Goal: Task Accomplishment & Management: Manage account settings

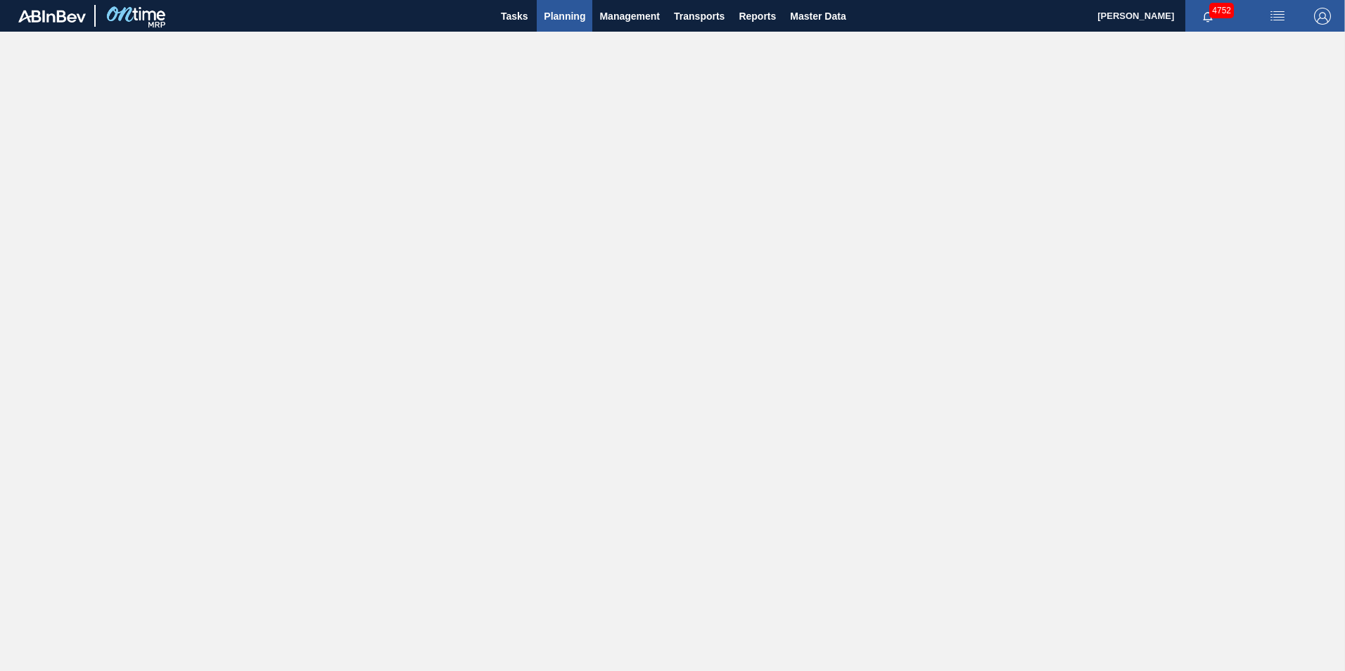
click at [559, 14] on span "Planning" at bounding box center [564, 16] width 41 height 17
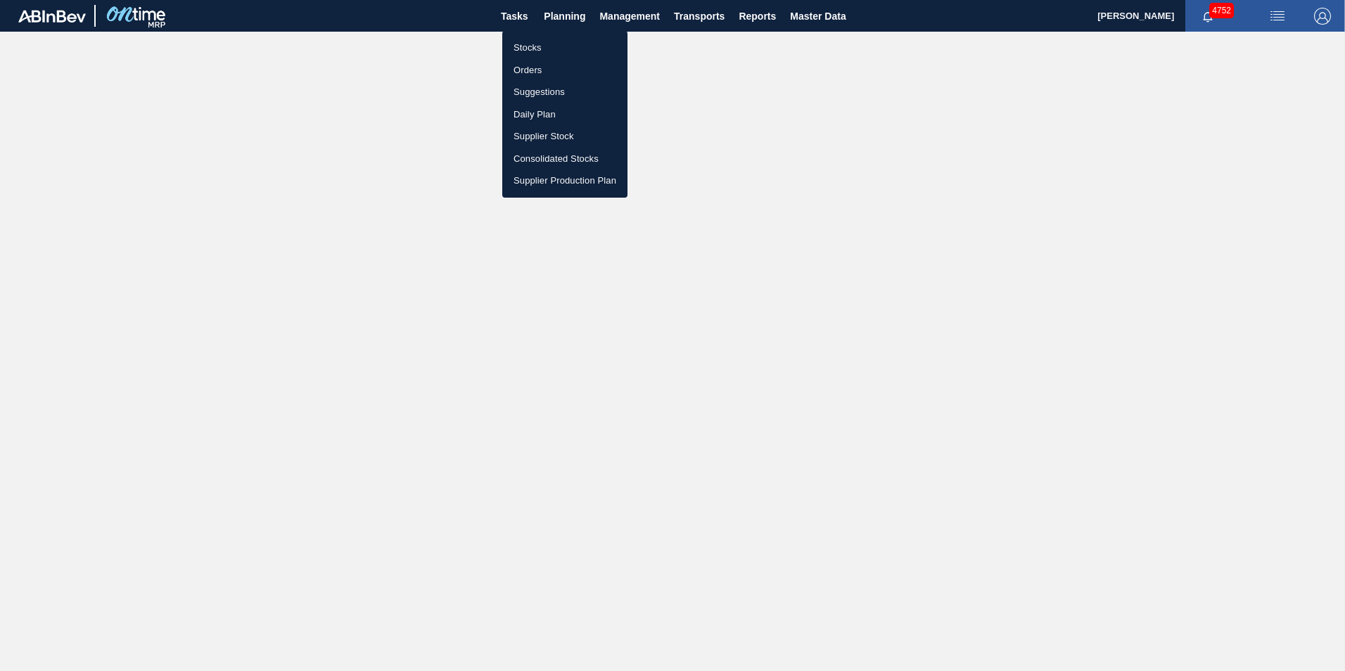
click at [520, 51] on li "Stocks" at bounding box center [564, 48] width 125 height 23
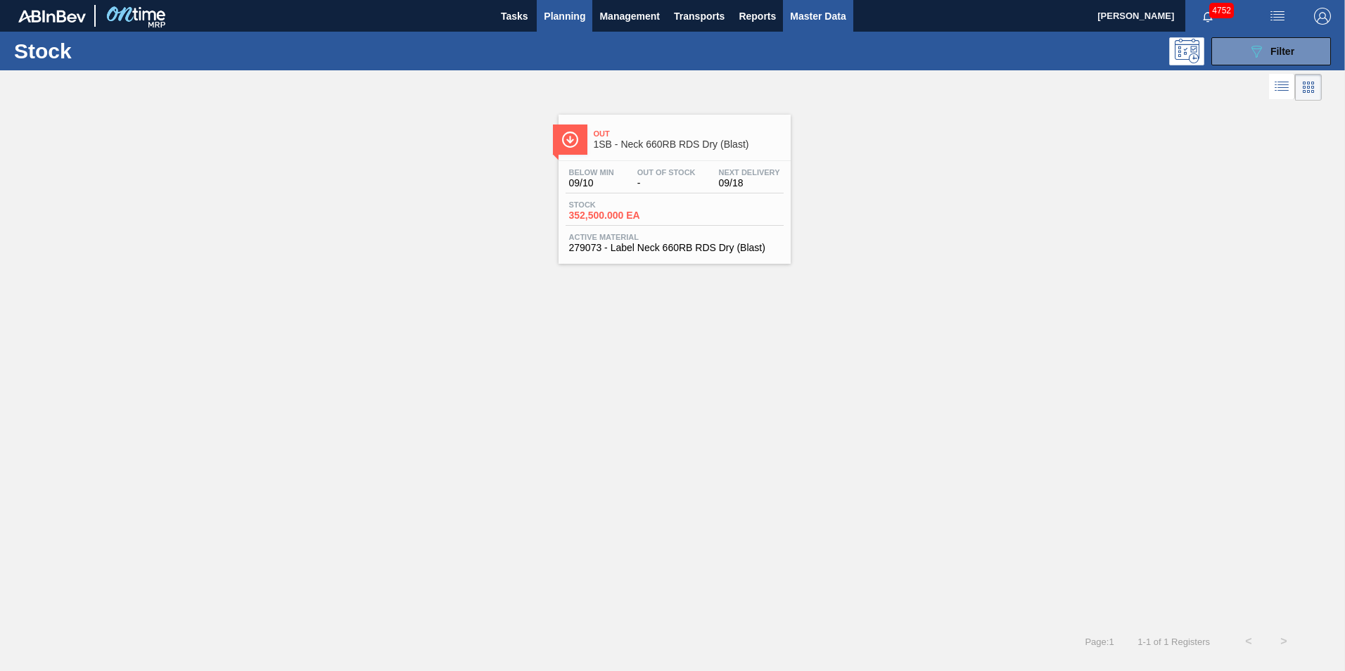
click at [800, 23] on span "Master Data" at bounding box center [818, 16] width 56 height 17
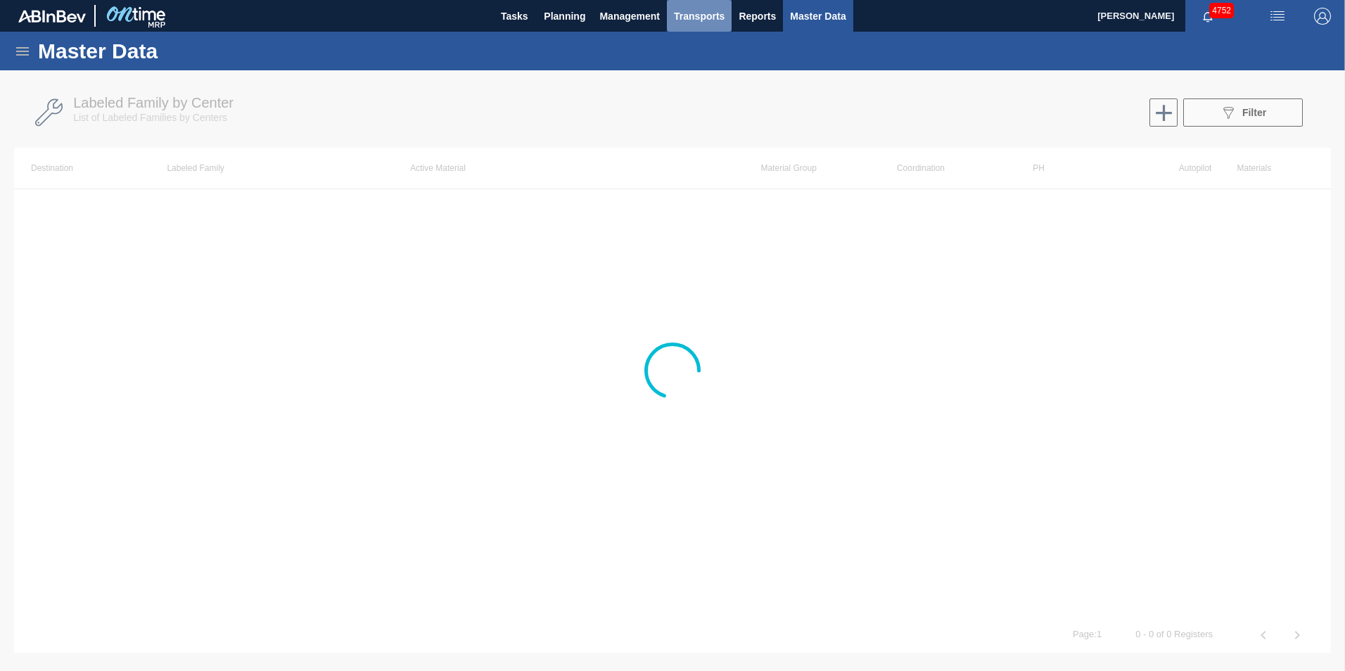
click at [710, 18] on span "Transports" at bounding box center [699, 16] width 51 height 17
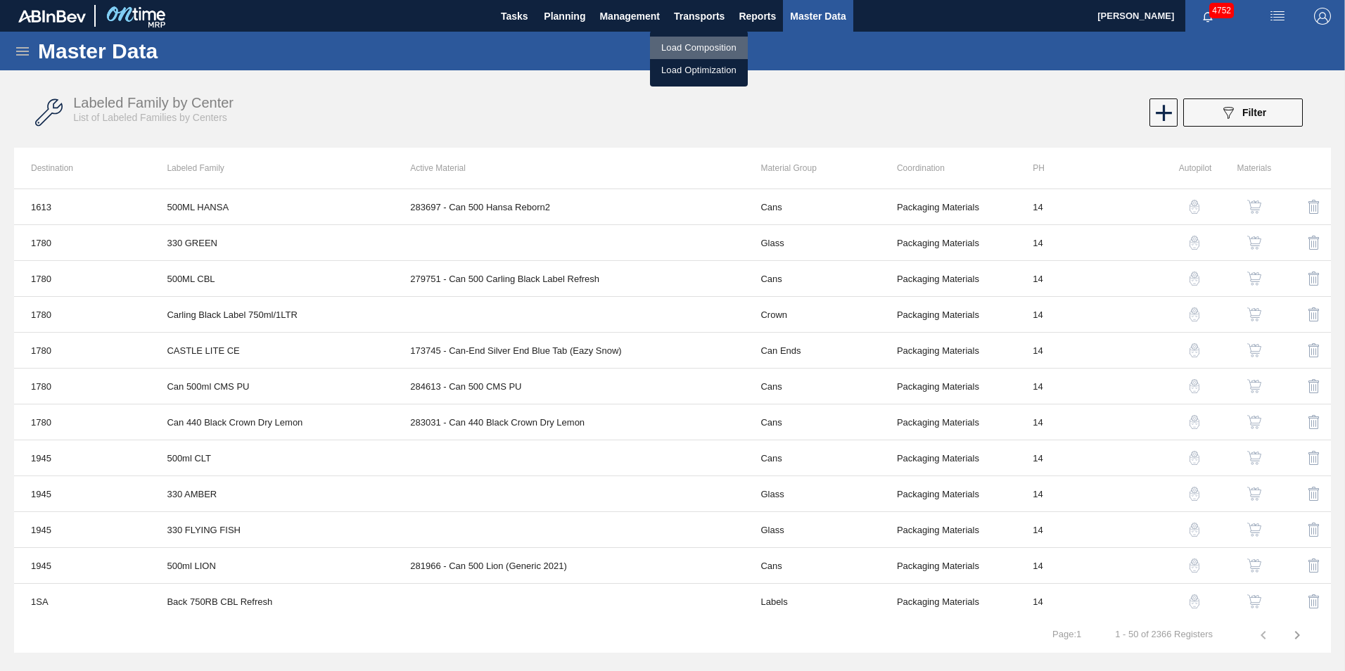
click at [696, 43] on li "Load Composition" at bounding box center [699, 48] width 98 height 23
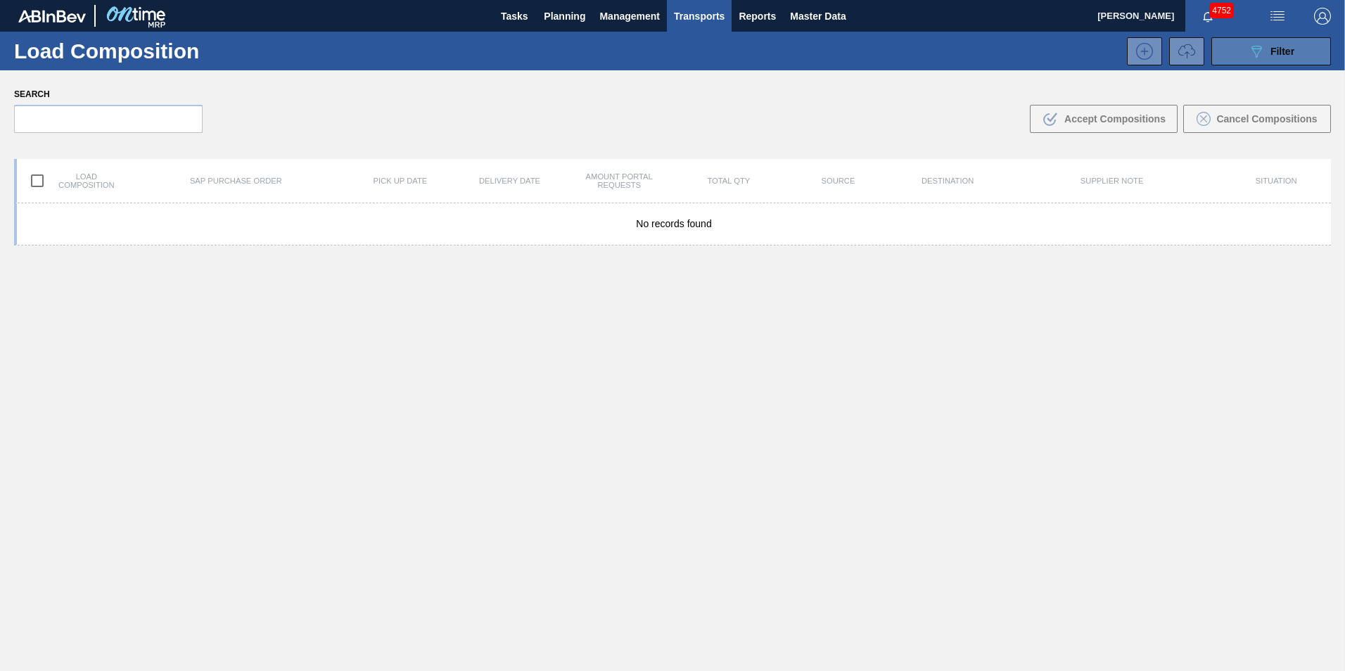
click at [1270, 53] on span "Filter" at bounding box center [1282, 51] width 24 height 11
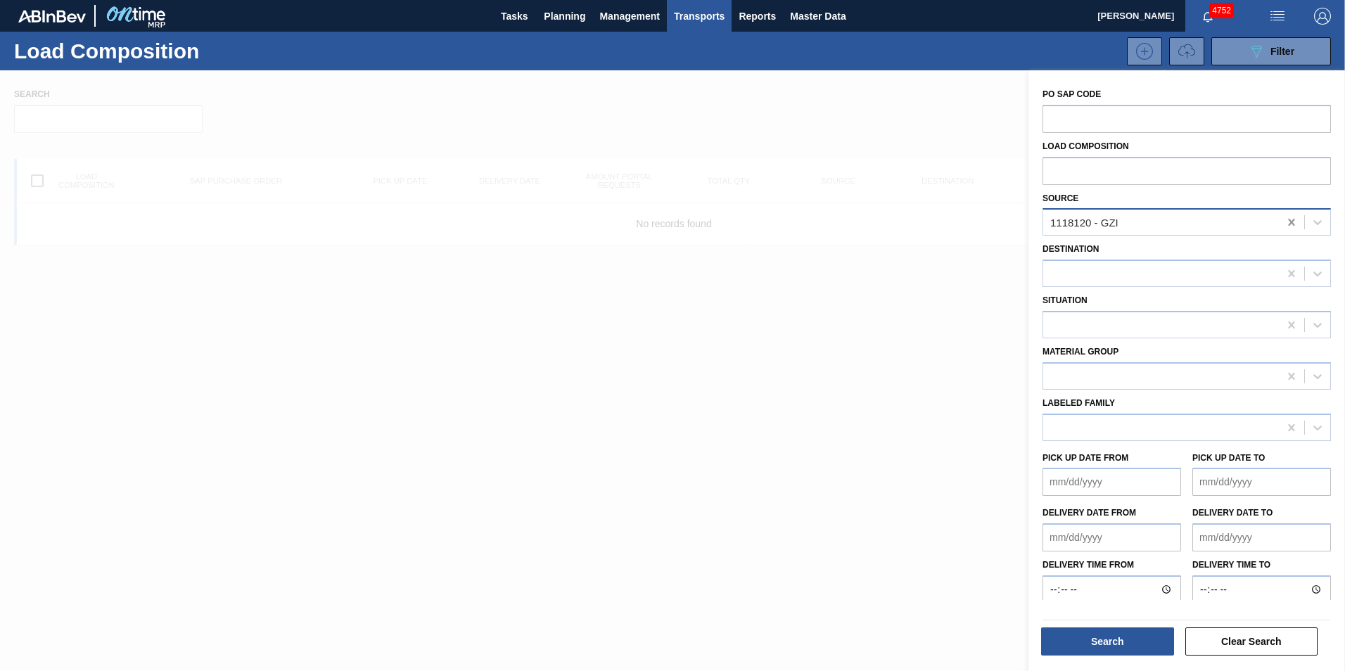
click at [1288, 222] on icon at bounding box center [1291, 222] width 14 height 14
click at [1312, 219] on icon at bounding box center [1317, 222] width 14 height 14
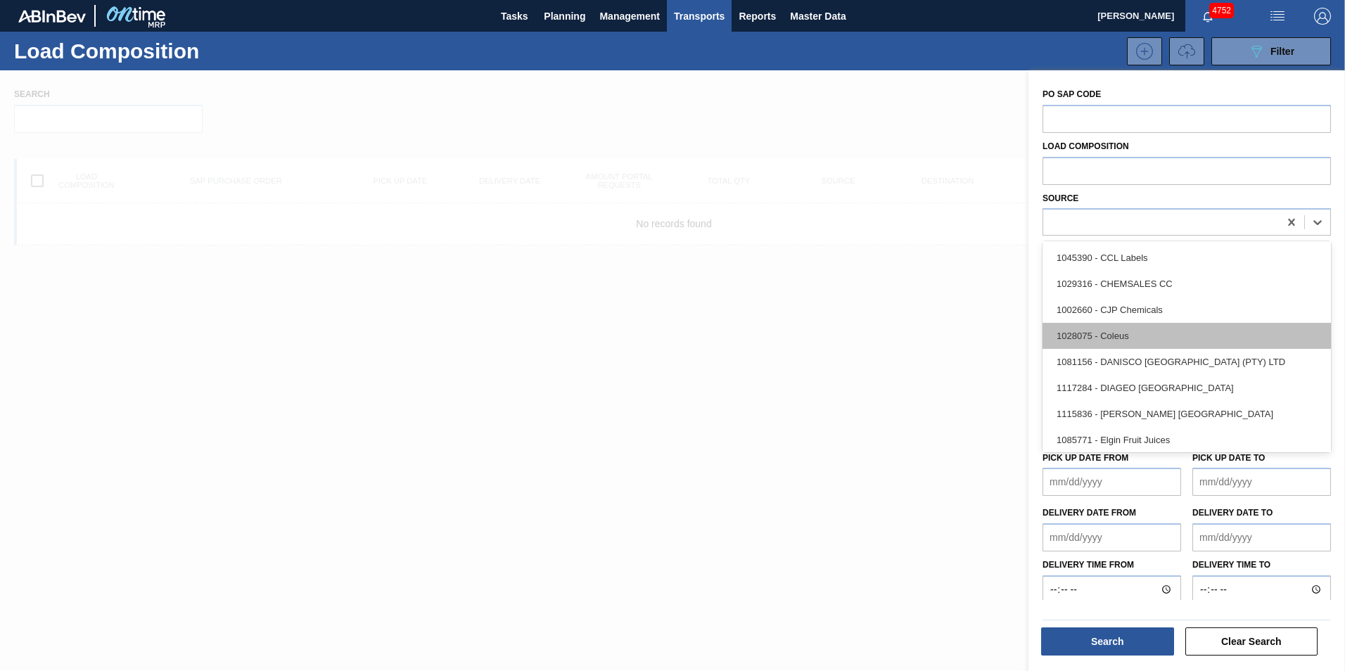
scroll to position [281, 0]
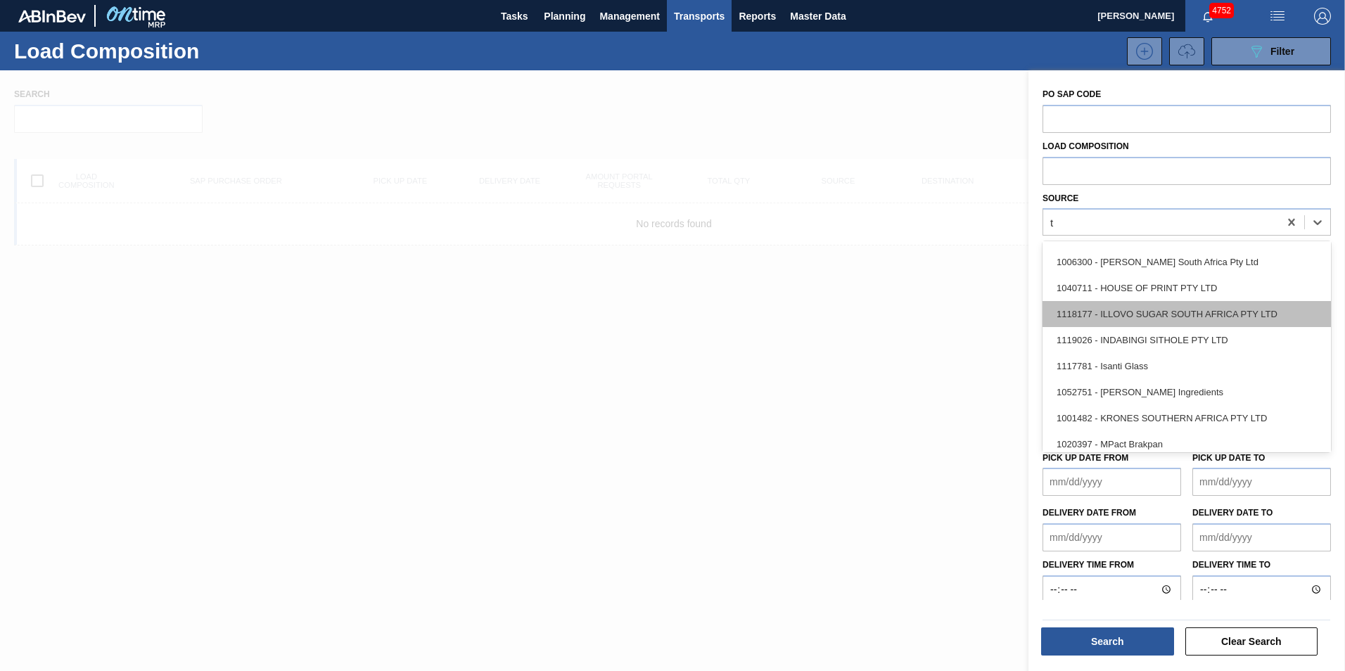
type input "tr"
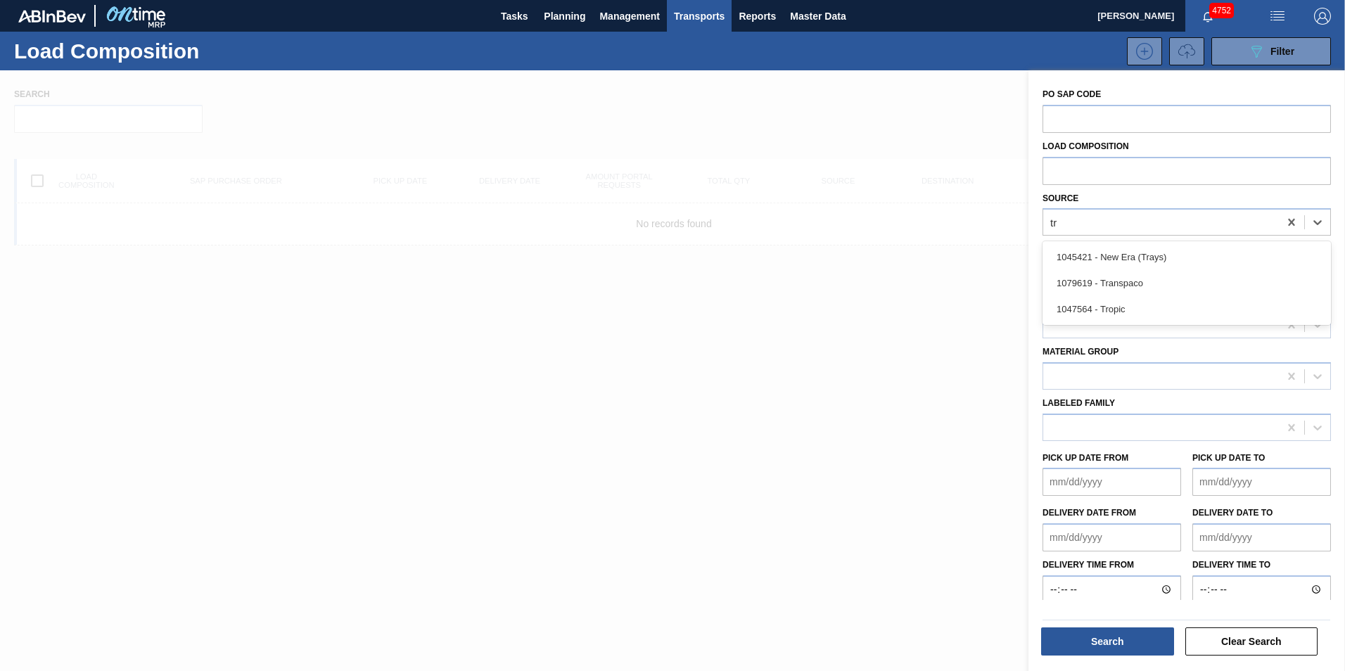
scroll to position [0, 0]
click at [1156, 309] on div "1047564 - Tropic" at bounding box center [1186, 309] width 288 height 26
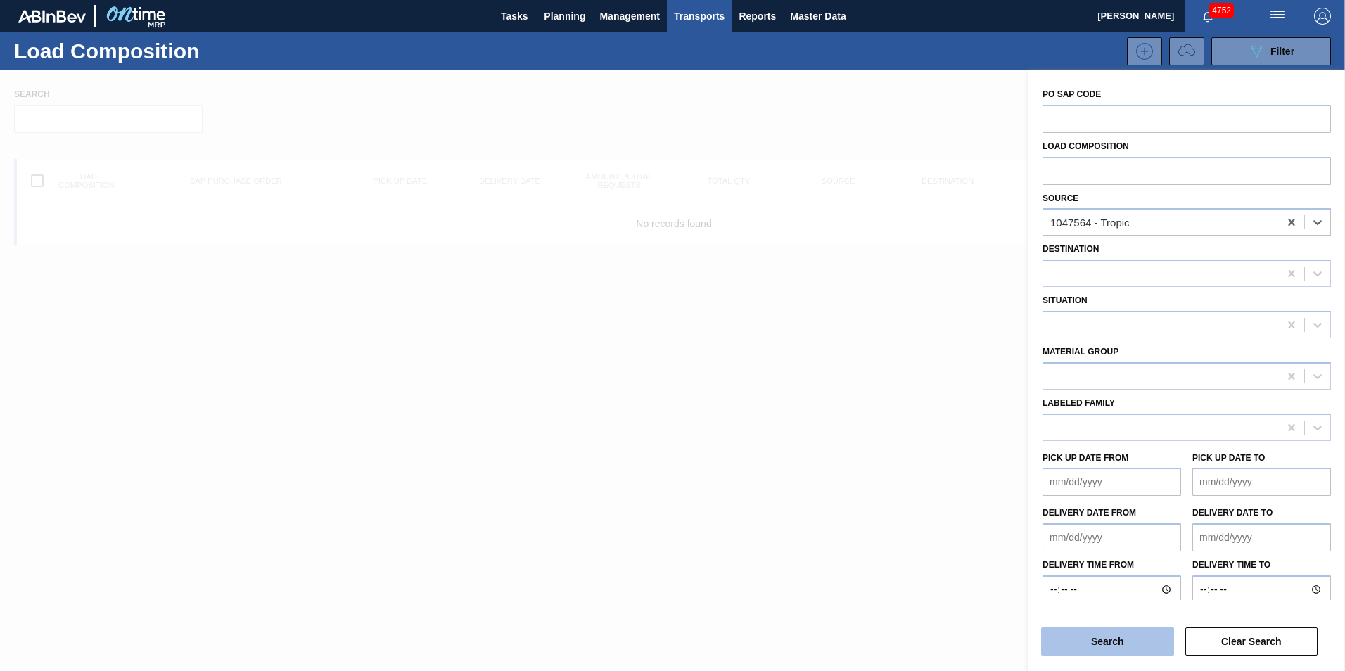
click at [1063, 648] on button "Search" at bounding box center [1107, 641] width 133 height 28
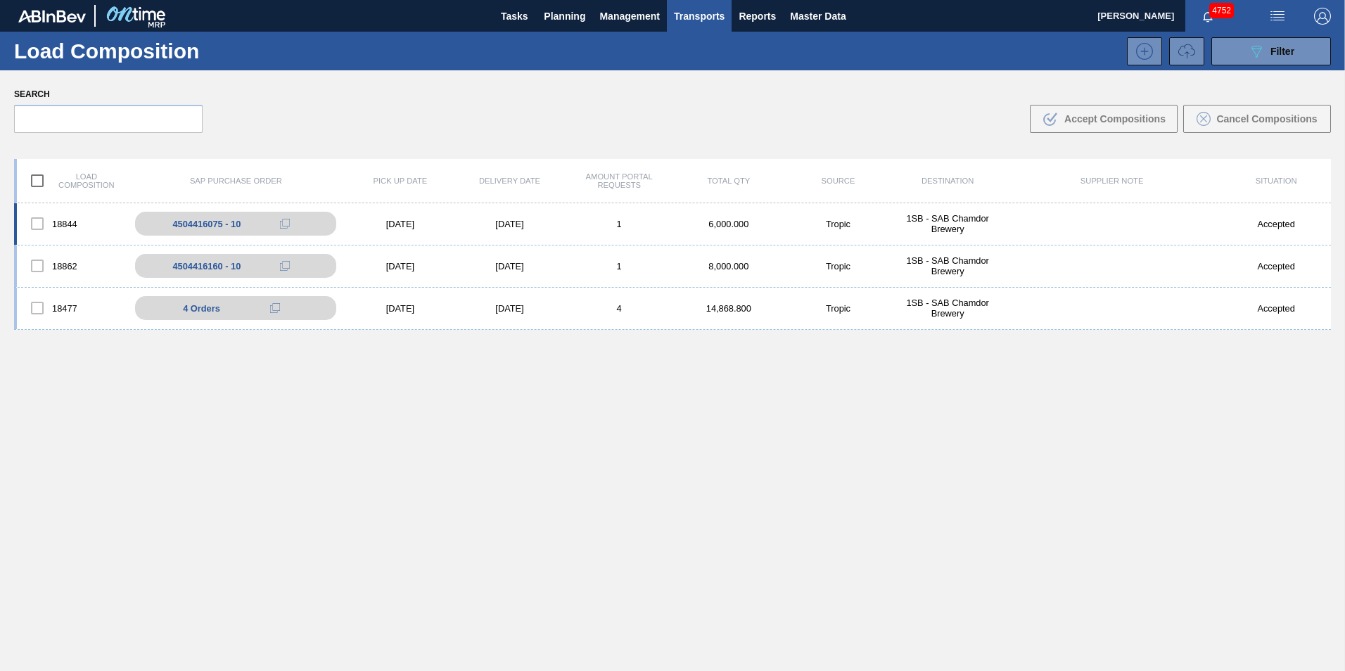
click at [84, 226] on div "18844" at bounding box center [72, 224] width 110 height 30
click at [217, 224] on div "4504416075 - 10" at bounding box center [214, 224] width 68 height 11
click at [235, 223] on div "4504416075 - 10" at bounding box center [214, 224] width 68 height 11
click at [443, 224] on div "[DATE]" at bounding box center [400, 224] width 110 height 11
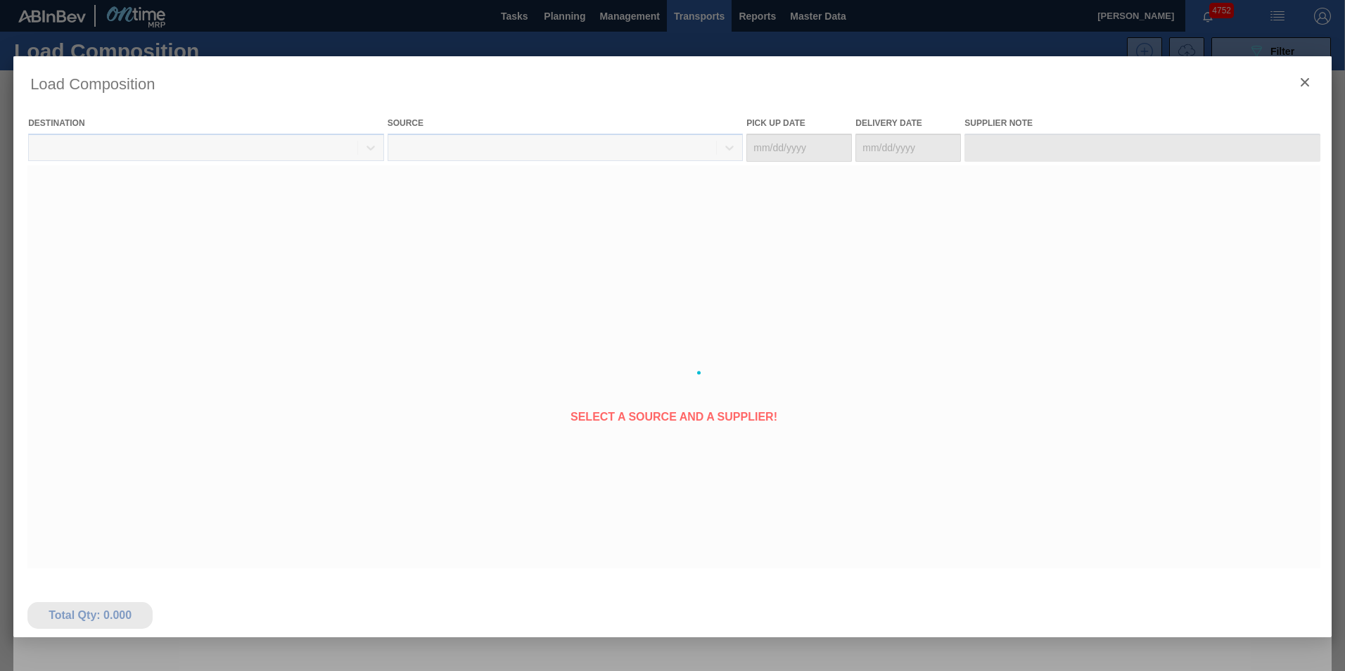
type Date "[DATE]"
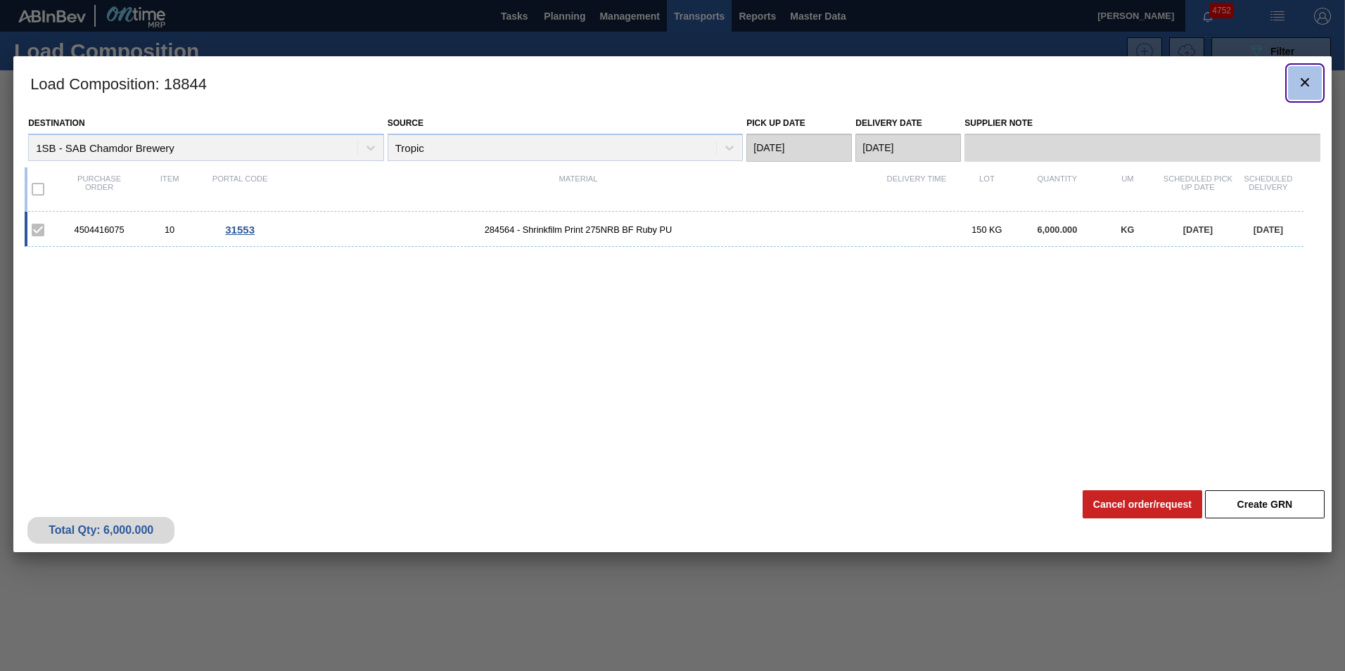
click at [1303, 84] on icon "botão de ícone" at bounding box center [1304, 82] width 17 height 17
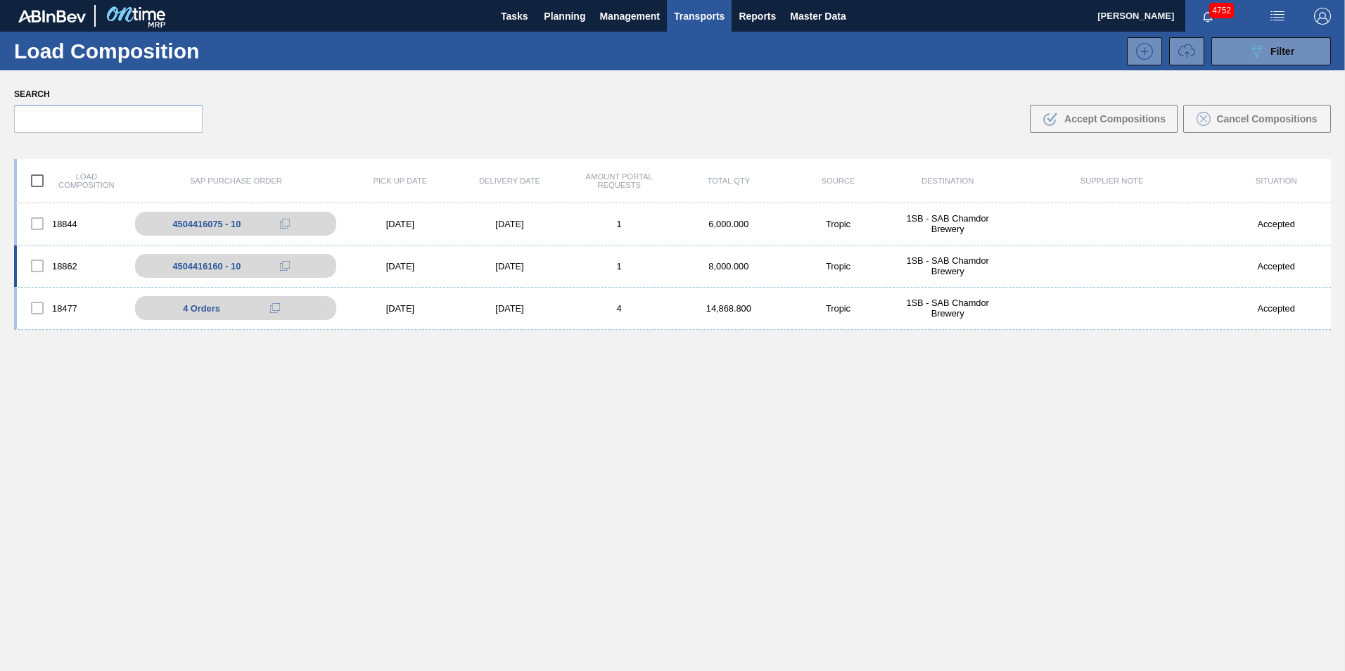
click at [638, 269] on div "1" at bounding box center [619, 266] width 110 height 11
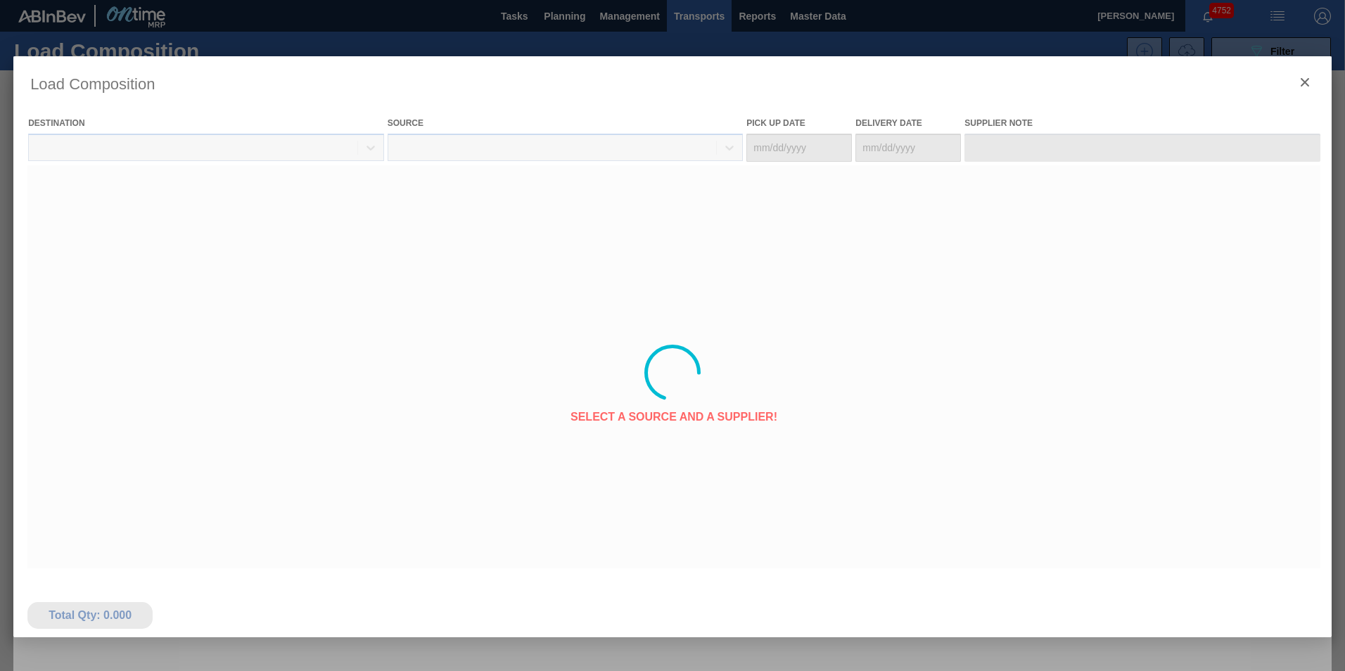
type Date "[DATE]"
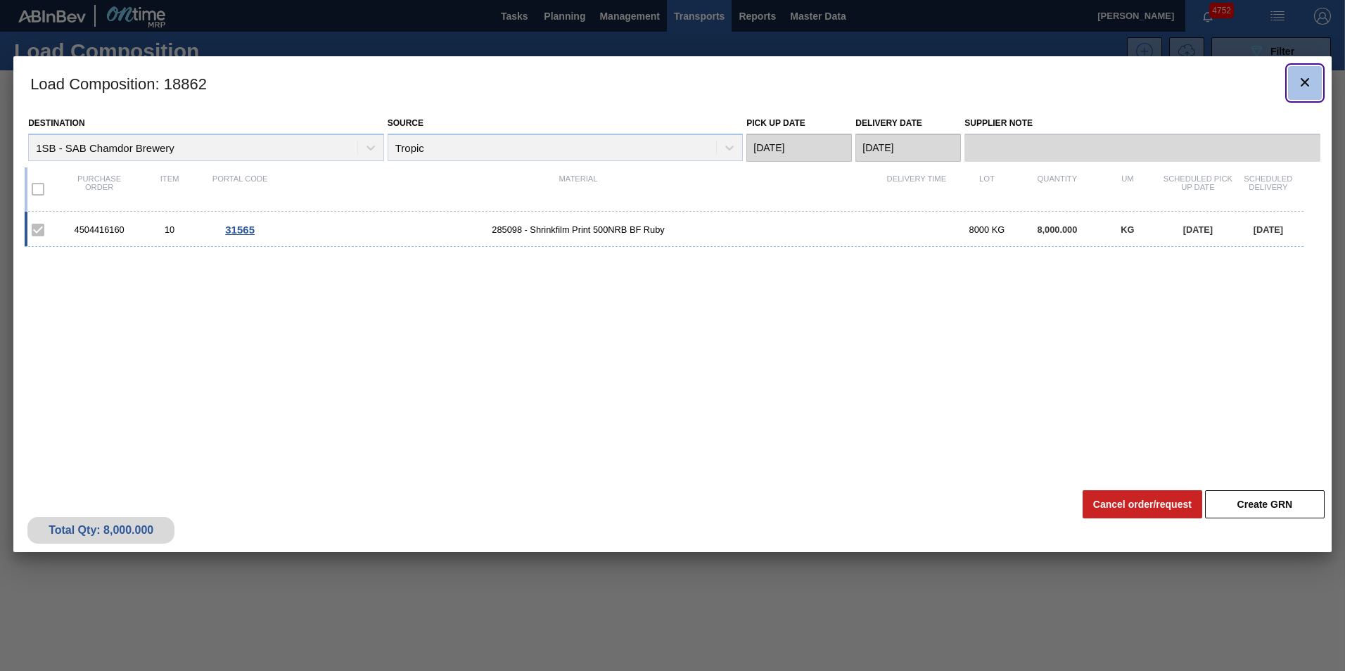
click at [1306, 84] on icon "botão de ícone" at bounding box center [1304, 82] width 8 height 8
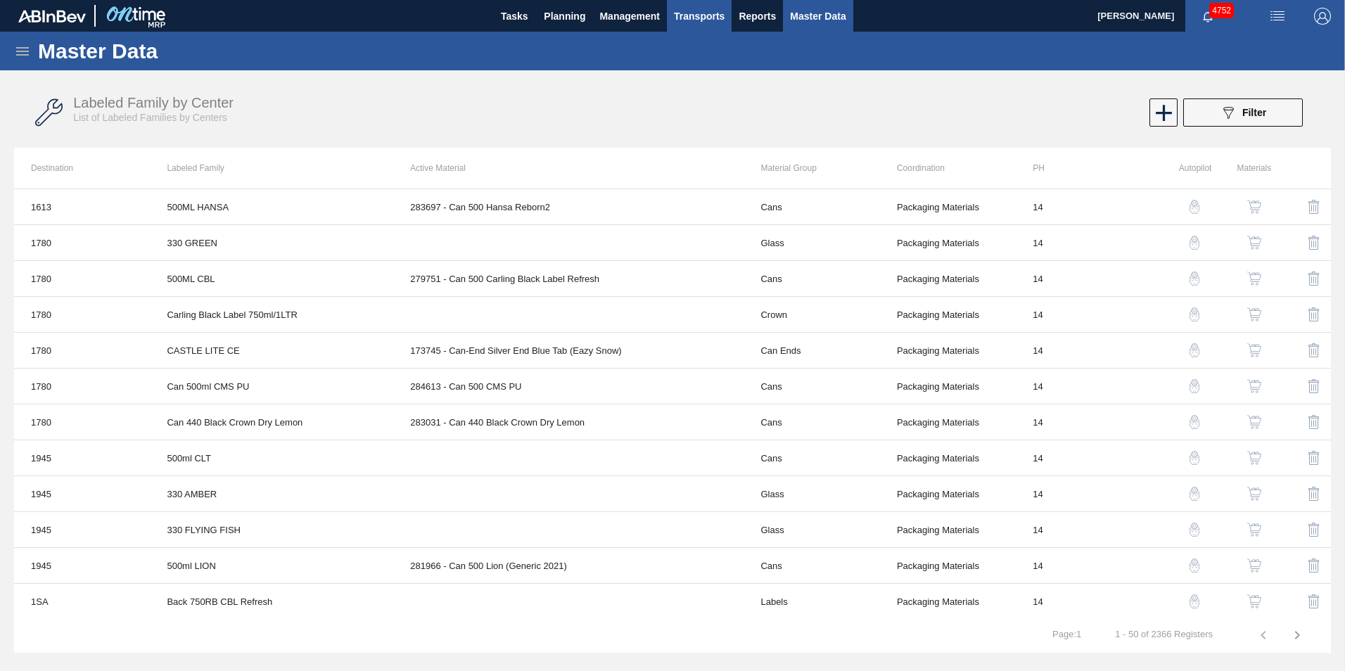
click at [696, 19] on span "Transports" at bounding box center [699, 16] width 51 height 17
click at [692, 46] on li "Load Composition" at bounding box center [699, 48] width 98 height 23
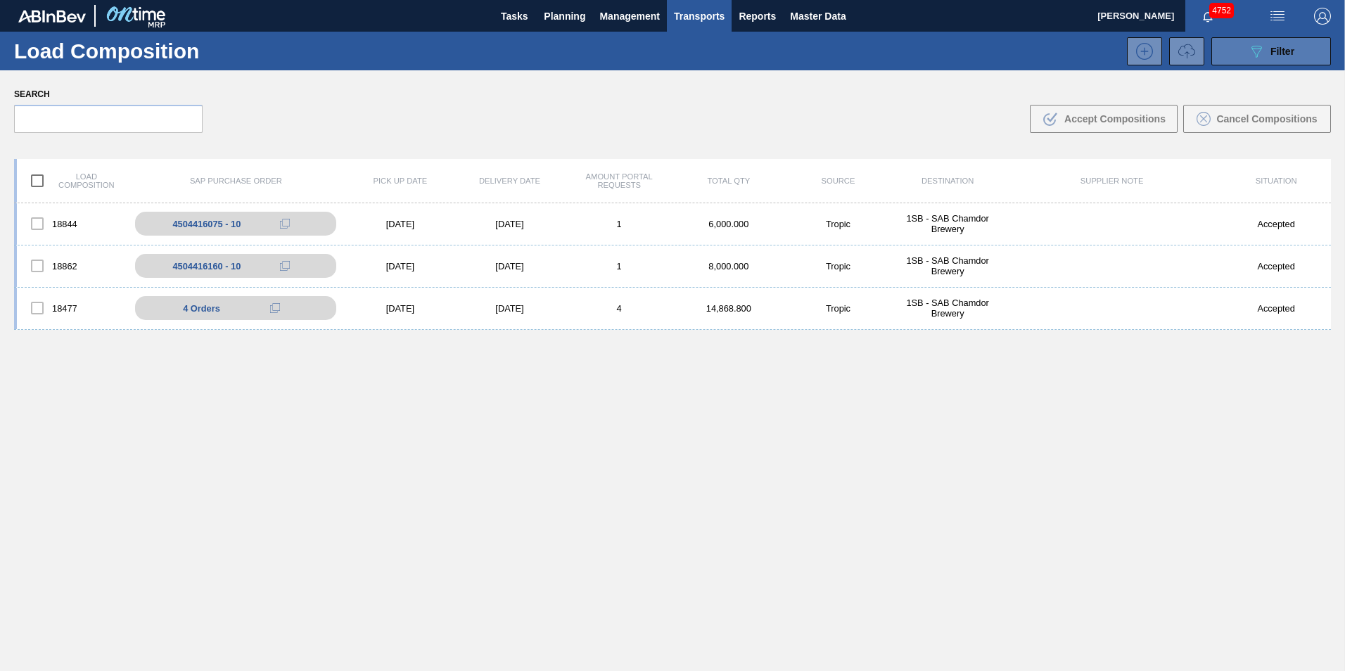
click at [1294, 53] on button "089F7B8B-B2A5-4AFE-B5C0-19BA573D28AC Filter" at bounding box center [1271, 51] width 120 height 28
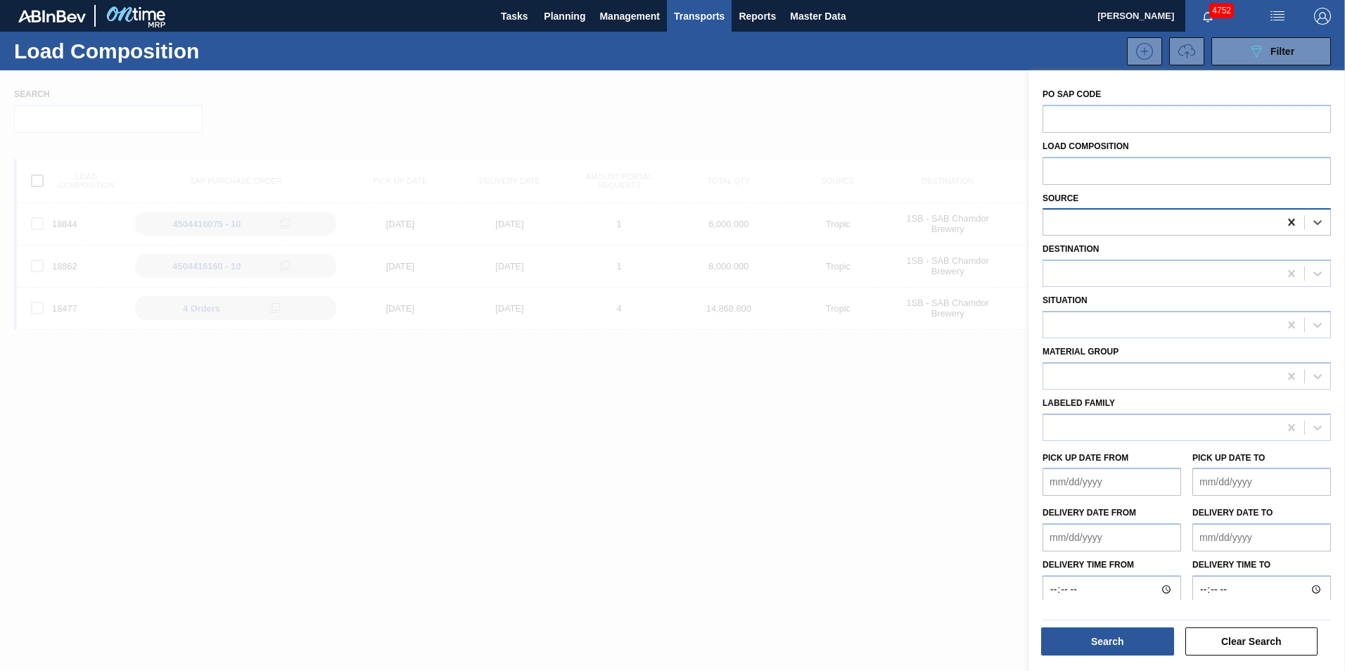
click at [1287, 224] on icon at bounding box center [1291, 222] width 14 height 14
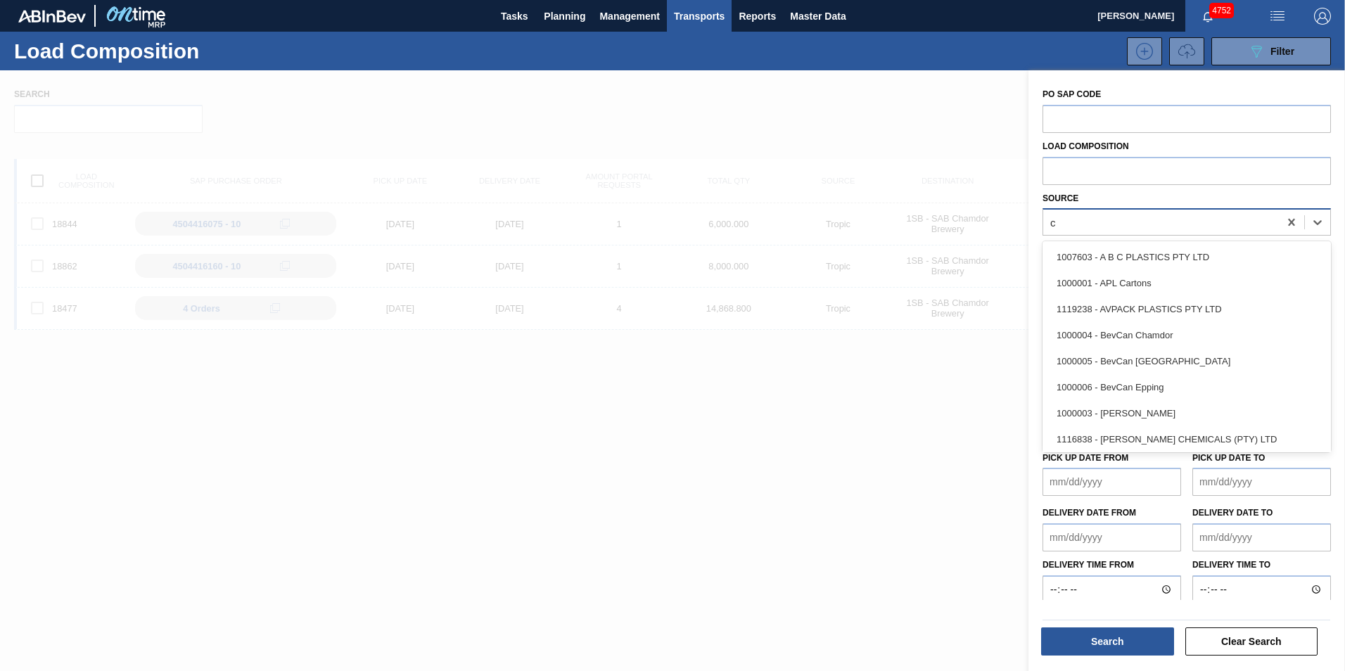
type input "cc"
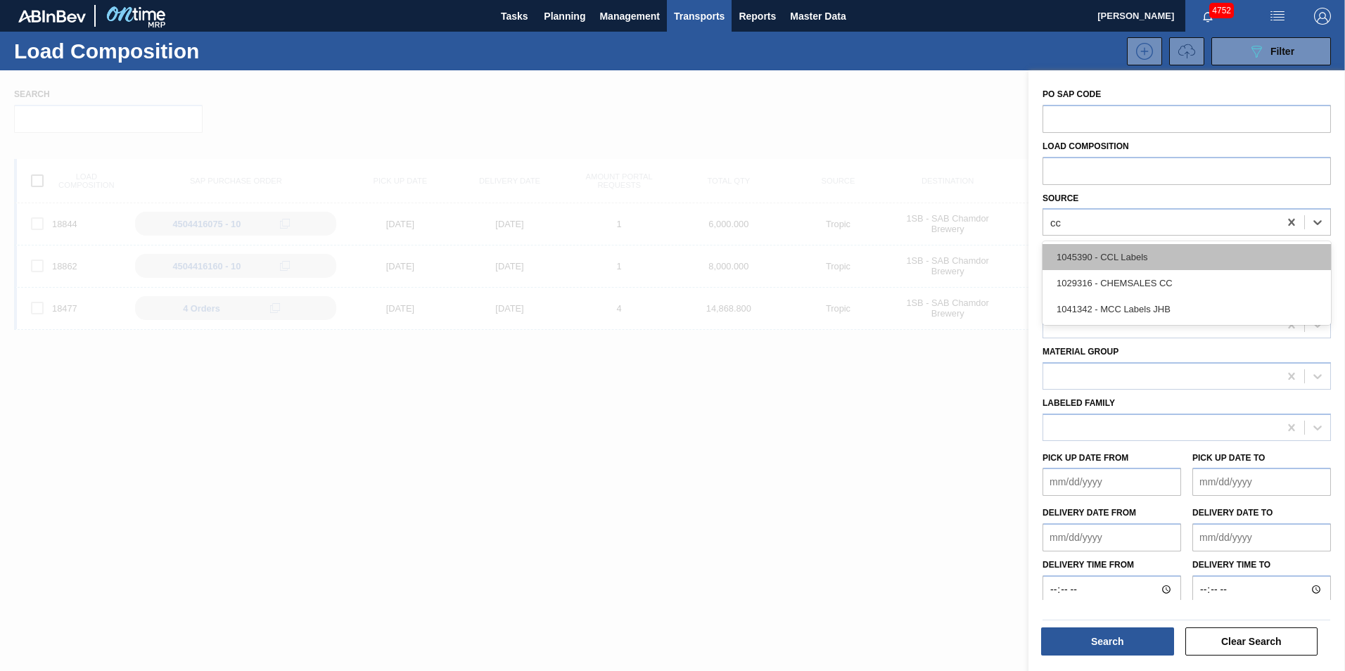
click at [1167, 263] on div "1045390 - CCL Labels" at bounding box center [1186, 257] width 288 height 26
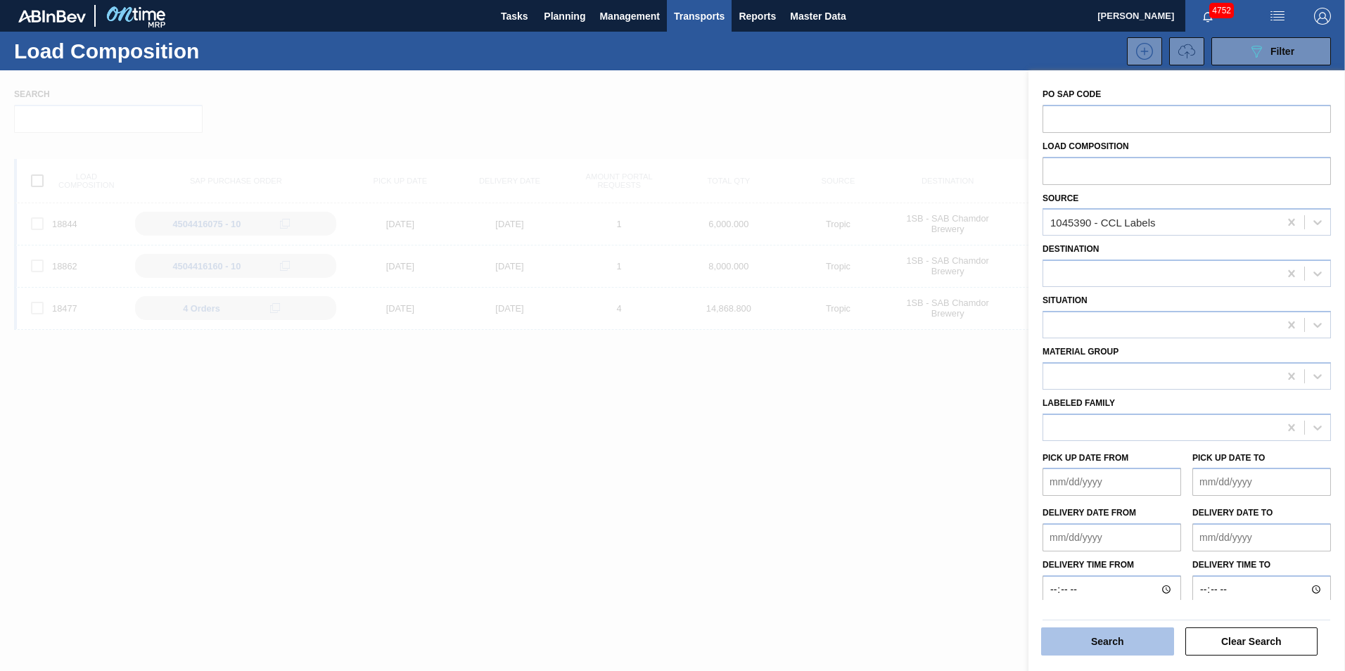
click at [1120, 654] on button "Search" at bounding box center [1107, 641] width 133 height 28
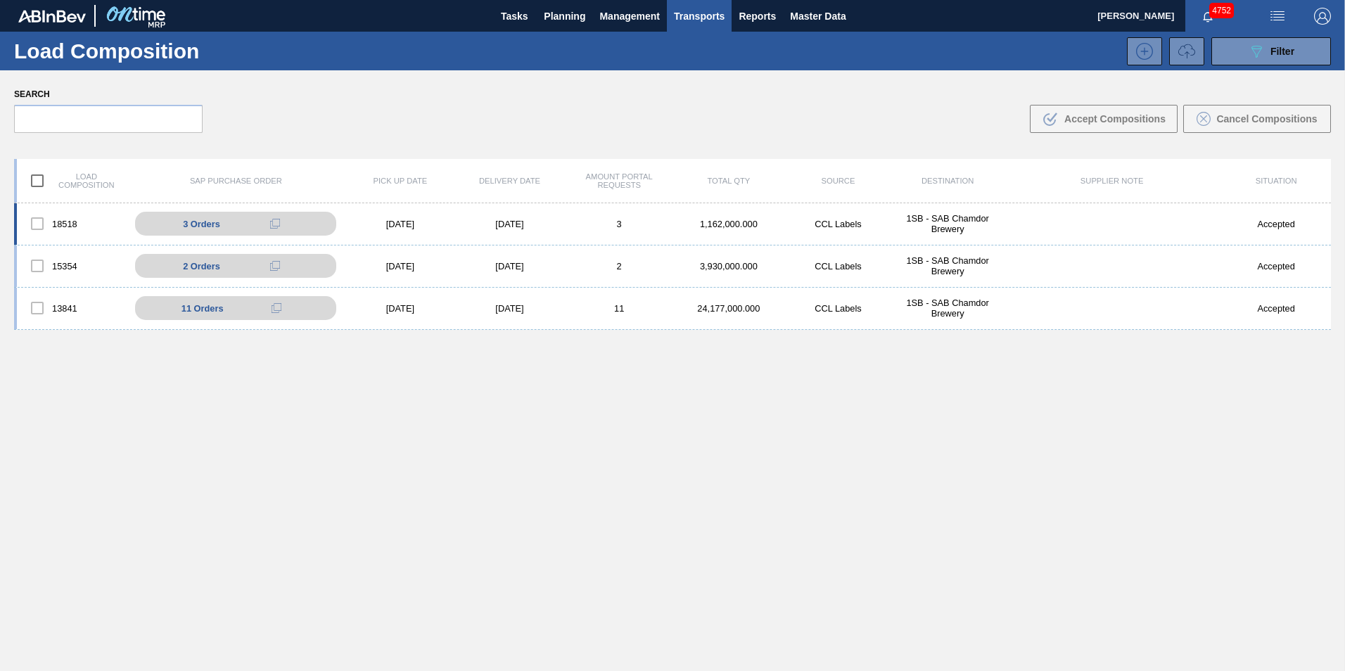
click at [577, 228] on div "3" at bounding box center [619, 224] width 110 height 11
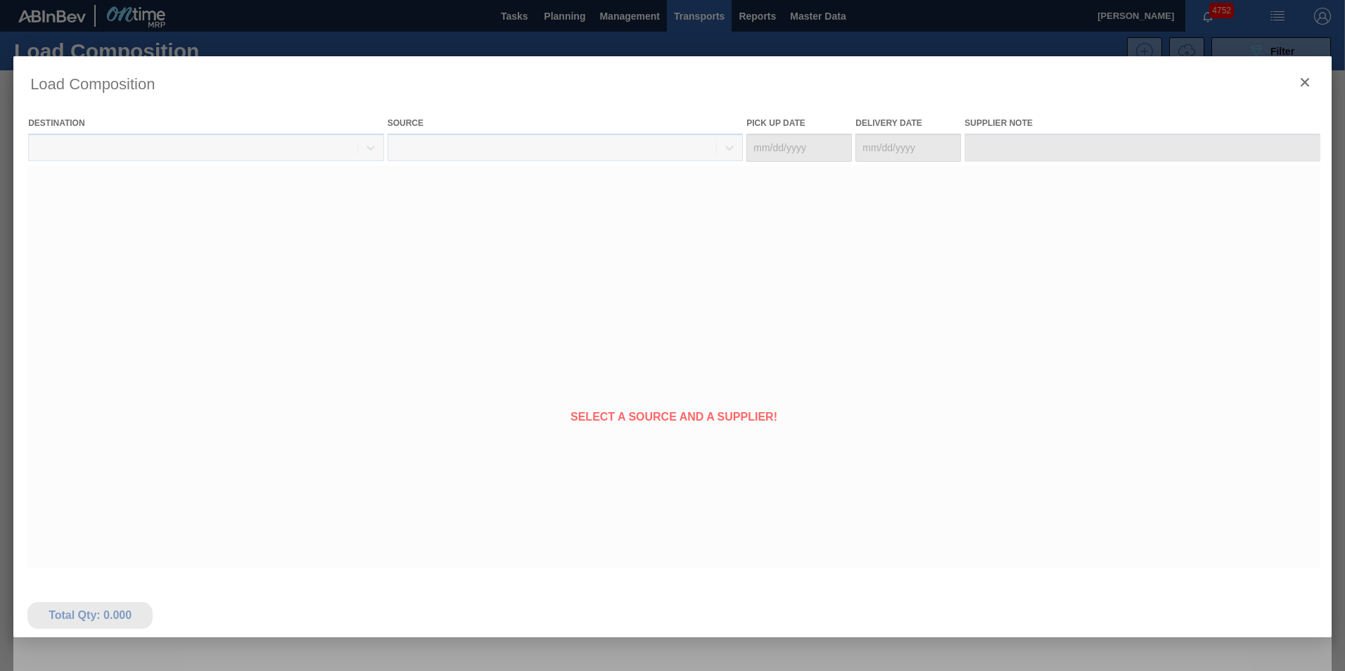
type Date "[DATE]"
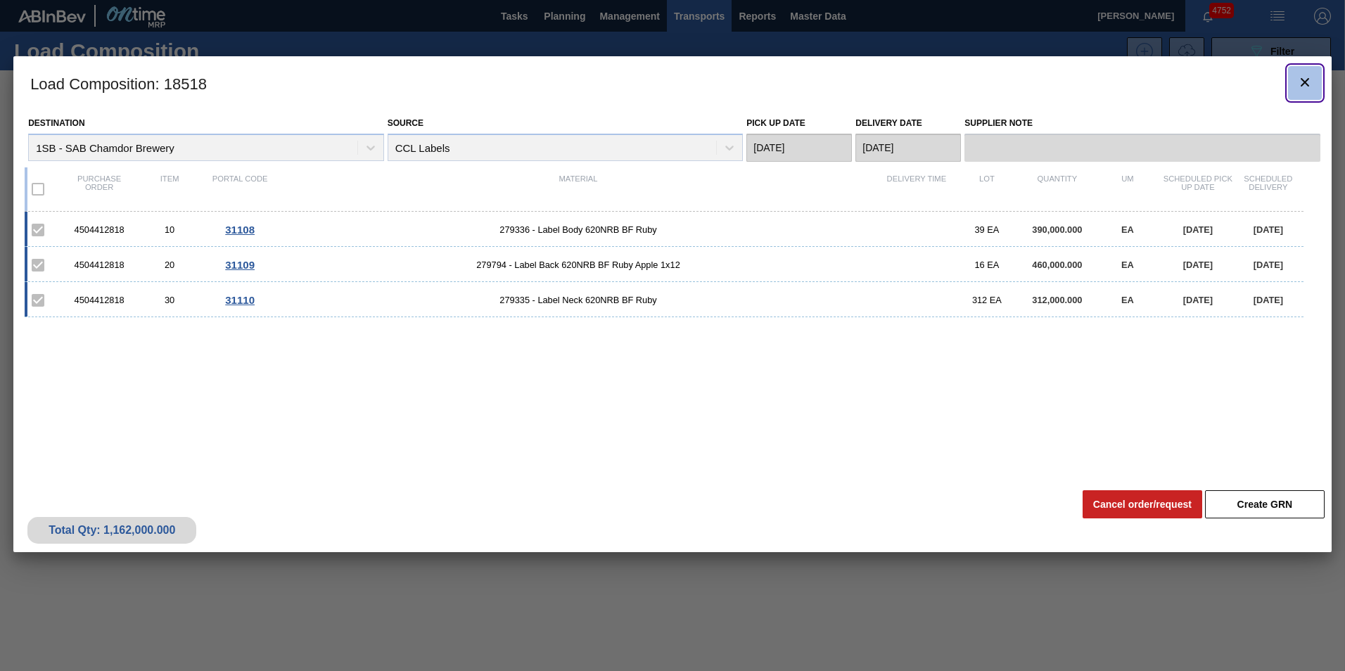
click at [1300, 84] on icon "botão de ícone" at bounding box center [1304, 82] width 17 height 17
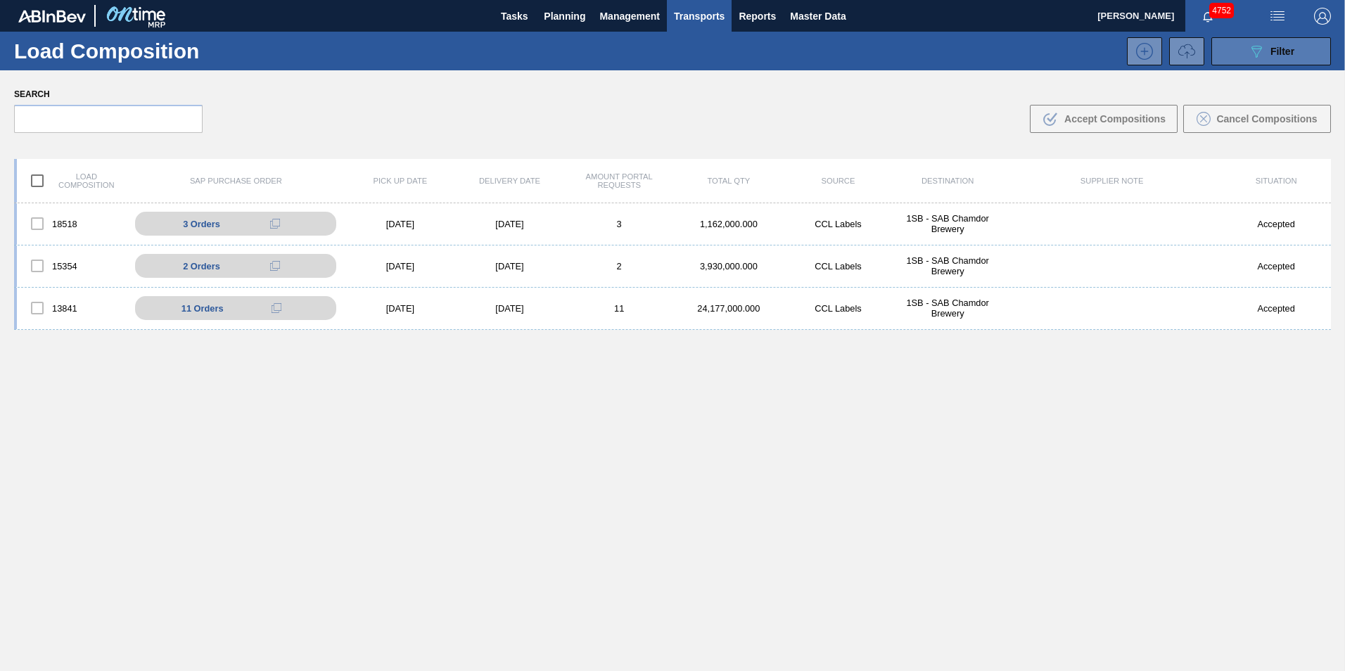
click at [1294, 44] on button "089F7B8B-B2A5-4AFE-B5C0-19BA573D28AC Filter" at bounding box center [1271, 51] width 120 height 28
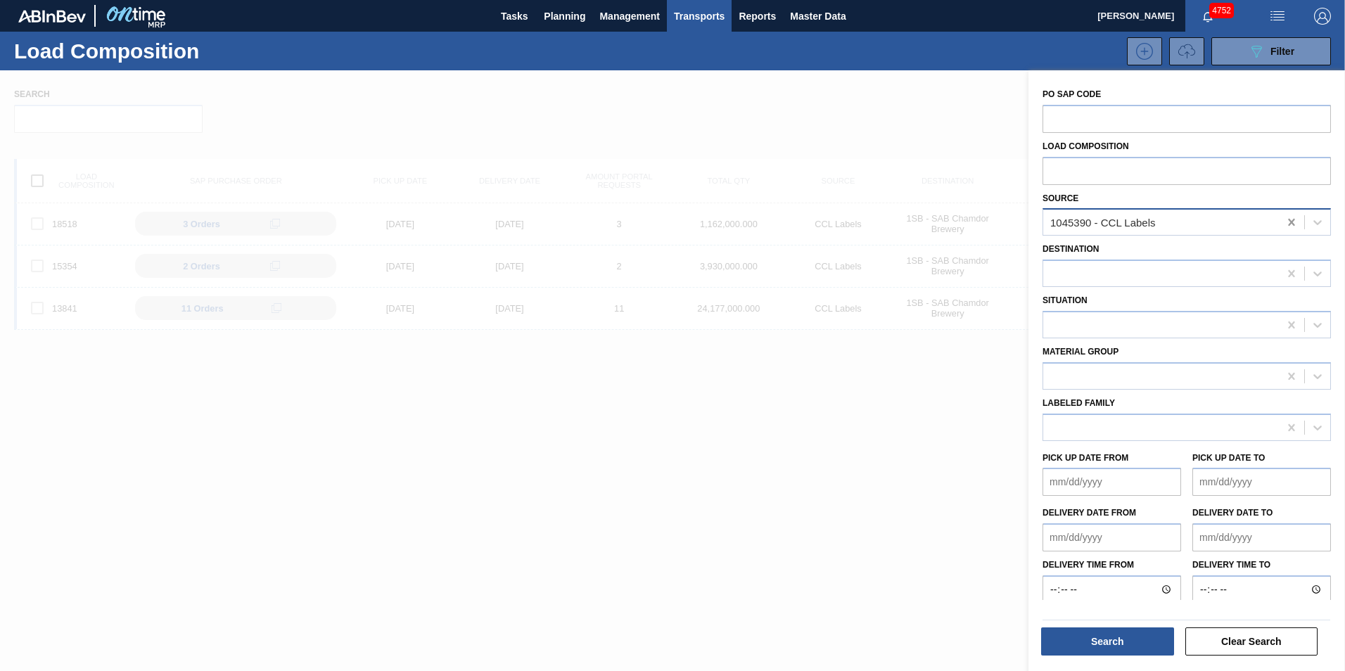
click at [1285, 219] on icon at bounding box center [1291, 222] width 14 height 14
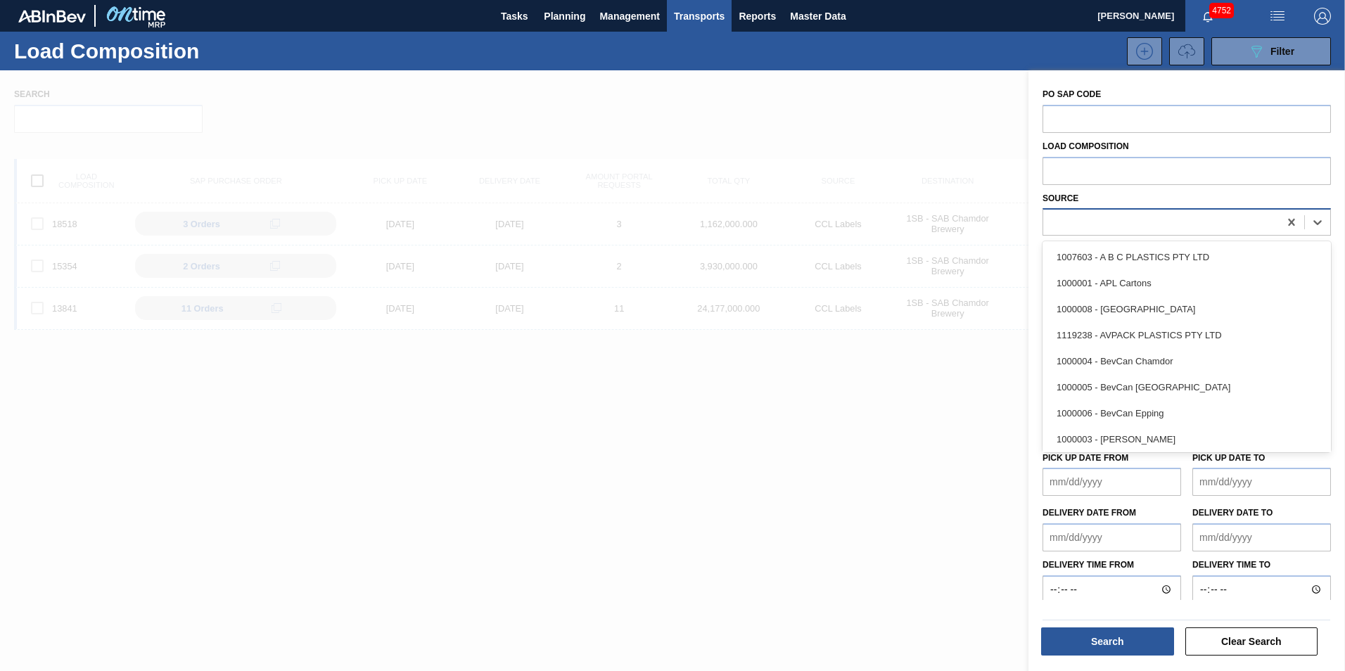
click at [1220, 220] on div at bounding box center [1161, 222] width 236 height 20
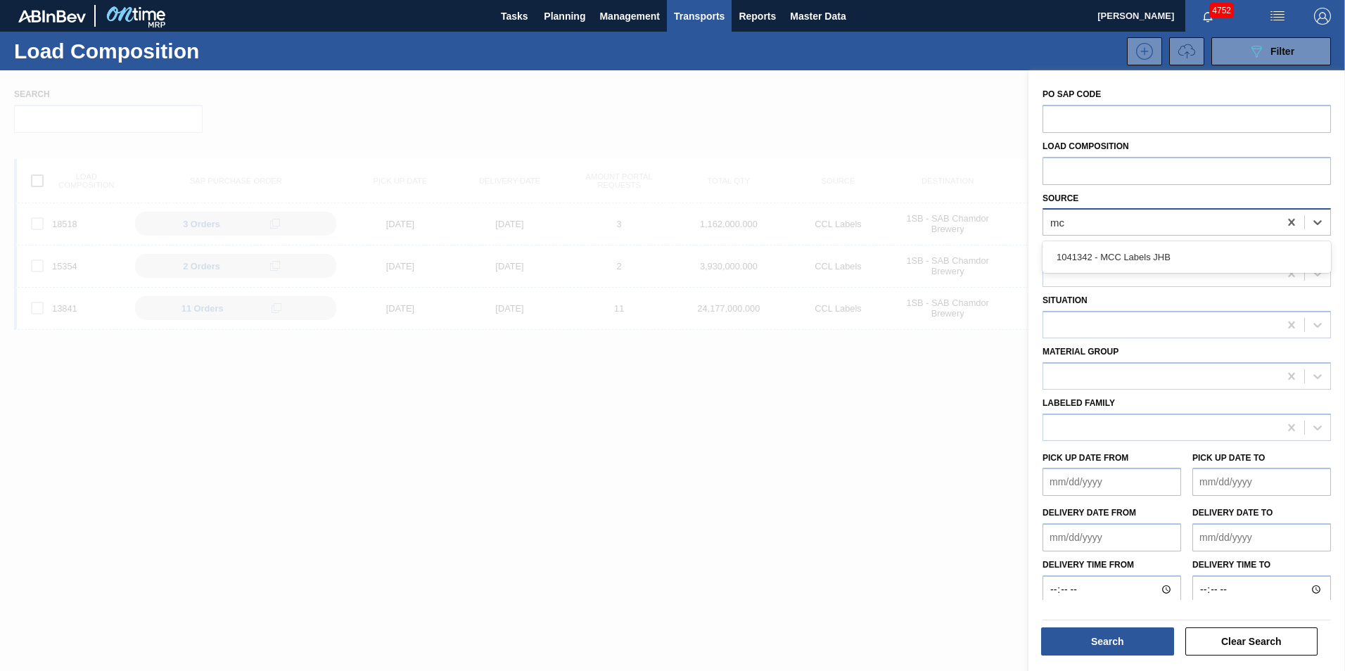
type input "mcc"
click at [1156, 262] on div "1041342 - MCC Labels JHB" at bounding box center [1186, 257] width 288 height 26
click at [1103, 645] on button "Search" at bounding box center [1107, 641] width 133 height 28
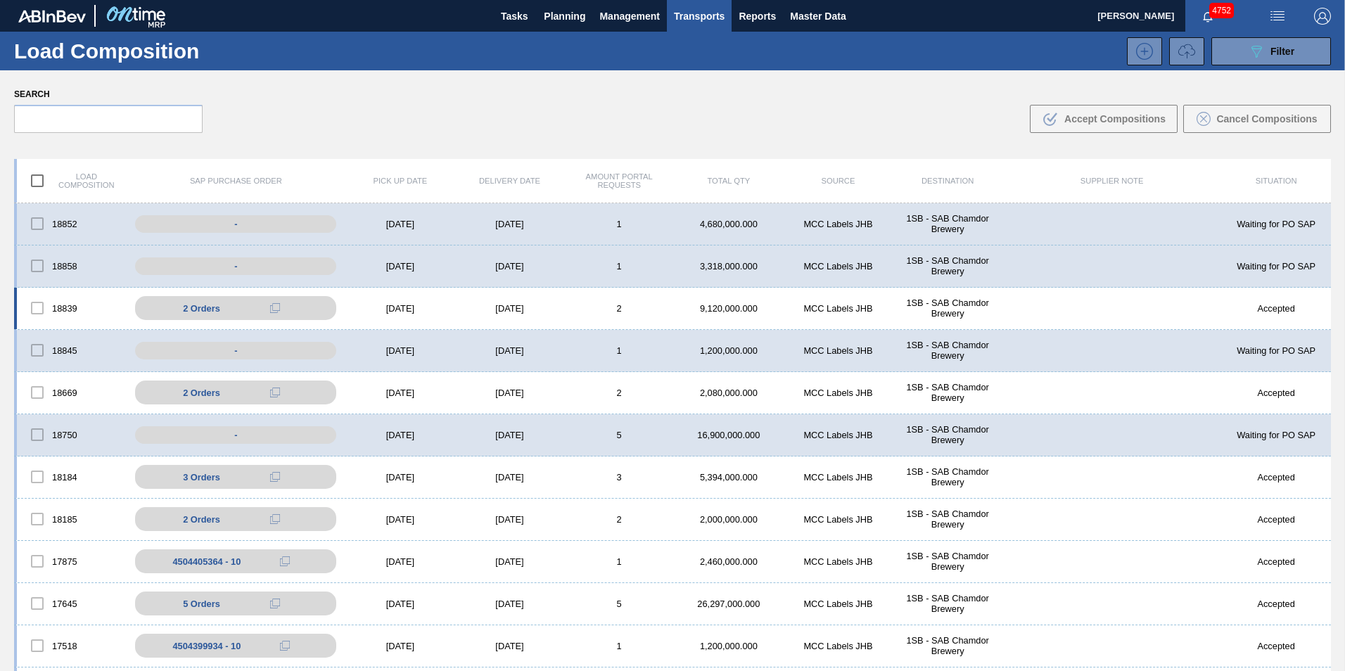
click at [546, 309] on div "[DATE]" at bounding box center [510, 308] width 110 height 11
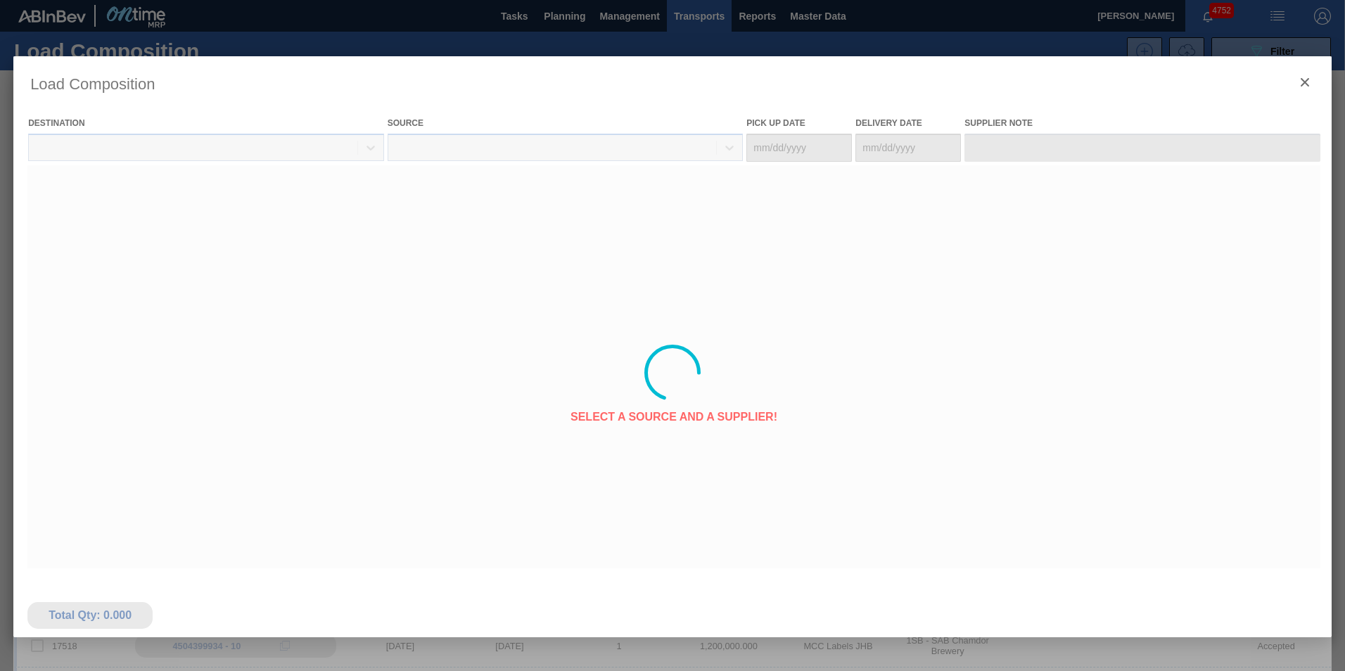
type Date "[DATE]"
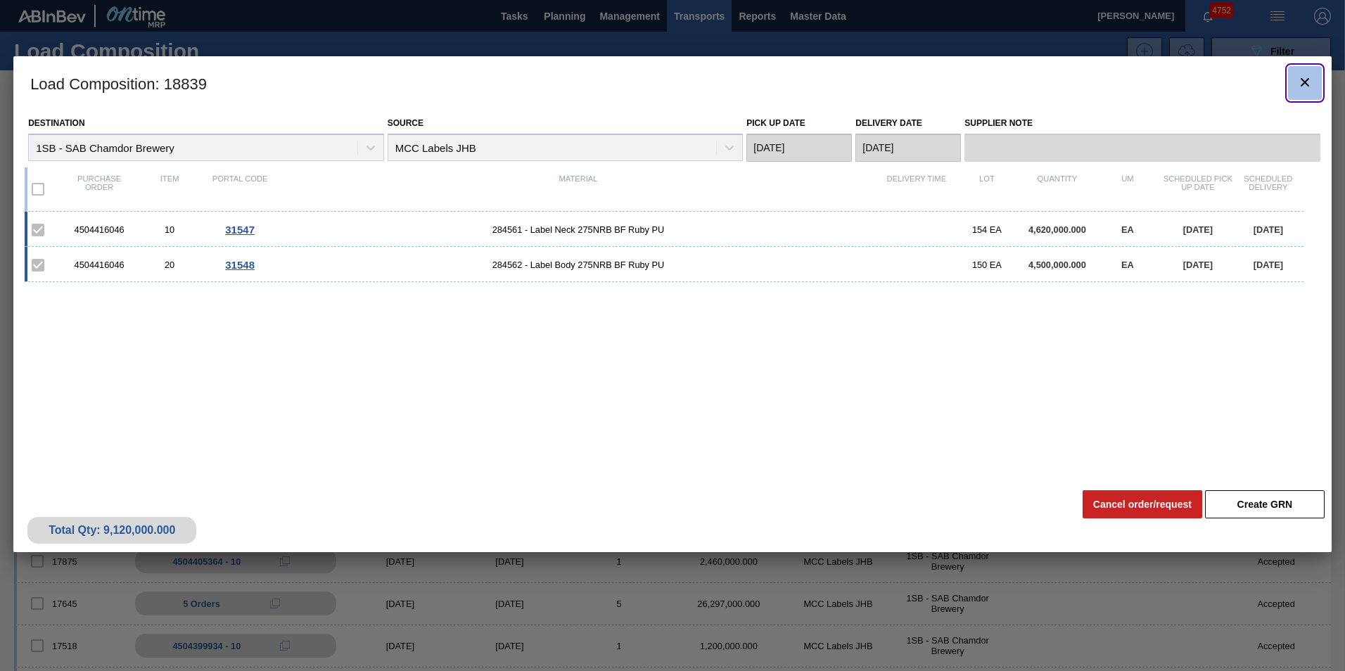
click at [1303, 83] on icon "botão de ícone" at bounding box center [1304, 82] width 8 height 8
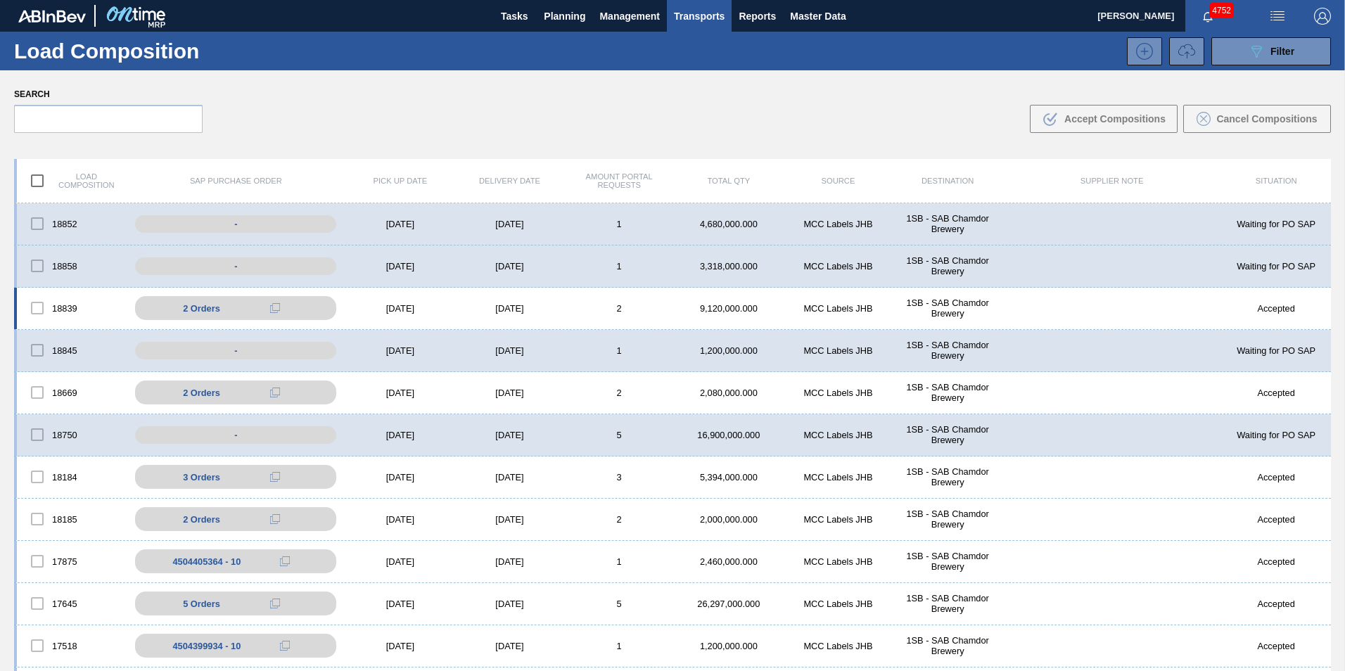
click at [471, 296] on div "18839 2 Orders 4504416046 - 10 4504416046 - 20 [DATE] [DATE] 2 9,120,000.000 MC…" at bounding box center [672, 309] width 1316 height 42
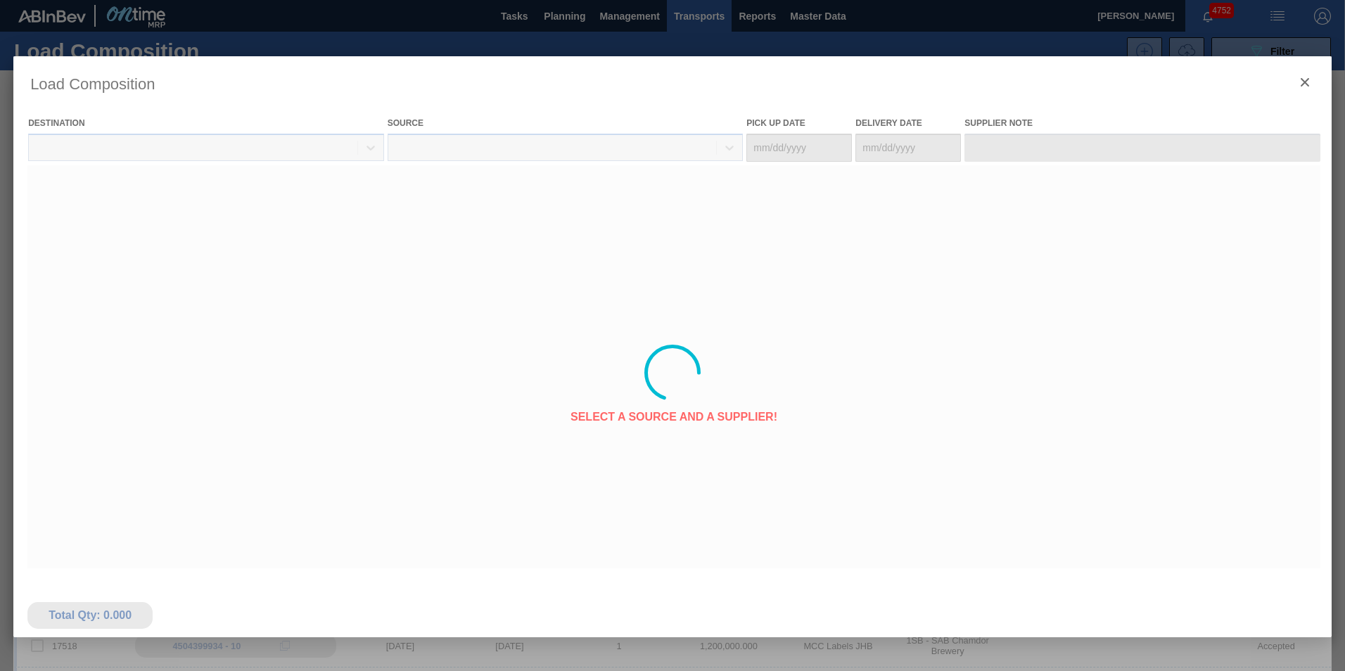
type Date "[DATE]"
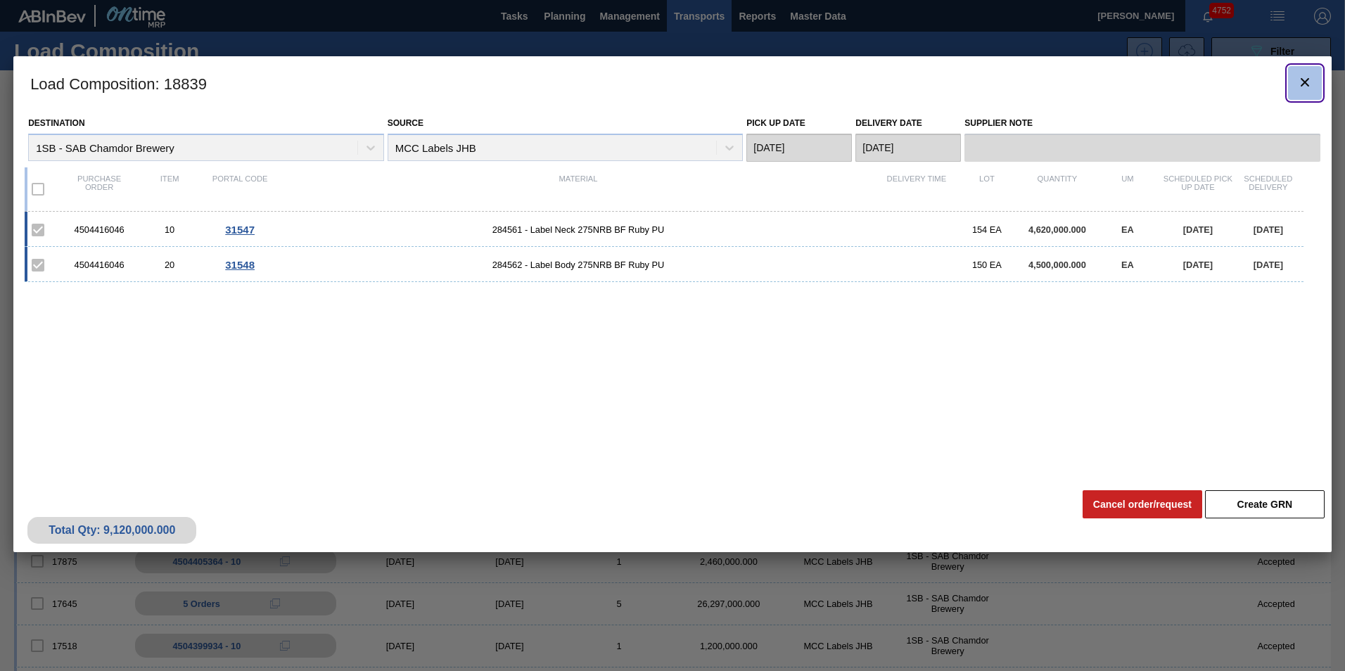
click at [1309, 82] on icon "botão de ícone" at bounding box center [1304, 82] width 17 height 17
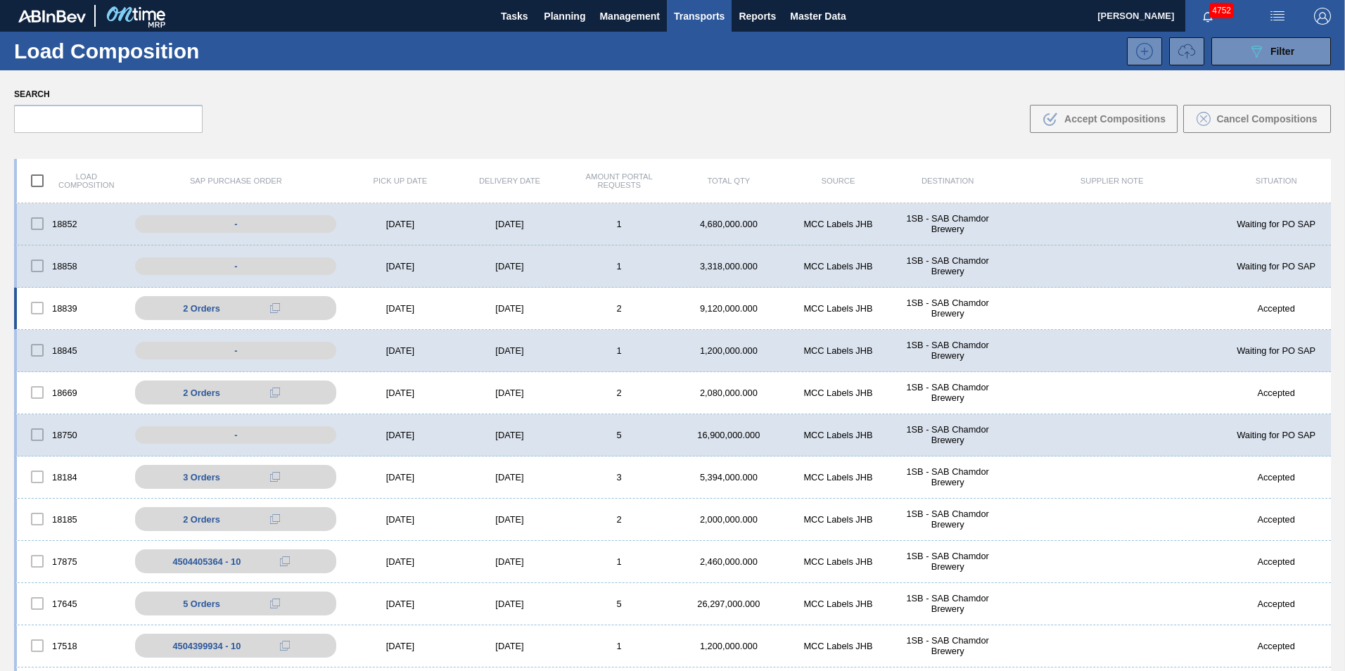
click at [463, 307] on div "[DATE]" at bounding box center [510, 308] width 110 height 11
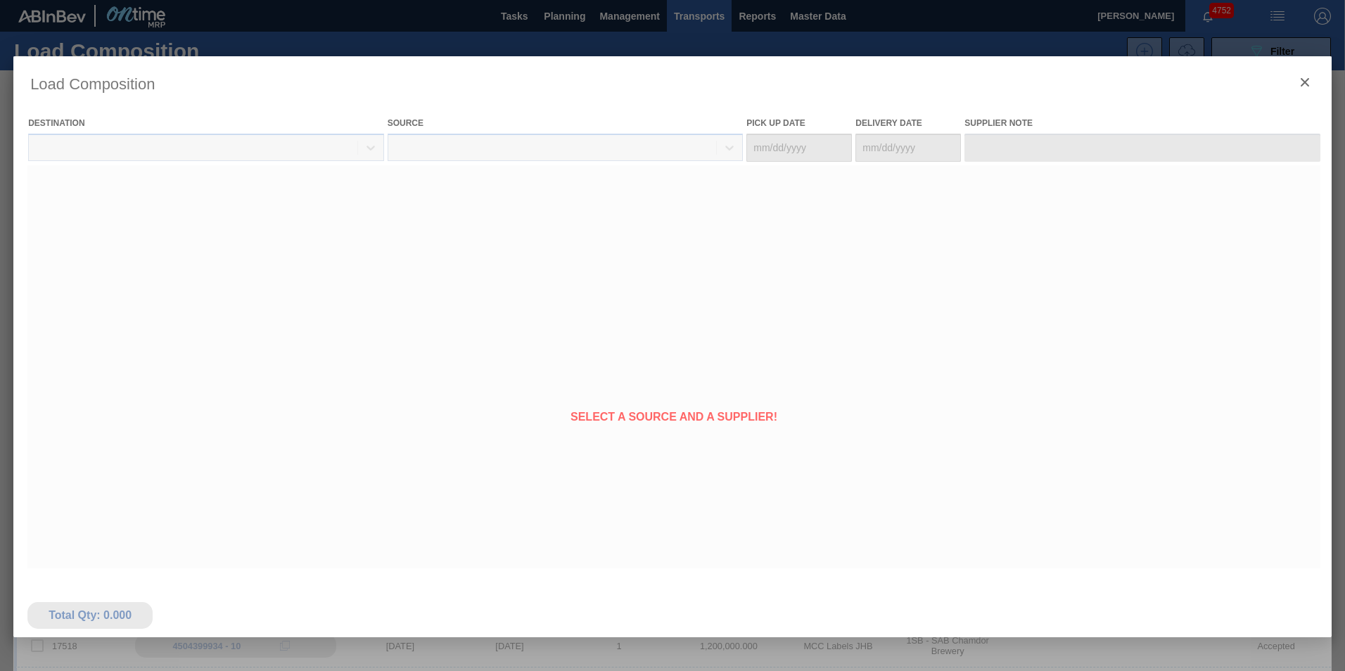
type Date "[DATE]"
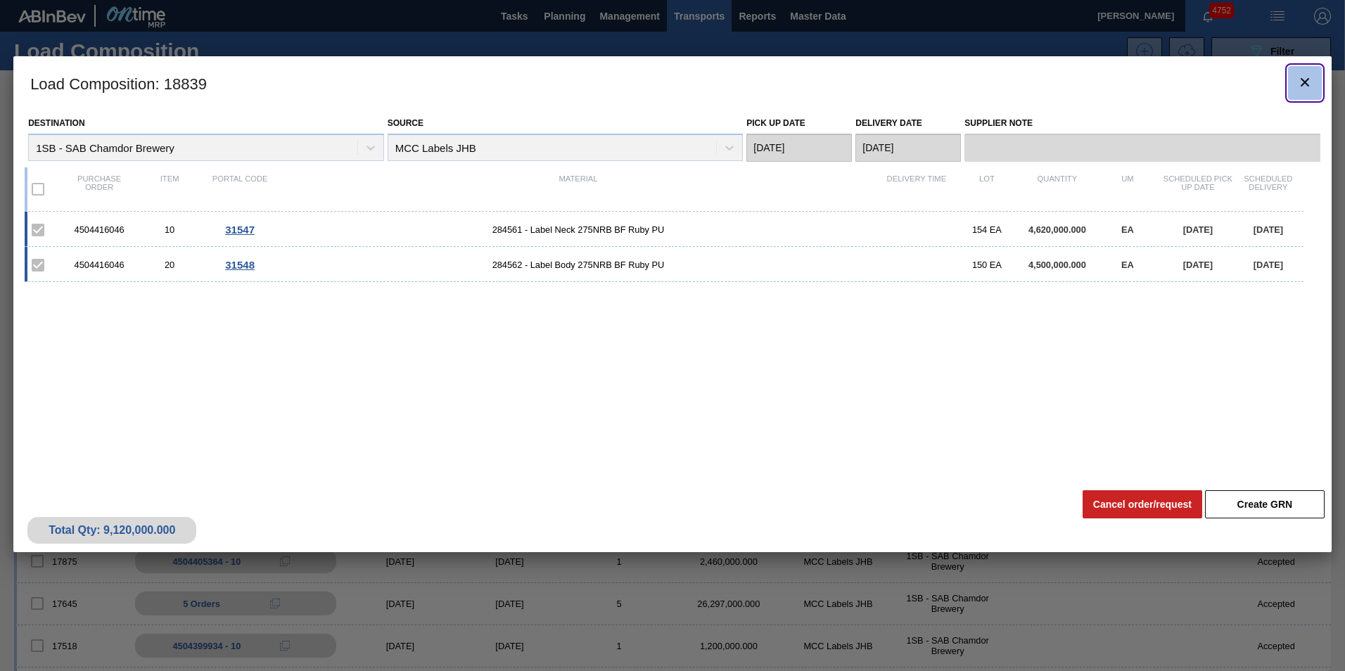
click at [1307, 77] on icon "botão de ícone" at bounding box center [1304, 82] width 17 height 17
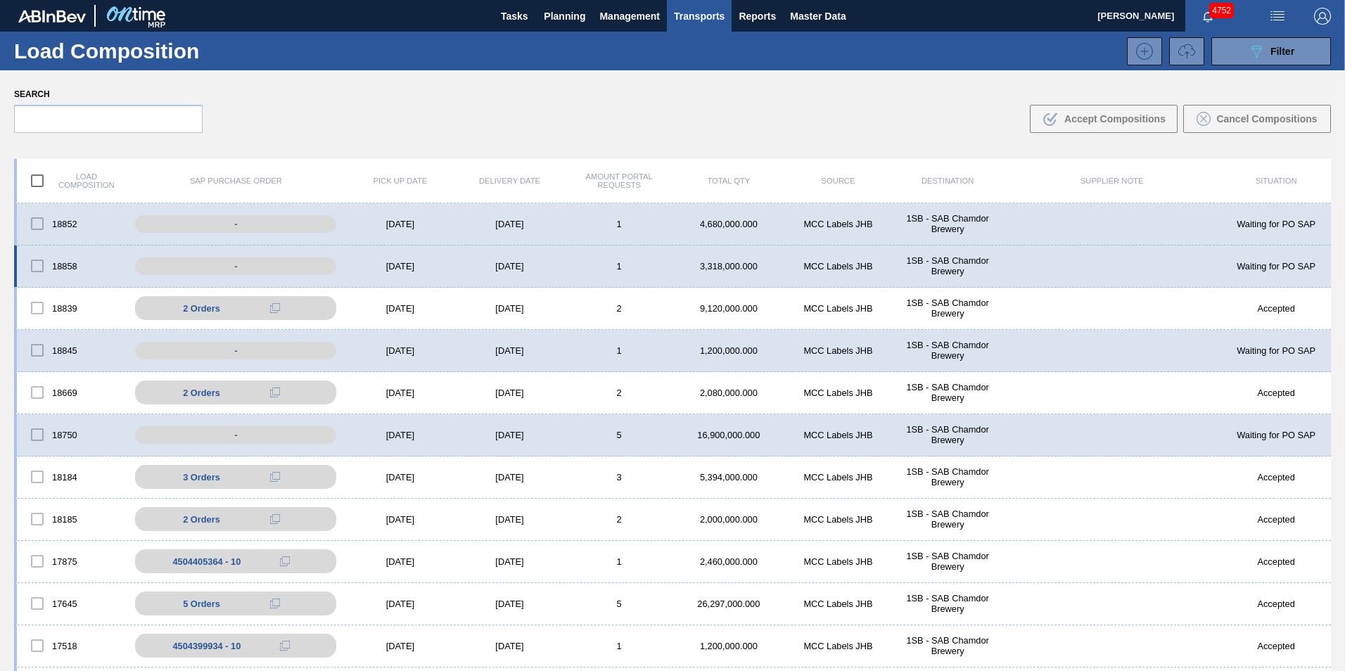
click at [474, 265] on div "[DATE]" at bounding box center [510, 266] width 110 height 11
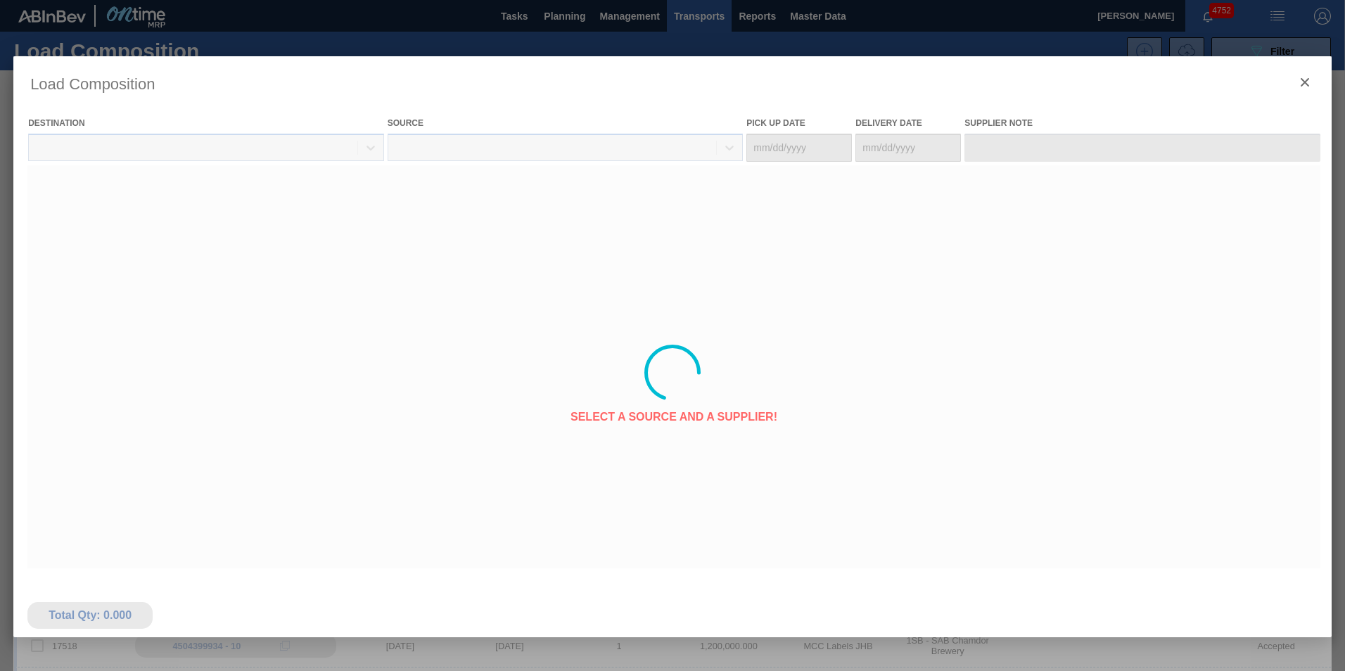
type Date "[DATE]"
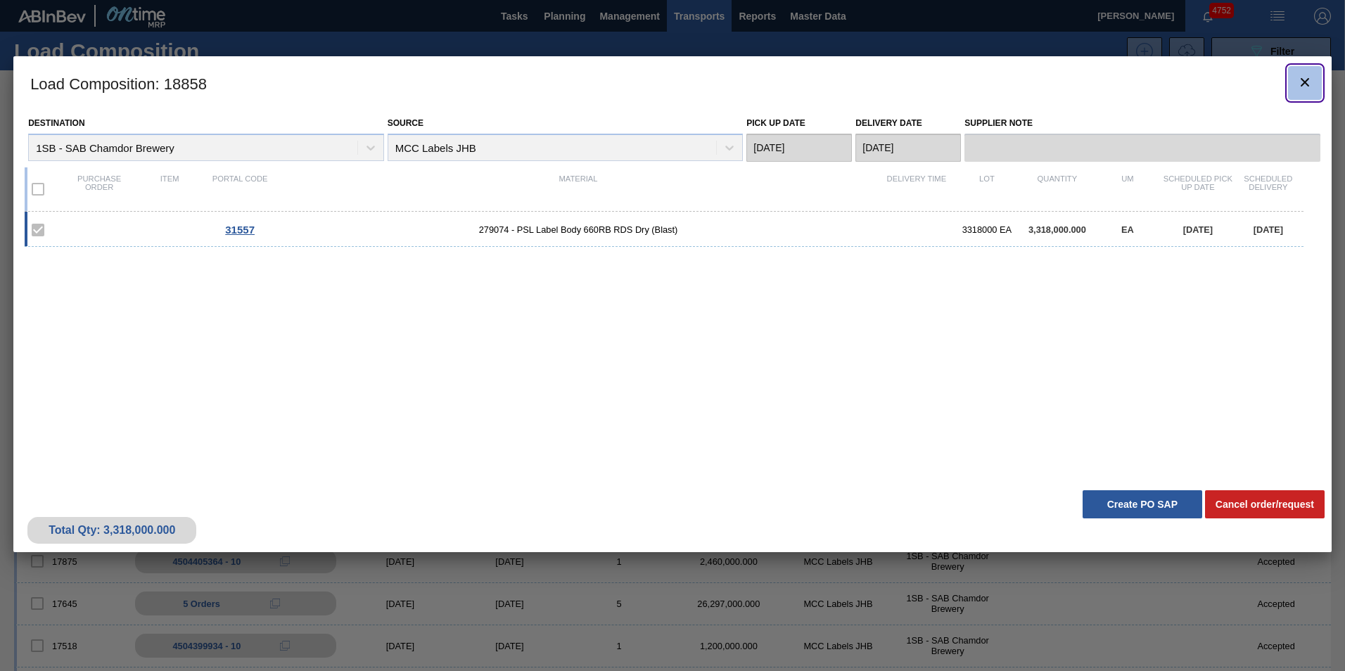
click at [1308, 84] on icon "botão de ícone" at bounding box center [1304, 82] width 17 height 17
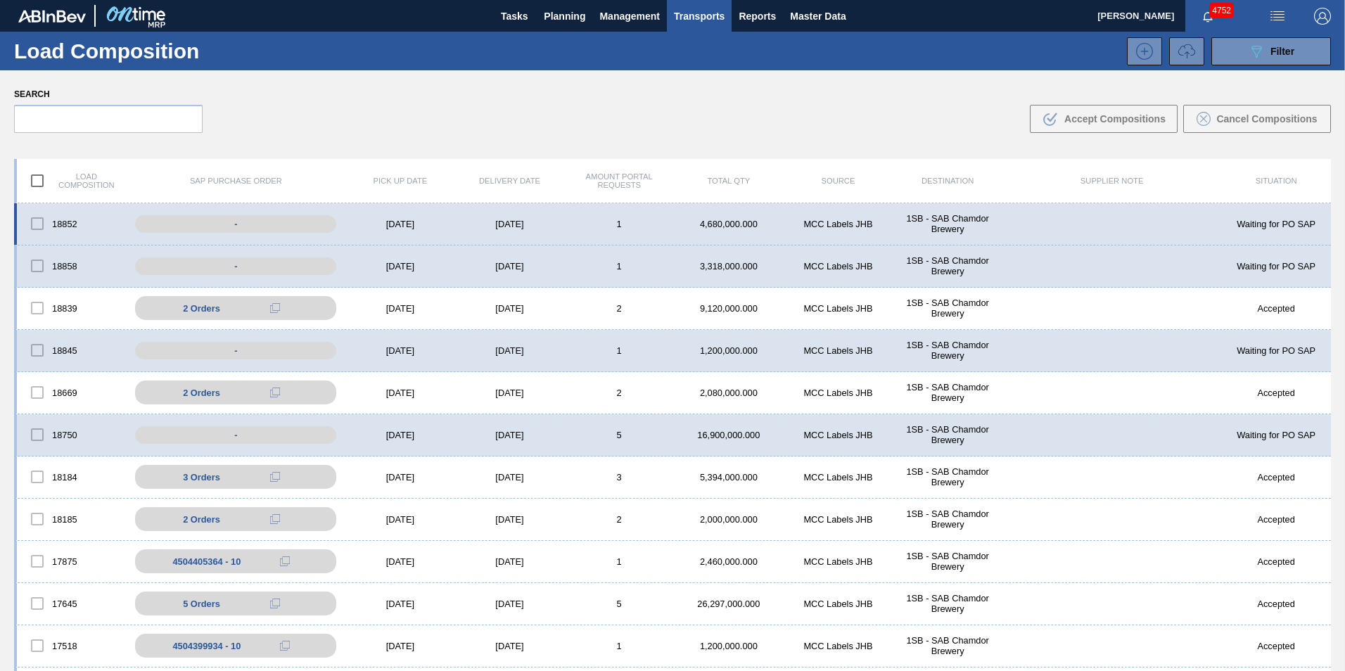
click at [473, 223] on div "[DATE]" at bounding box center [510, 224] width 110 height 11
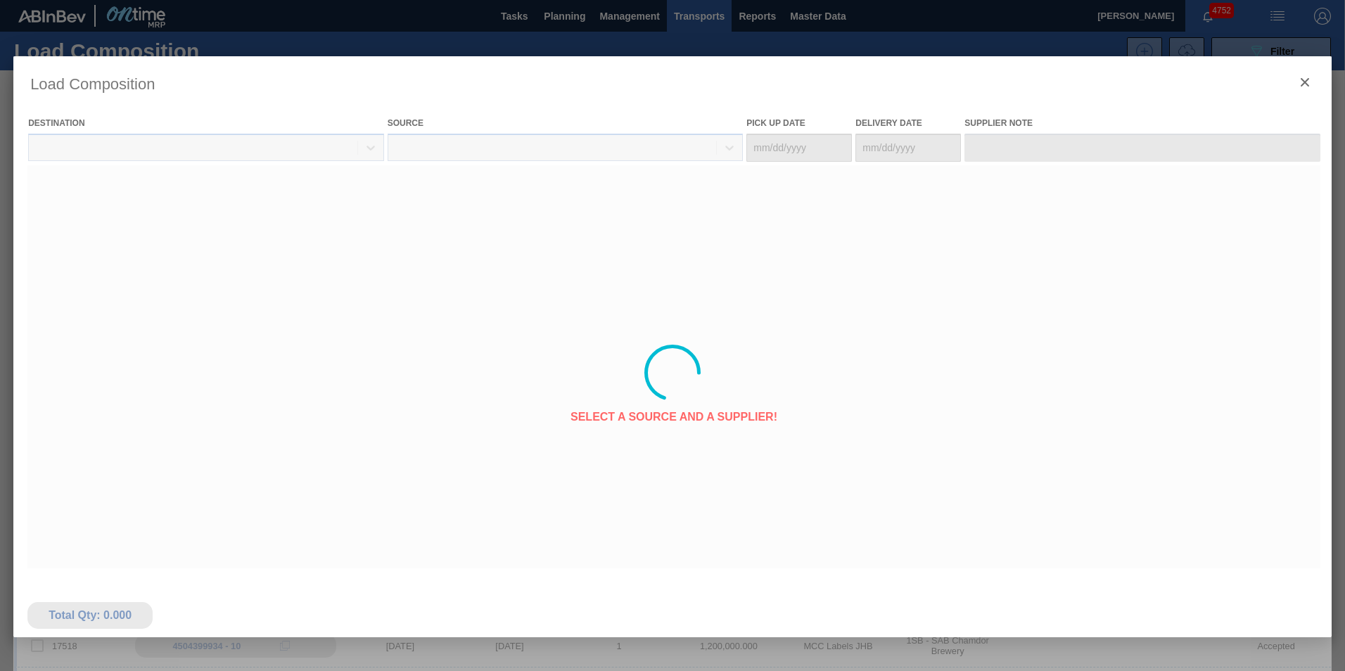
type Date "[DATE]"
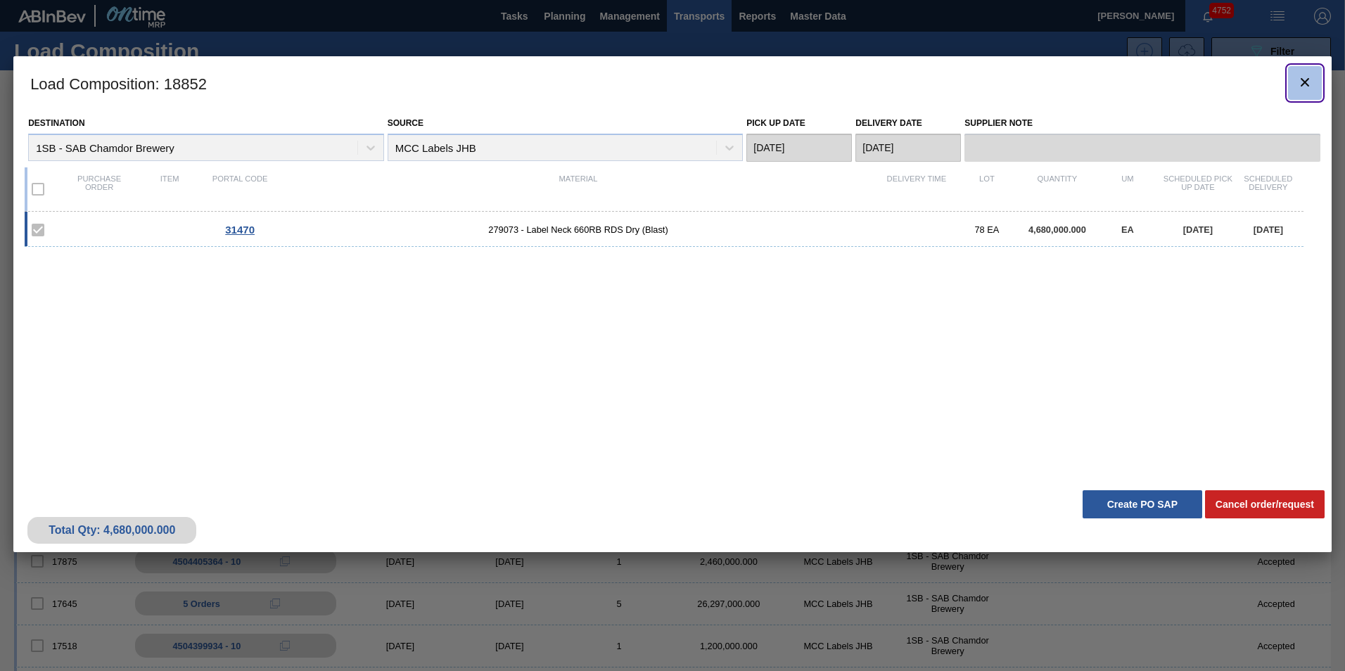
click at [1299, 87] on icon "botão de ícone" at bounding box center [1304, 82] width 17 height 17
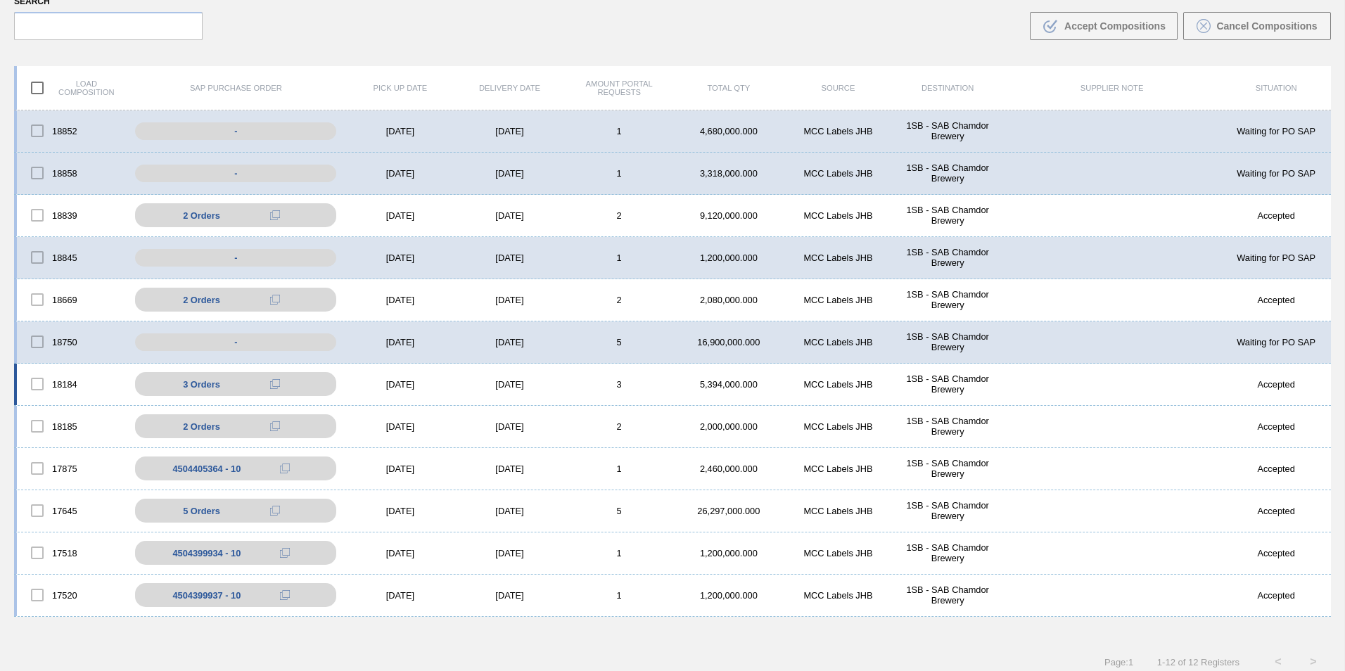
scroll to position [101, 0]
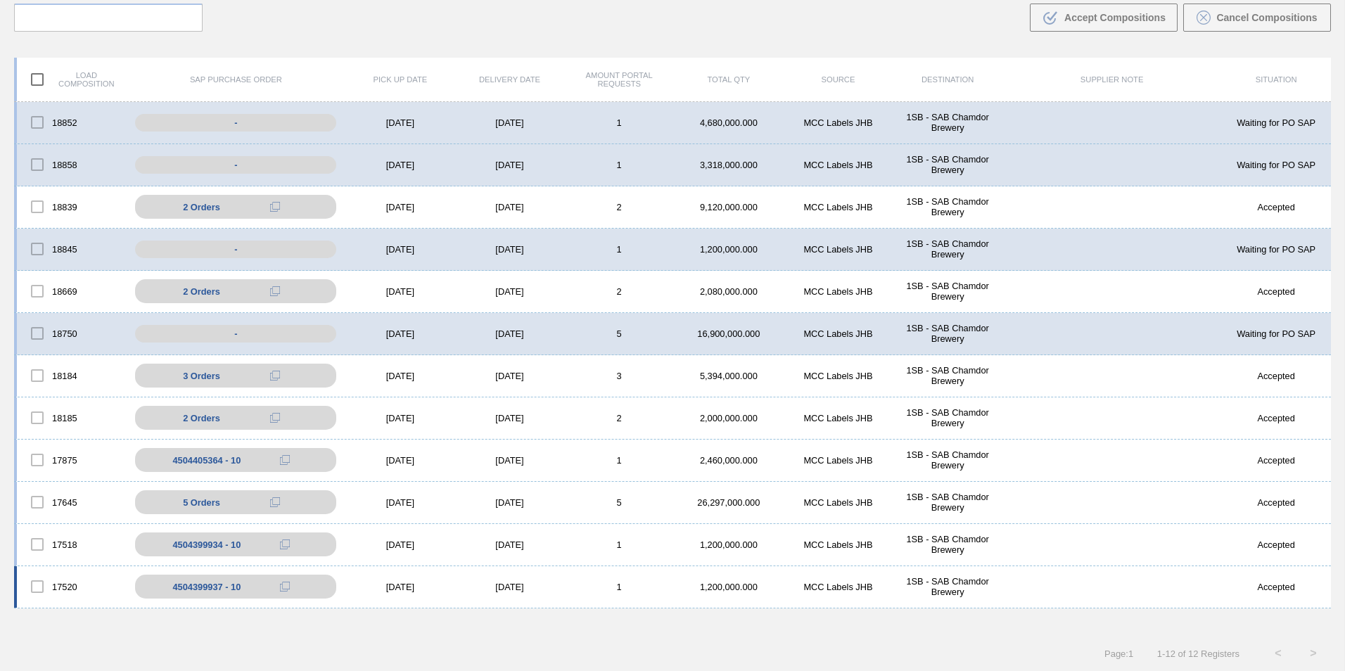
click at [37, 588] on div at bounding box center [38, 587] width 30 height 30
click at [577, 582] on div "1" at bounding box center [619, 587] width 110 height 11
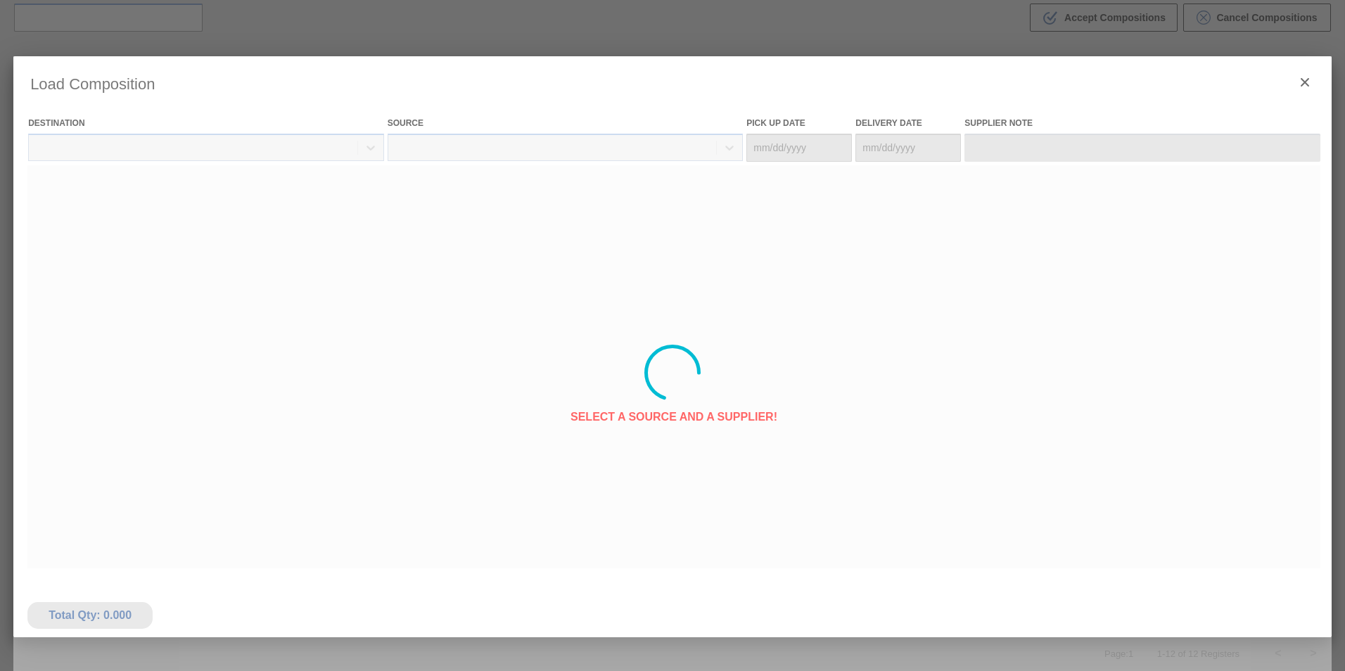
type Date "[DATE]"
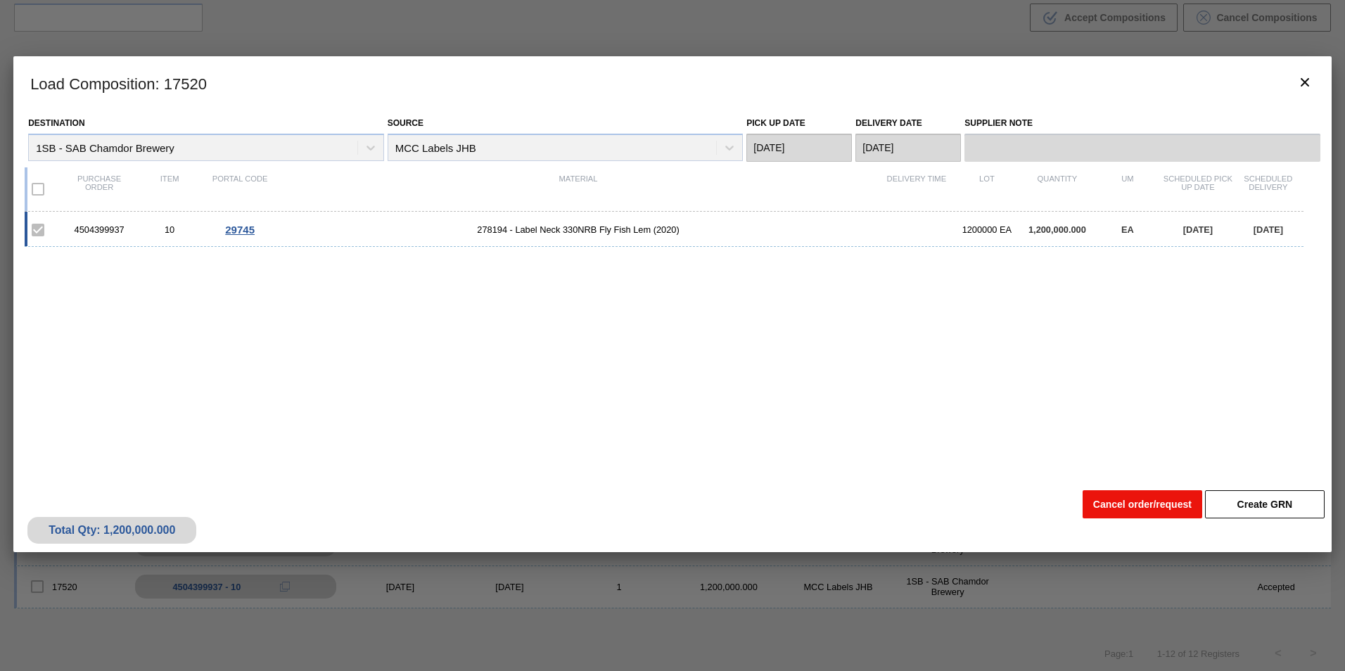
click at [1133, 508] on button "Cancel order/request" at bounding box center [1142, 504] width 120 height 28
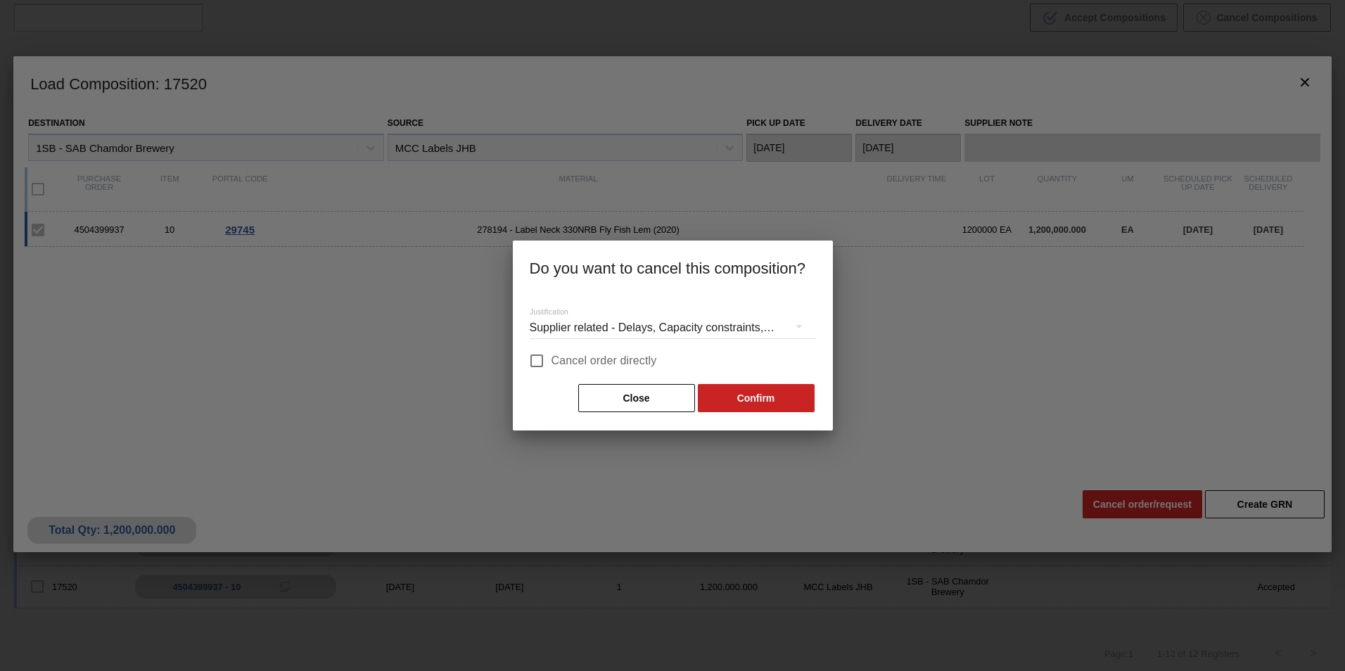
click at [562, 362] on span "Cancel order directly" at bounding box center [603, 360] width 105 height 17
click at [551, 362] on input "Cancel order directly" at bounding box center [537, 361] width 30 height 30
checkbox input "true"
click at [800, 403] on button "Confirm" at bounding box center [756, 398] width 117 height 28
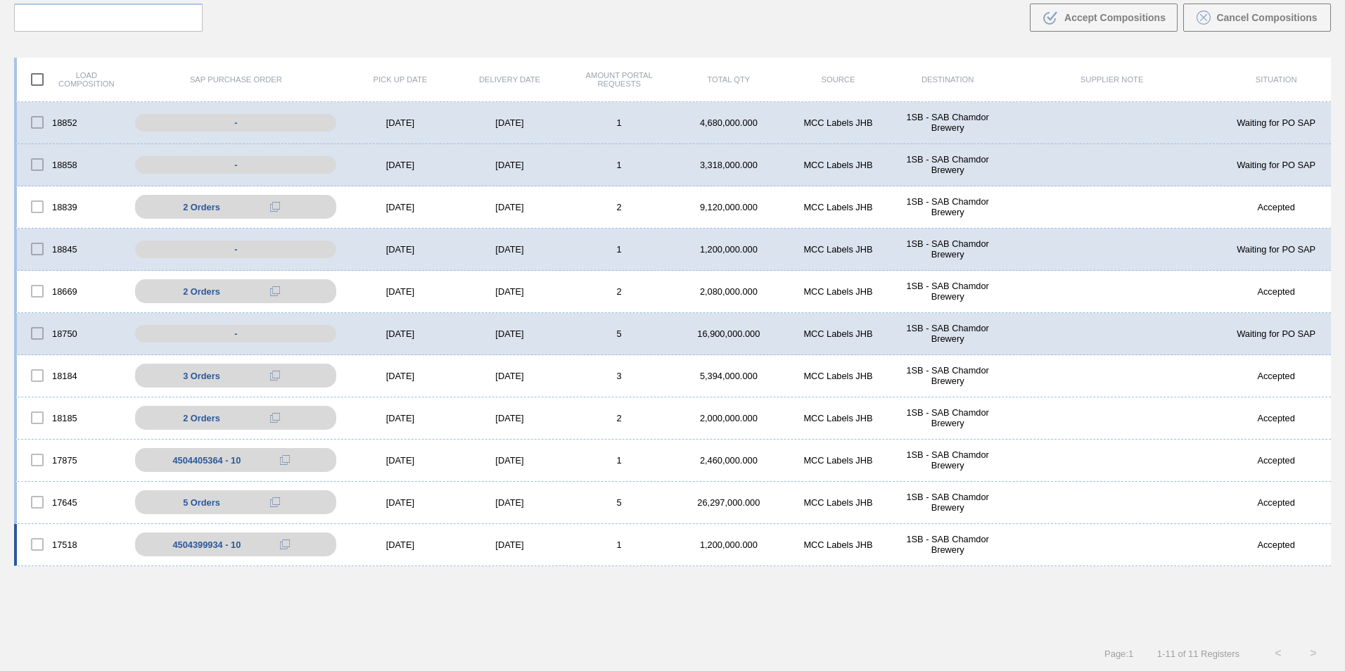
click at [522, 546] on div "[DATE]" at bounding box center [510, 544] width 110 height 11
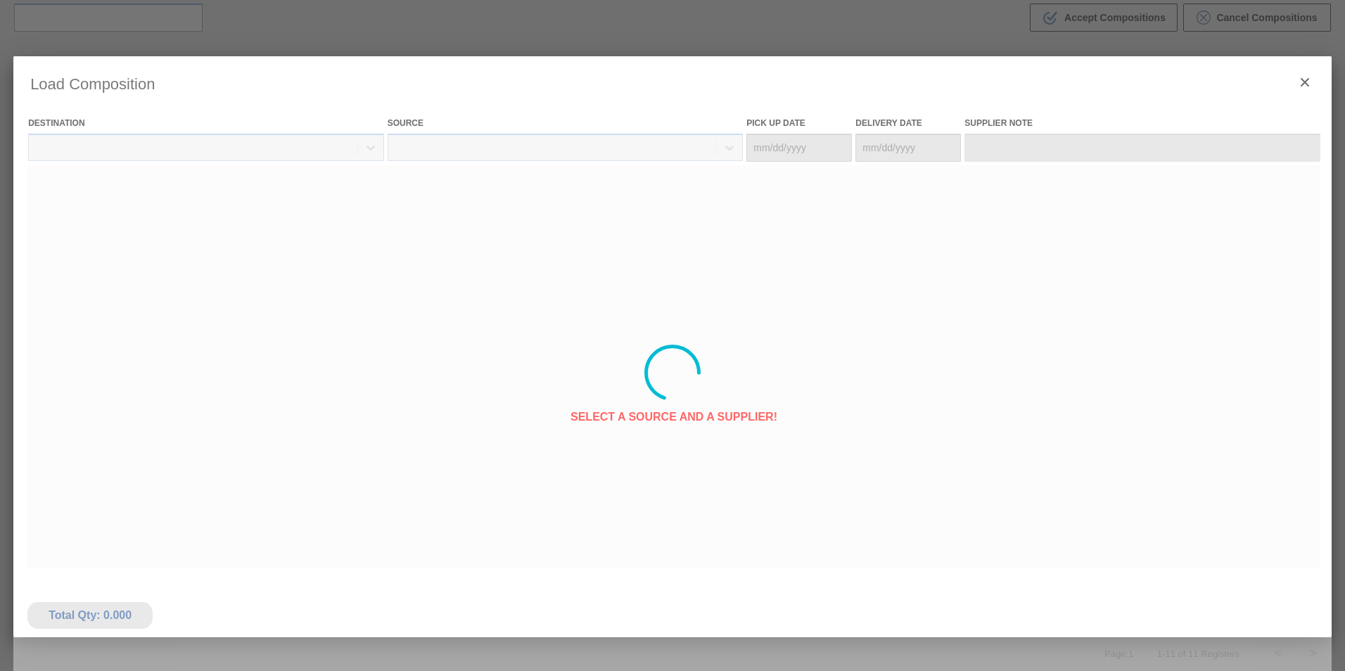
type Date "[DATE]"
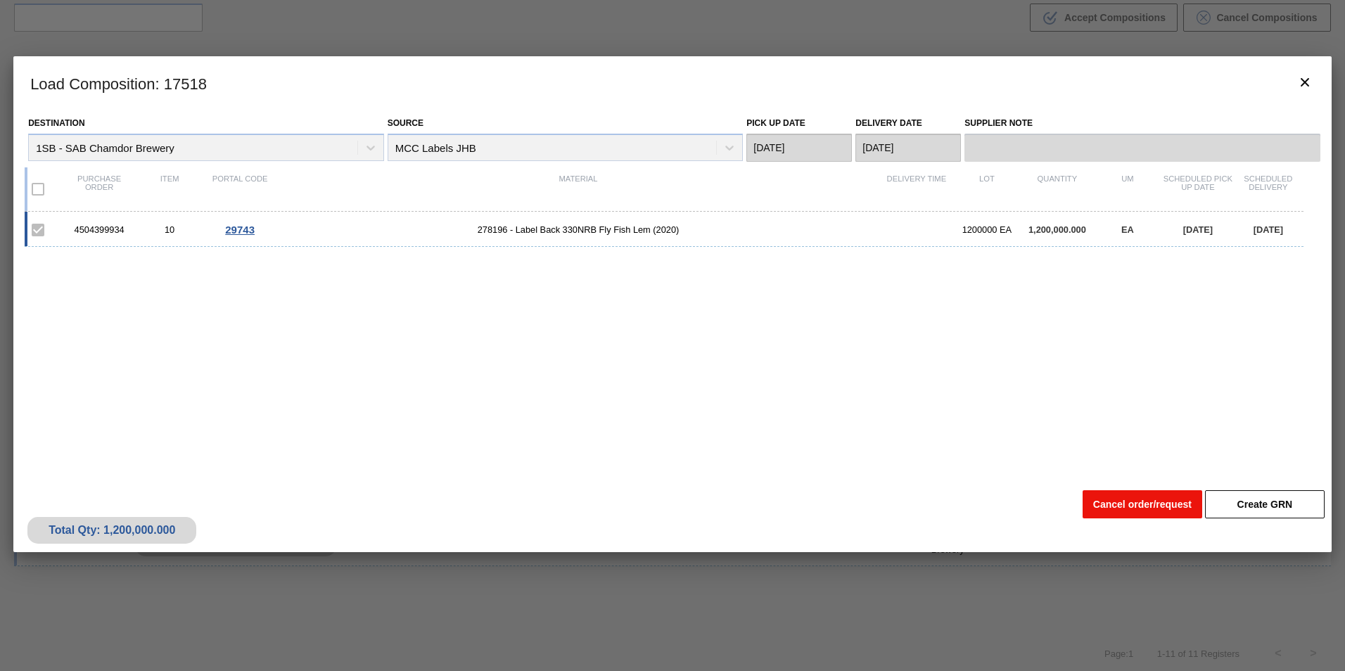
click at [1136, 510] on button "Cancel order/request" at bounding box center [1142, 504] width 120 height 28
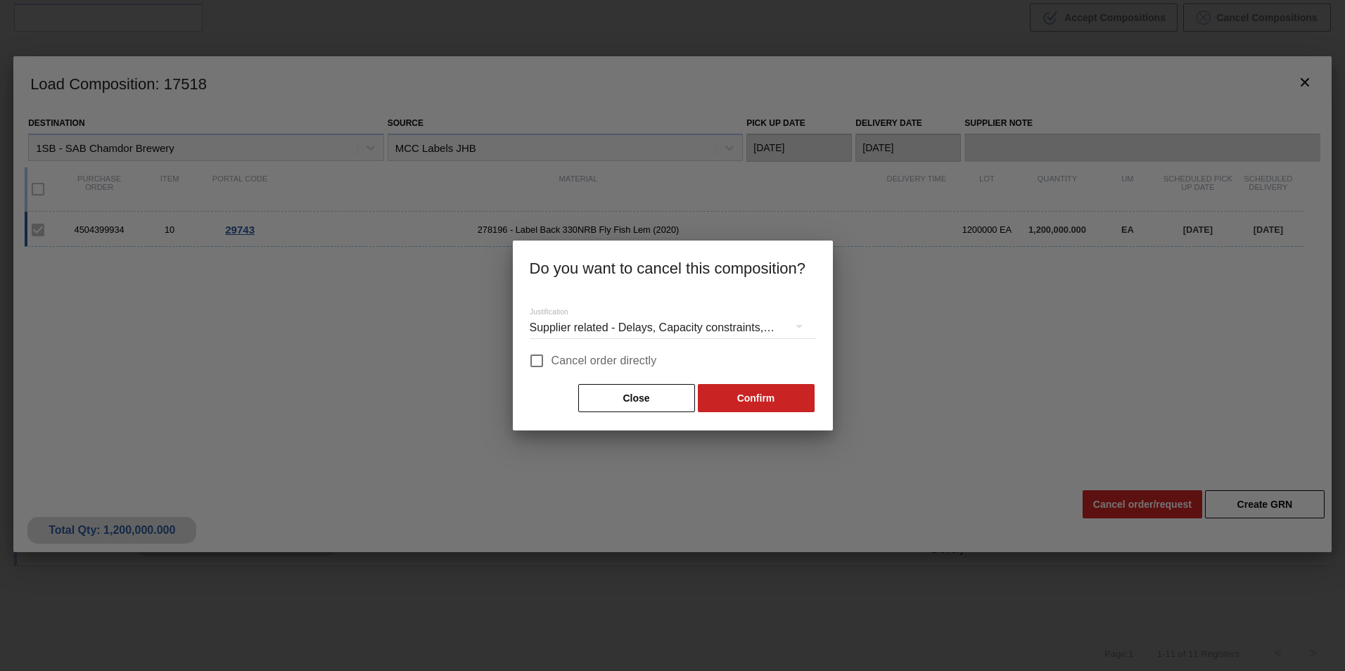
click at [556, 352] on span "Cancel order directly" at bounding box center [603, 360] width 105 height 17
click at [551, 352] on input "Cancel order directly" at bounding box center [537, 361] width 30 height 30
checkbox input "true"
click at [762, 388] on button "Confirm" at bounding box center [756, 398] width 117 height 28
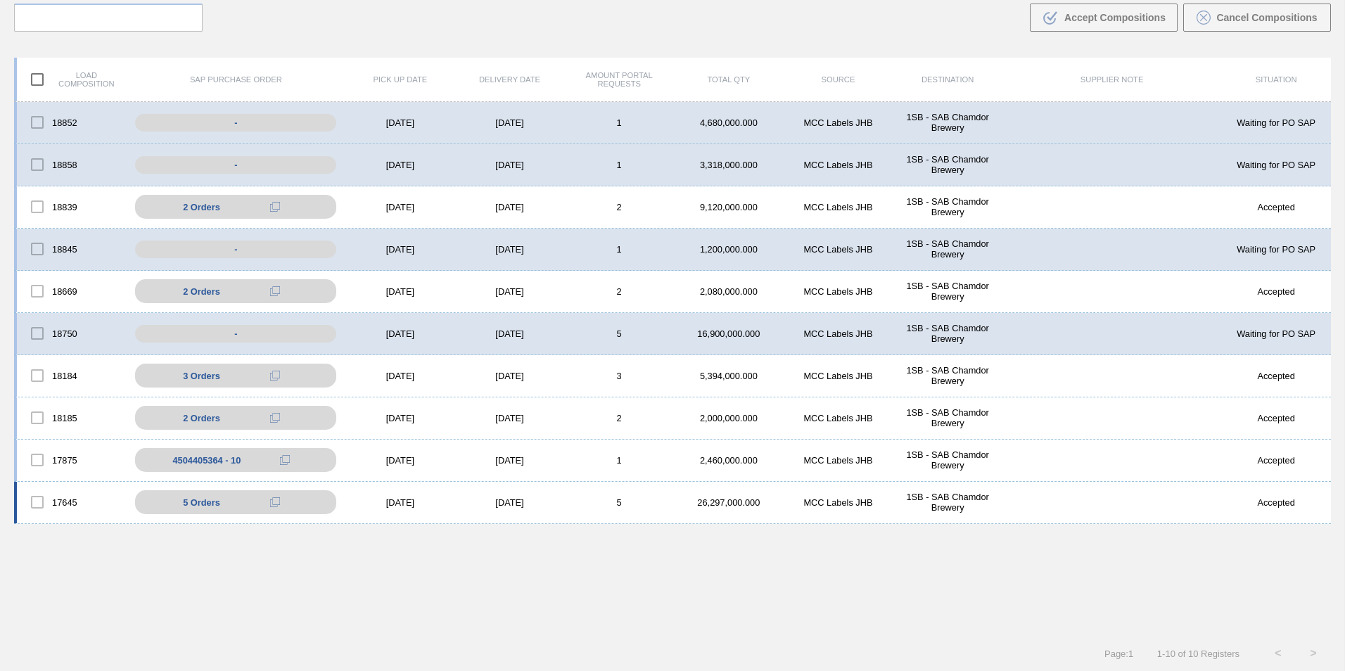
click at [511, 495] on div "17645 5 Orders 4504401725 - 10 4504401725 - 20 4504401725 - 30 4504401725 - 40 …" at bounding box center [672, 503] width 1316 height 42
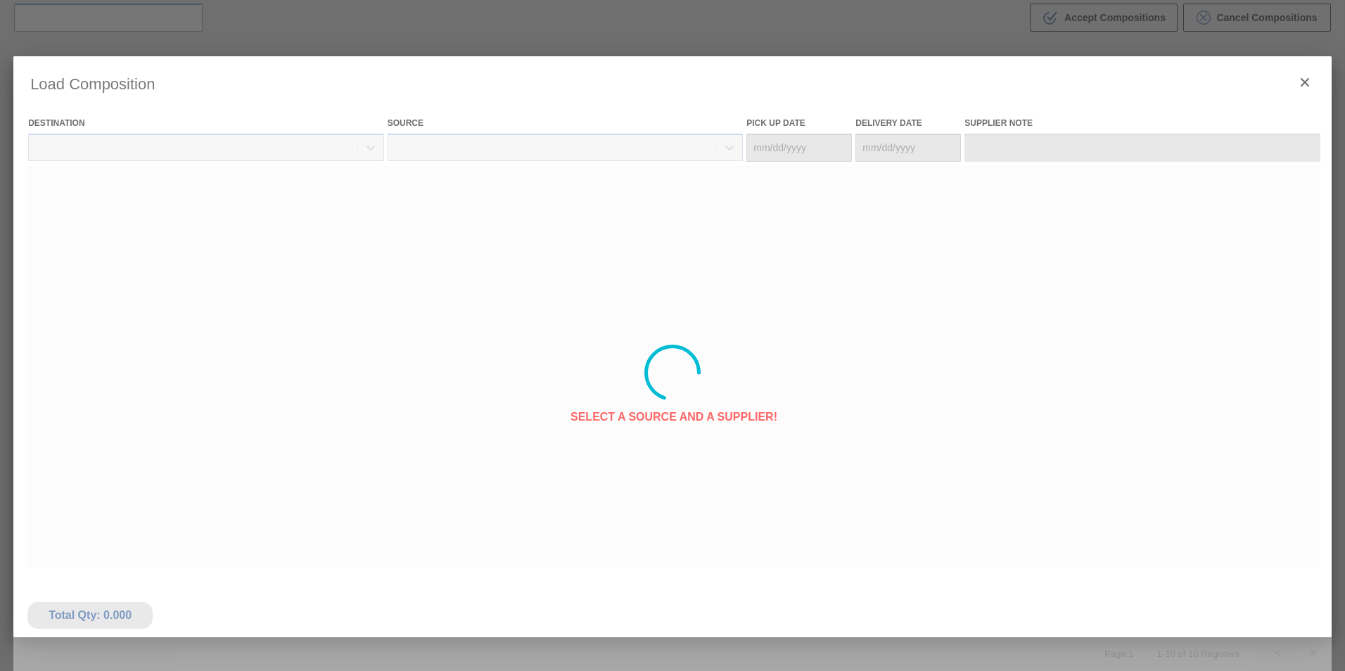
type Date "[DATE]"
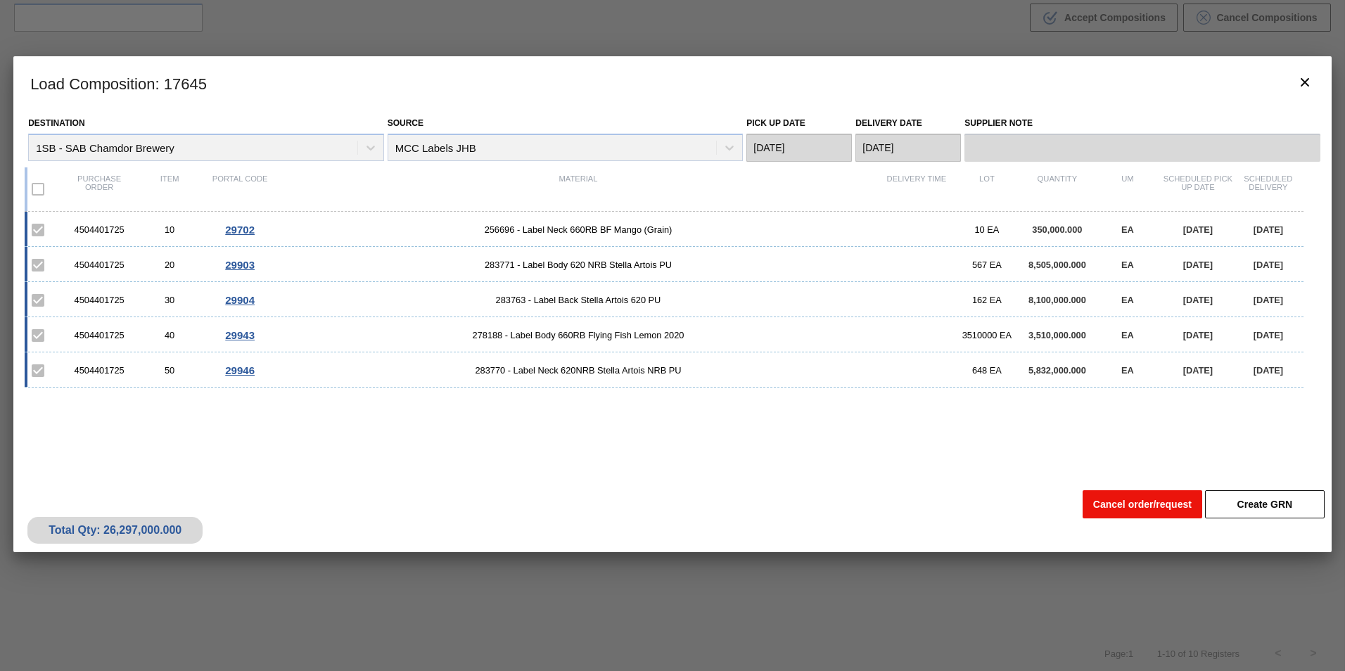
click at [1144, 507] on button "Cancel order/request" at bounding box center [1142, 504] width 120 height 28
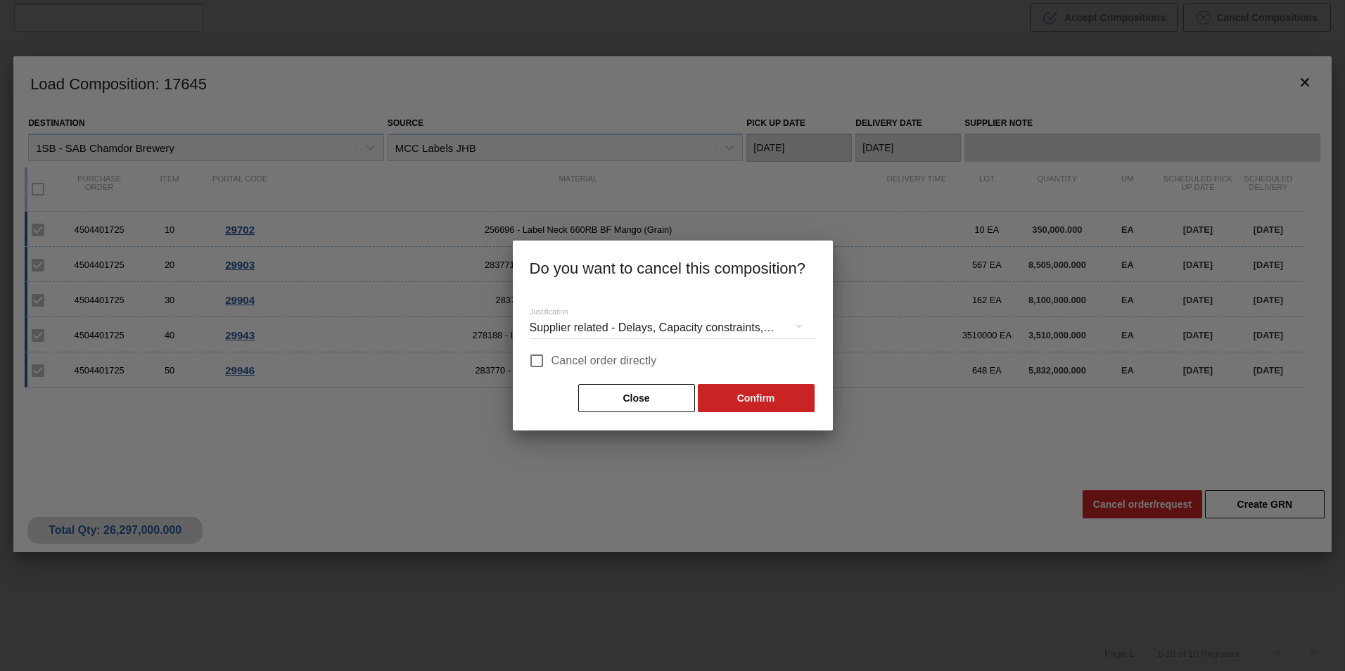
click at [556, 364] on span "Cancel order directly" at bounding box center [603, 360] width 105 height 17
click at [551, 364] on input "Cancel order directly" at bounding box center [537, 361] width 30 height 30
checkbox input "true"
click at [726, 395] on button "Confirm" at bounding box center [756, 398] width 117 height 28
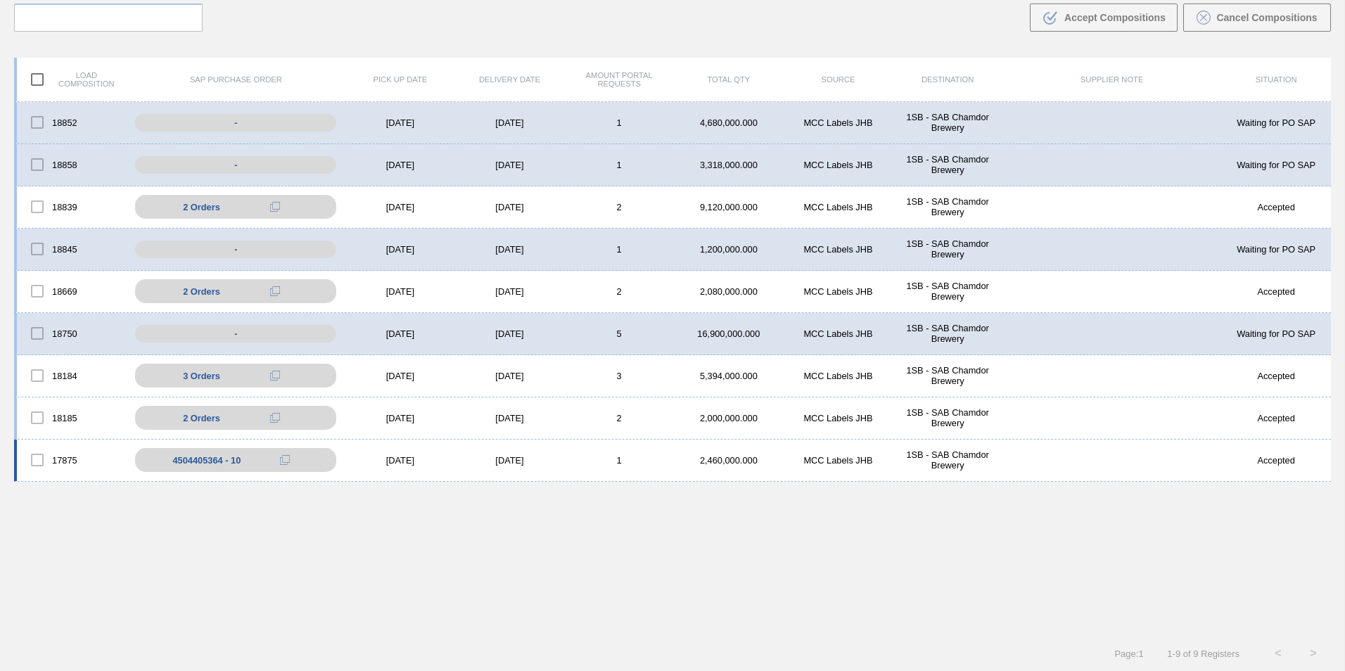
click at [579, 459] on div "1" at bounding box center [619, 460] width 110 height 11
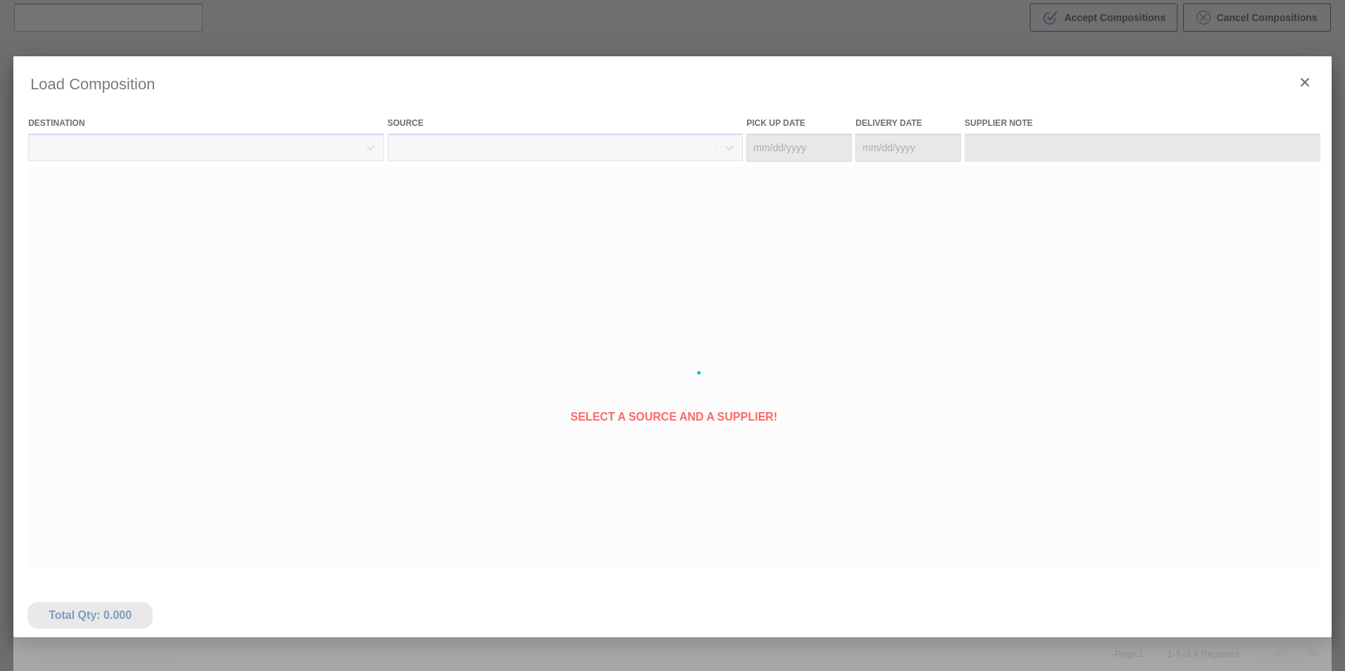
type Date "[DATE]"
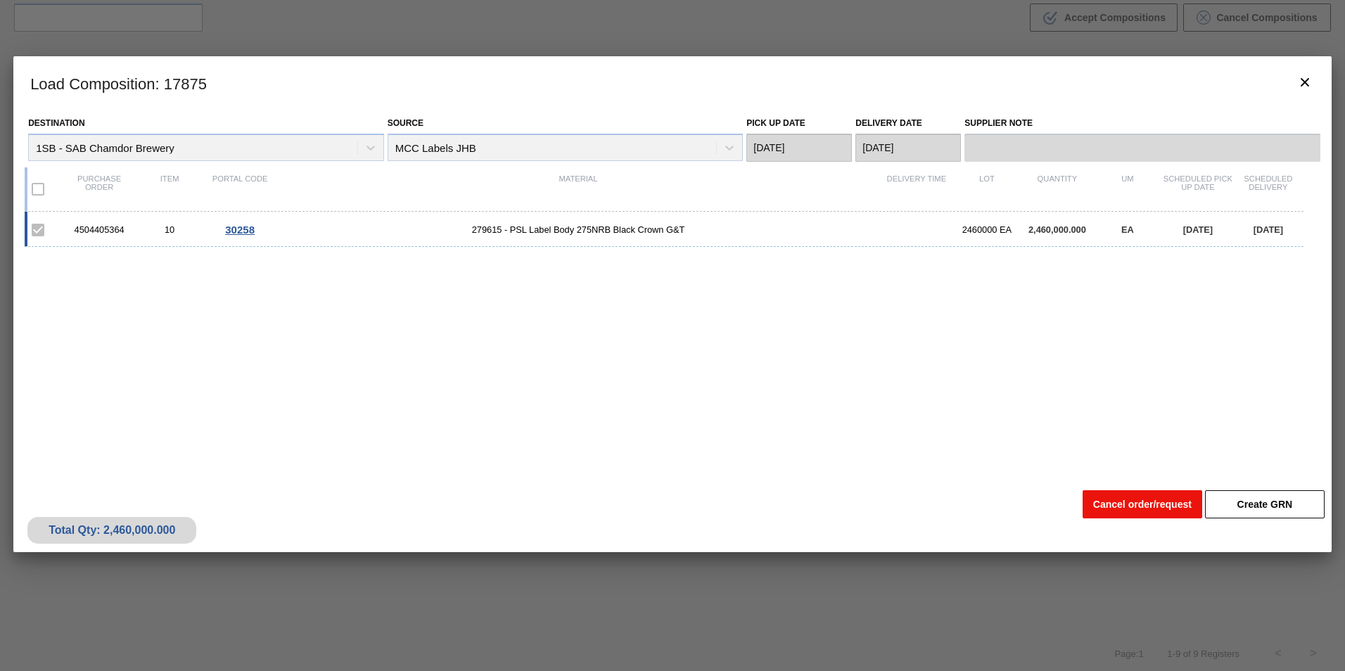
click at [1130, 507] on button "Cancel order/request" at bounding box center [1142, 504] width 120 height 28
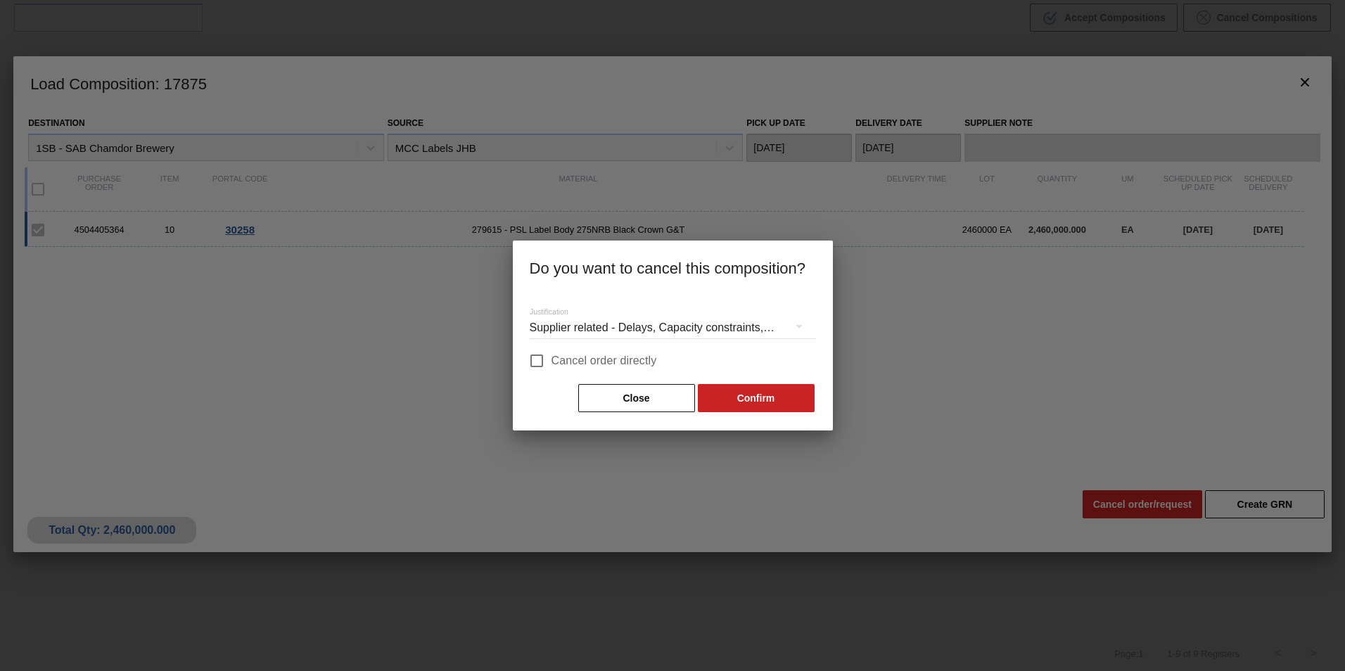
click at [601, 365] on span "Cancel order directly" at bounding box center [603, 360] width 105 height 17
click at [551, 365] on input "Cancel order directly" at bounding box center [537, 361] width 30 height 30
checkbox input "true"
click at [748, 401] on button "Confirm" at bounding box center [756, 398] width 117 height 28
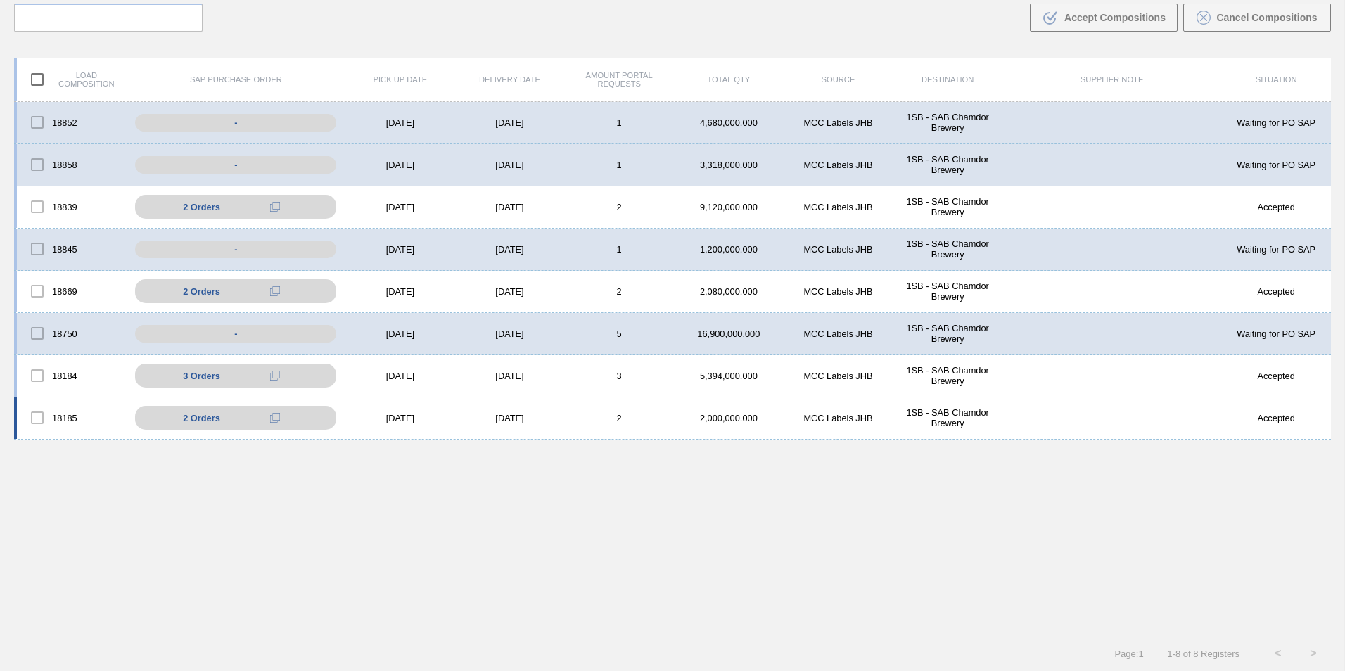
click at [585, 428] on div "18185 2 Orders 4504409306 - 10 4504409306 - 20 [DATE] [DATE] 2 2,000,000.000 MC…" at bounding box center [672, 418] width 1316 height 42
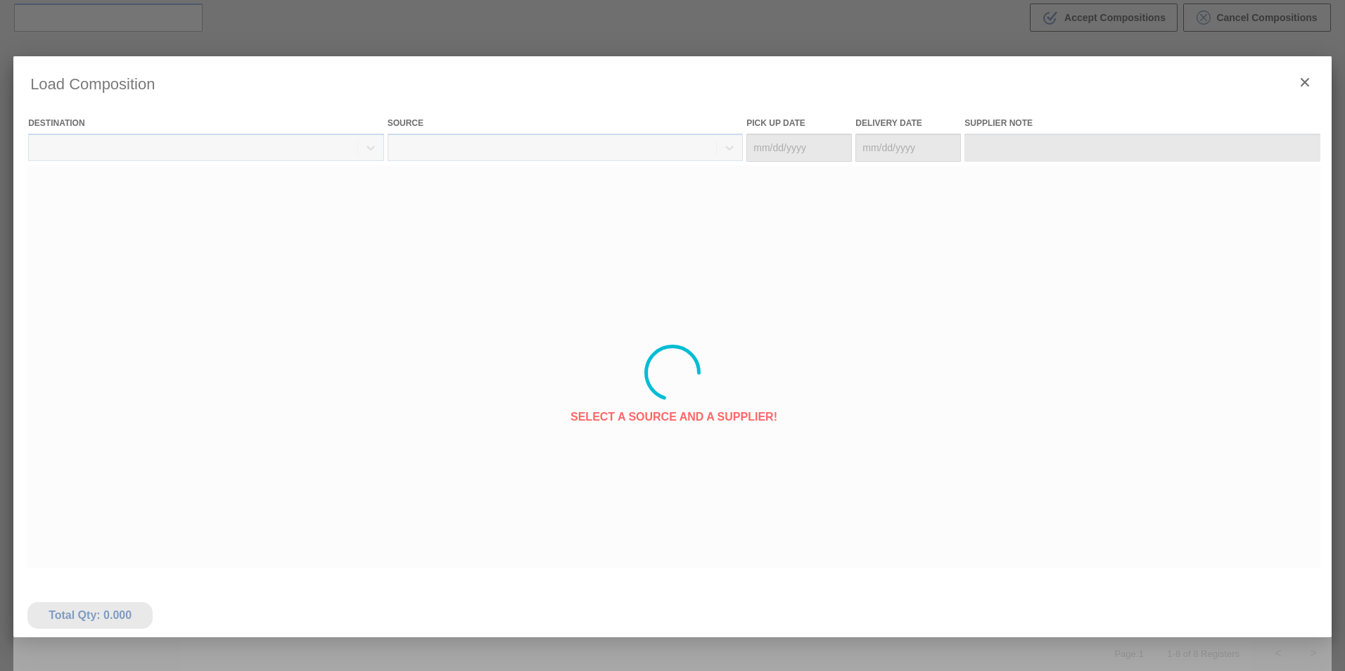
type Date "[DATE]"
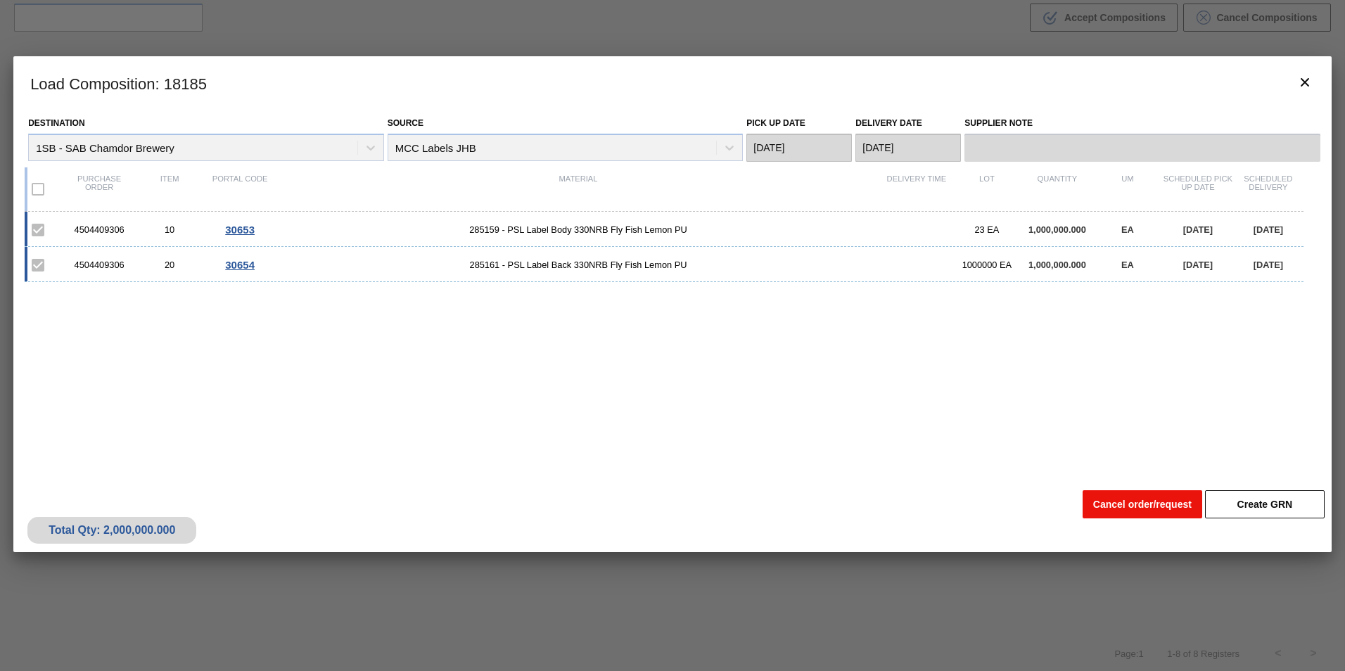
click at [1119, 504] on button "Cancel order/request" at bounding box center [1142, 504] width 120 height 28
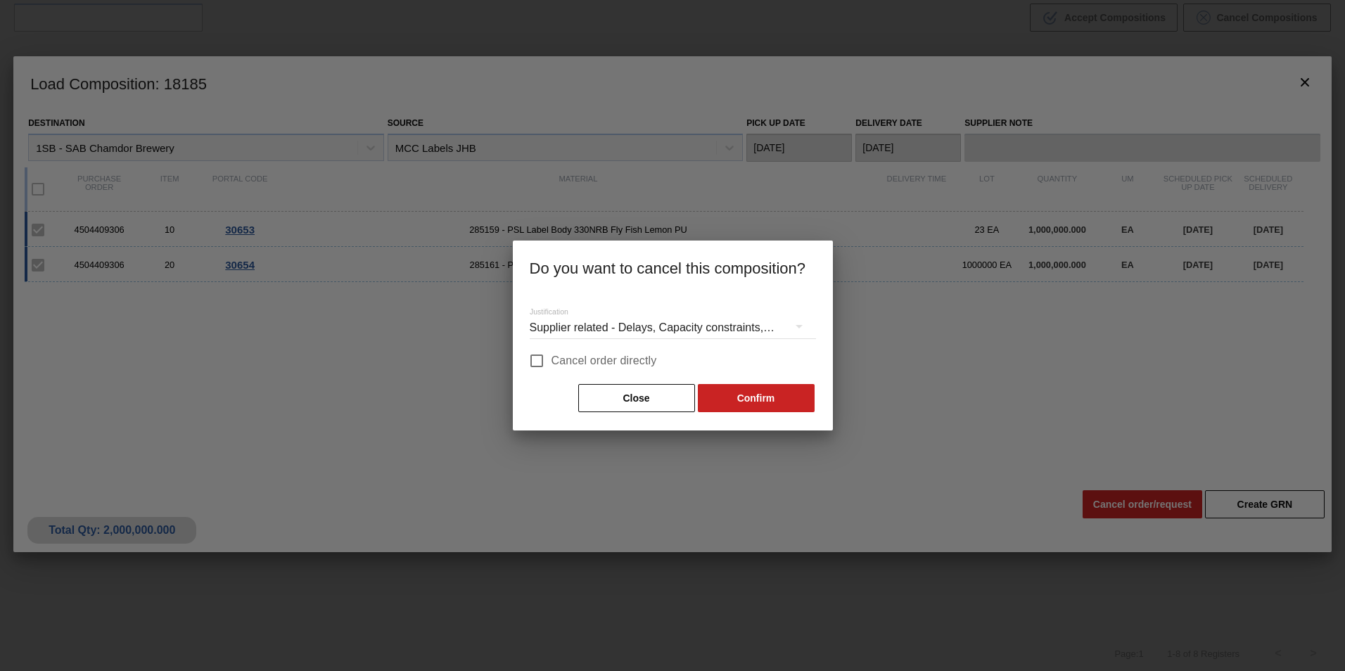
click at [623, 366] on span "Cancel order directly" at bounding box center [603, 360] width 105 height 17
click at [551, 366] on input "Cancel order directly" at bounding box center [537, 361] width 30 height 30
checkbox input "true"
click at [770, 404] on button "Confirm" at bounding box center [756, 398] width 117 height 28
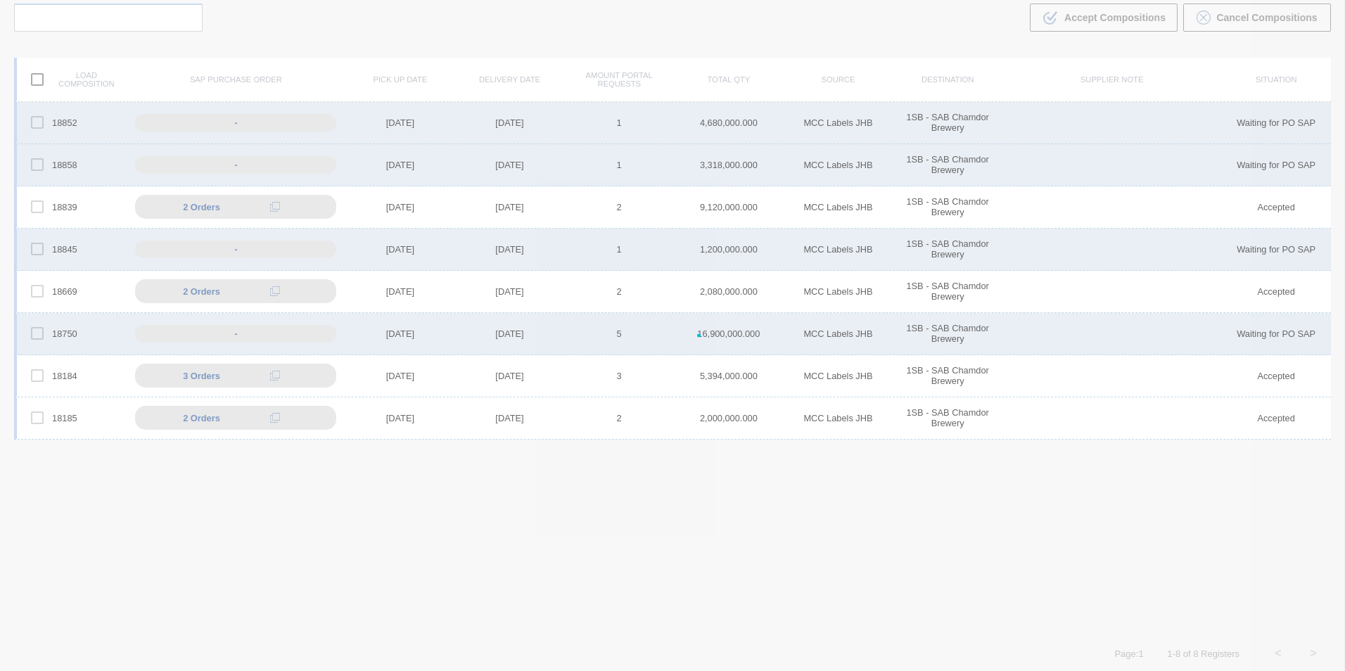
click at [1137, 499] on div at bounding box center [672, 335] width 1345 height 671
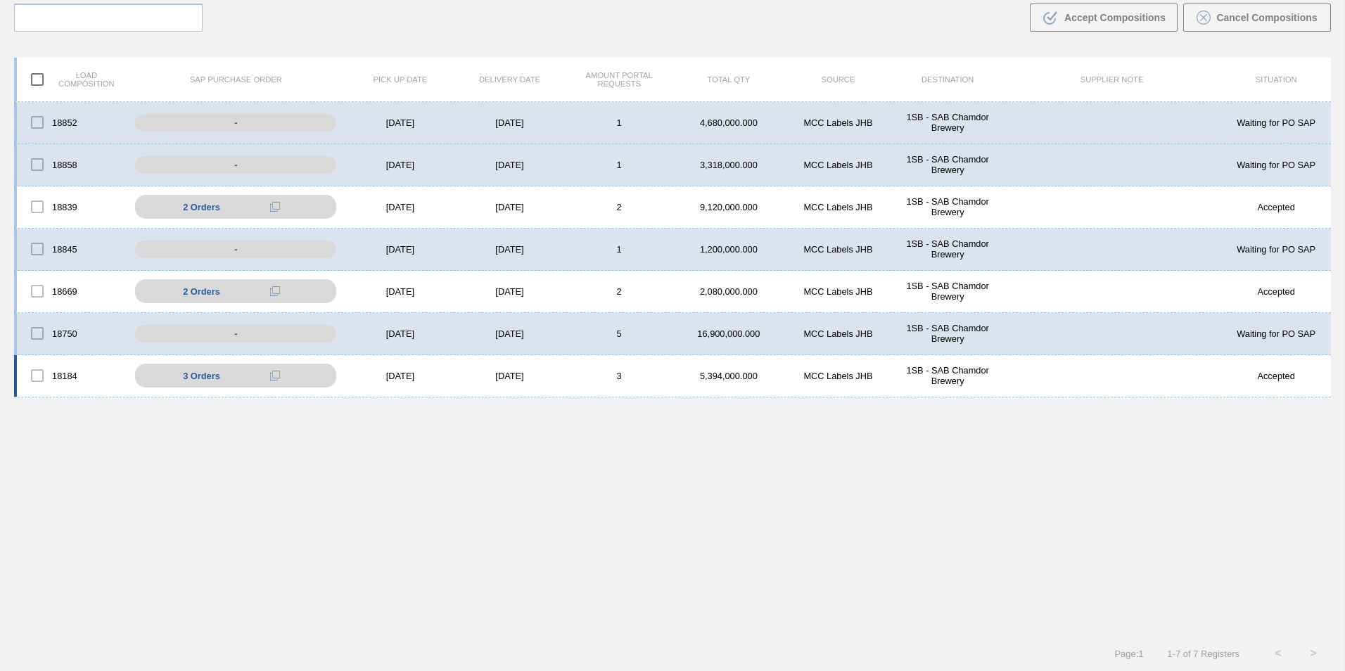
click at [575, 368] on div "18184 3 Orders 4504409295 - 10 4504409295 - 20 4504409295 - 30 [DATE] [DATE] 3 …" at bounding box center [672, 376] width 1316 height 42
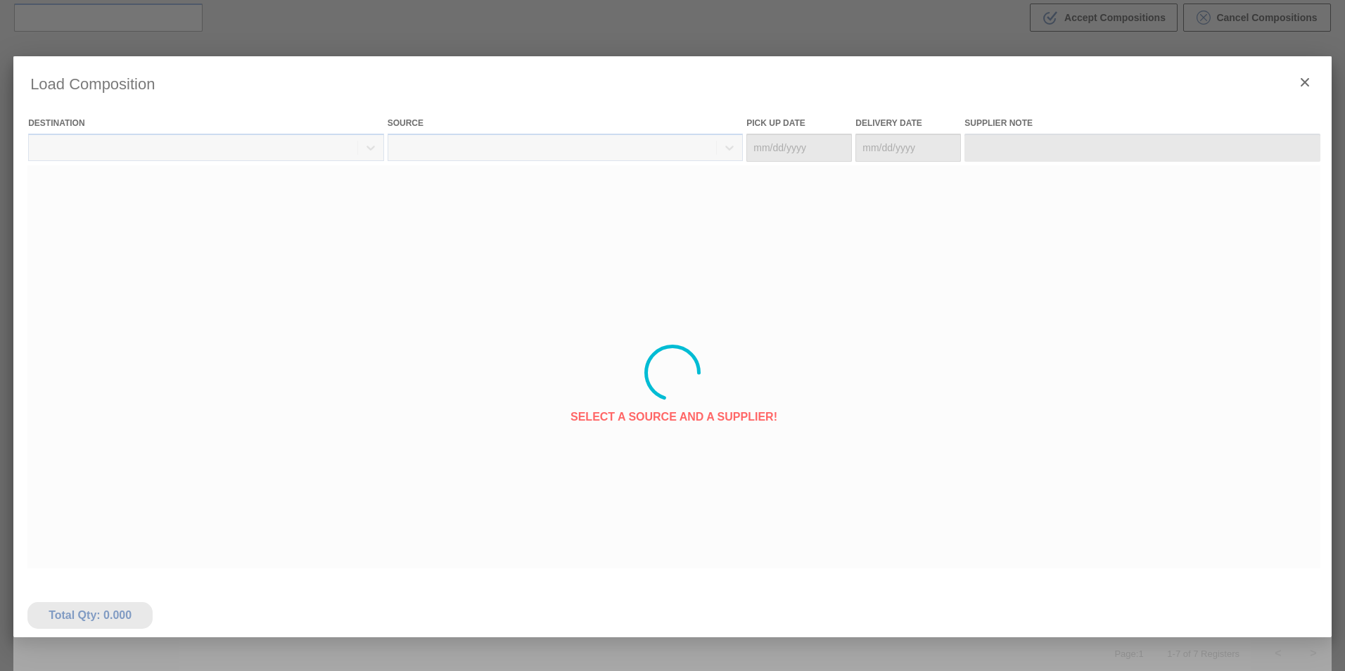
type Date "[DATE]"
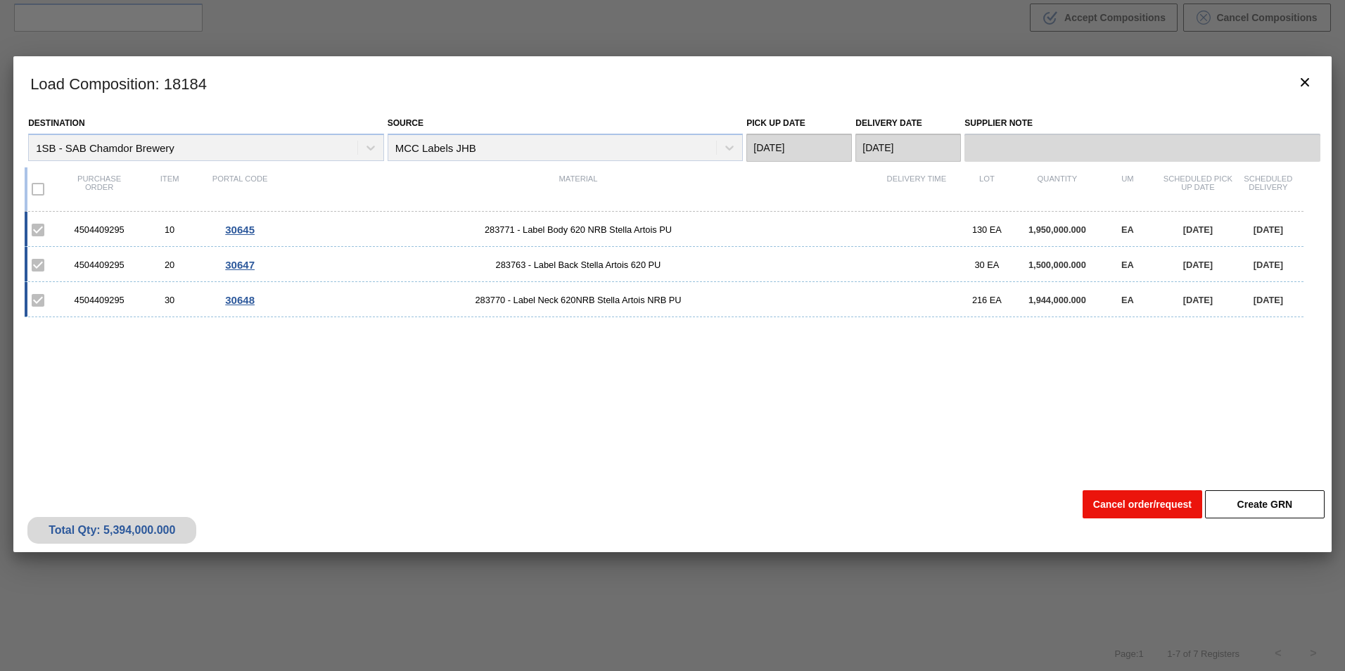
click at [1105, 496] on button "Cancel order/request" at bounding box center [1142, 504] width 120 height 28
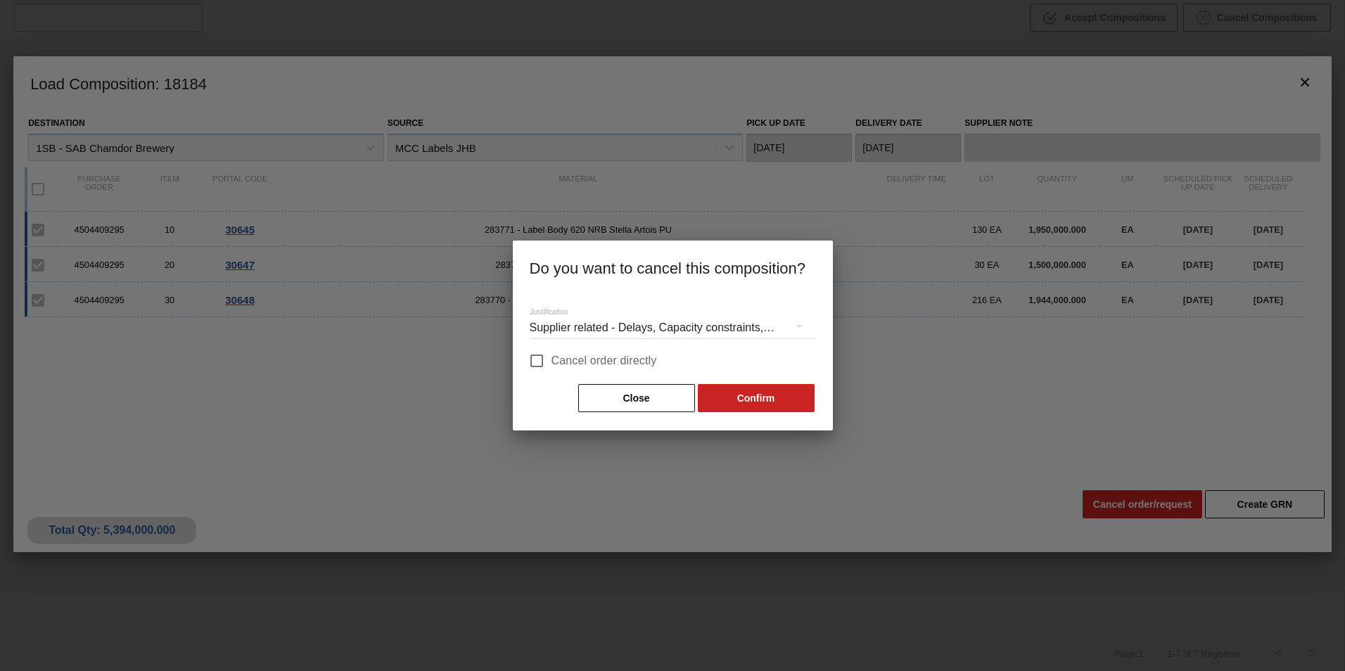
click at [620, 353] on span "Cancel order directly" at bounding box center [603, 360] width 105 height 17
click at [551, 353] on input "Cancel order directly" at bounding box center [537, 361] width 30 height 30
checkbox input "true"
click at [754, 395] on button "Confirm" at bounding box center [756, 398] width 117 height 28
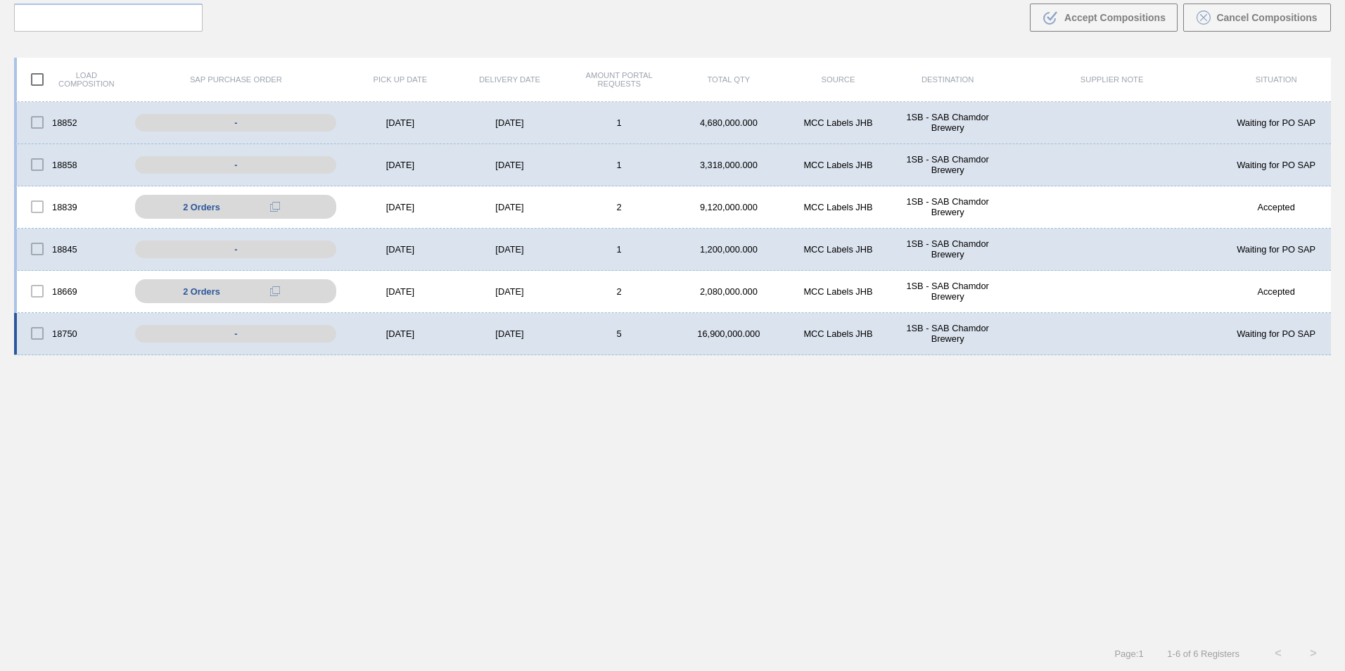
click at [577, 337] on div "5" at bounding box center [619, 333] width 110 height 11
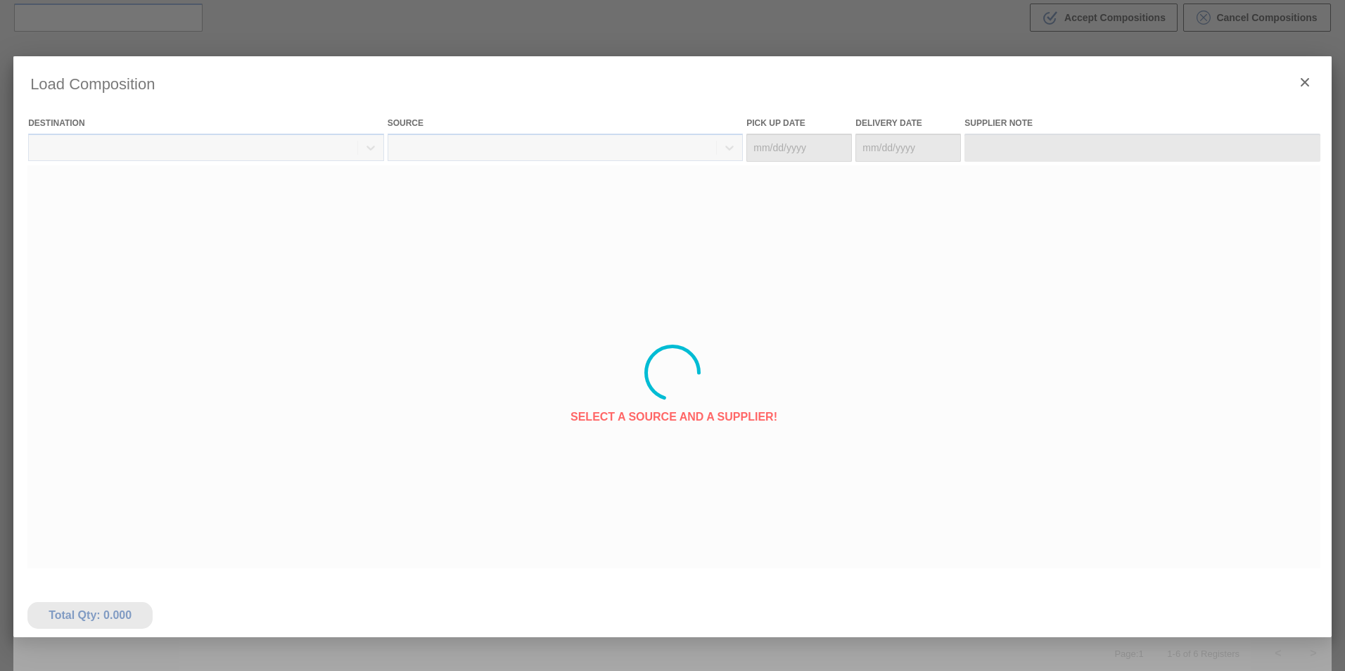
type Date "[DATE]"
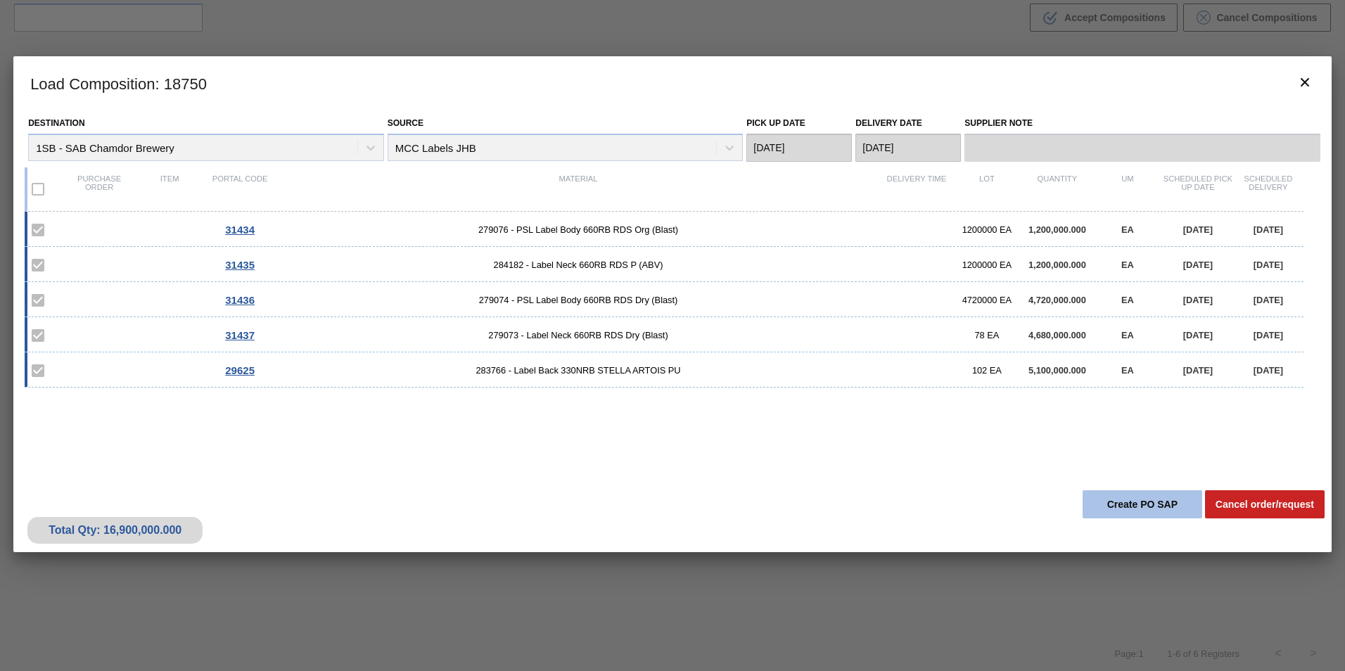
click at [1120, 501] on button "Create PO SAP" at bounding box center [1142, 504] width 120 height 28
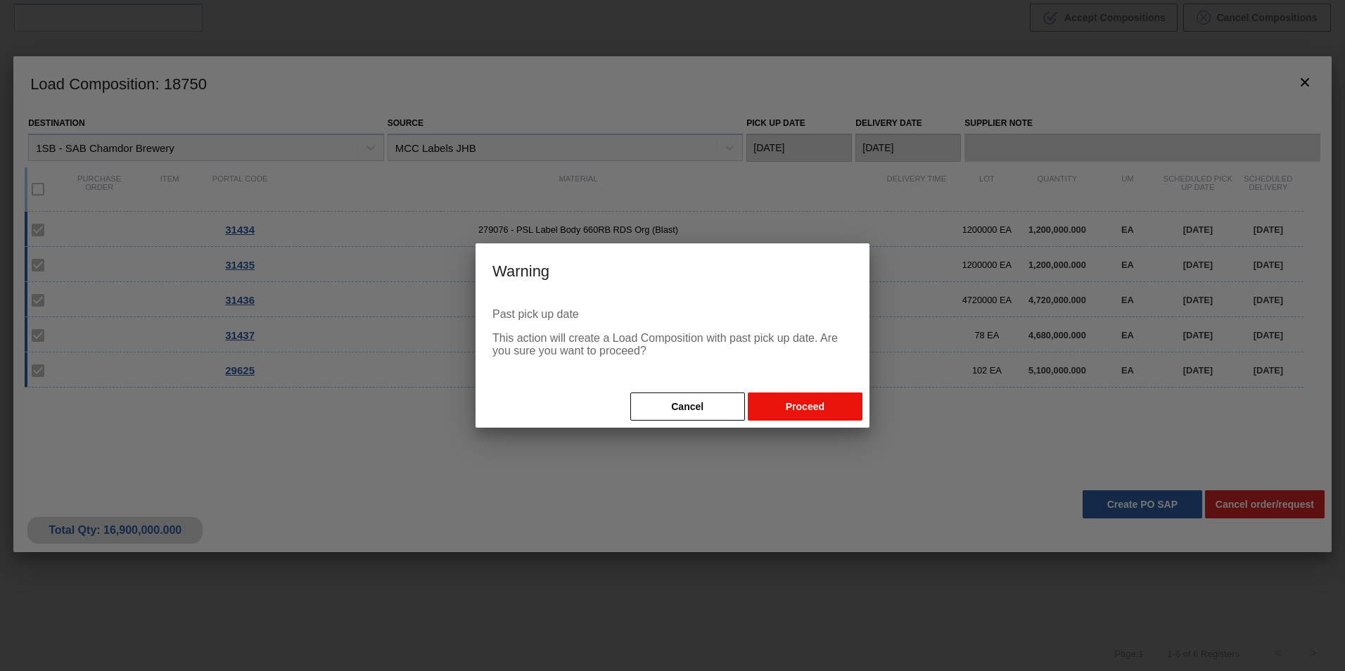
click at [816, 410] on button "Proceed" at bounding box center [805, 406] width 115 height 28
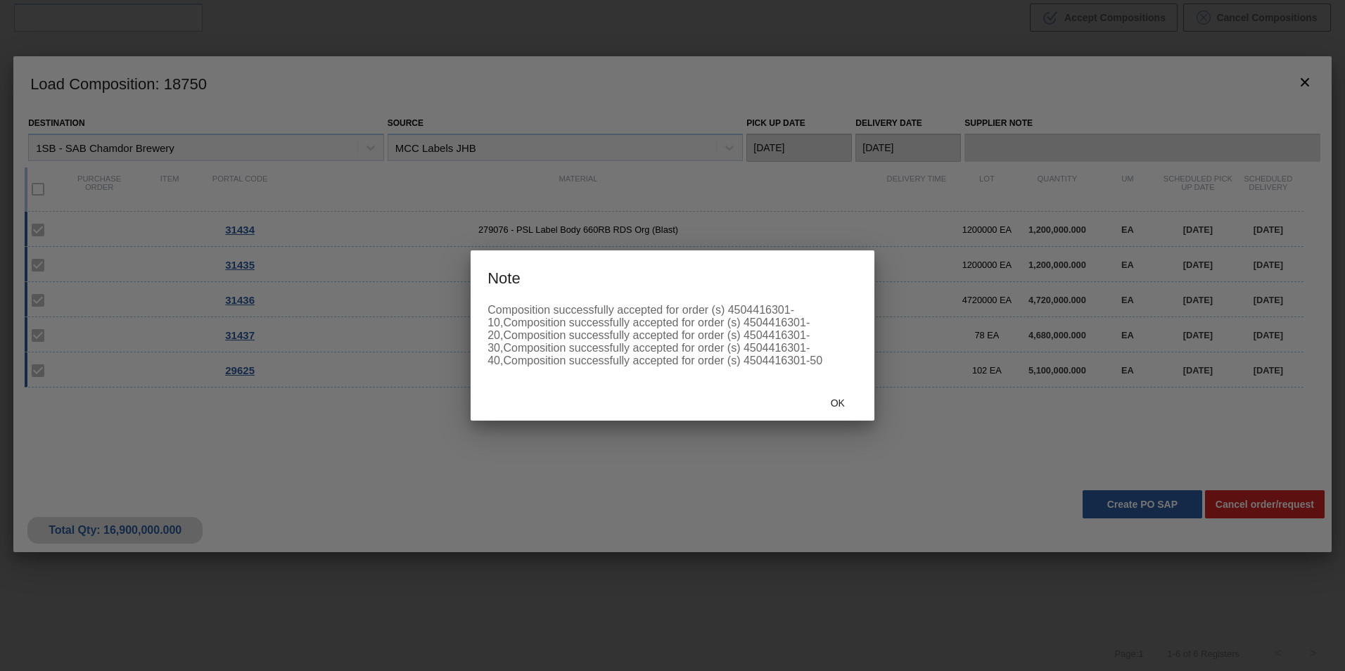
click at [571, 284] on h3 "Note" at bounding box center [672, 276] width 404 height 53
click at [838, 406] on span "Ok" at bounding box center [837, 402] width 37 height 11
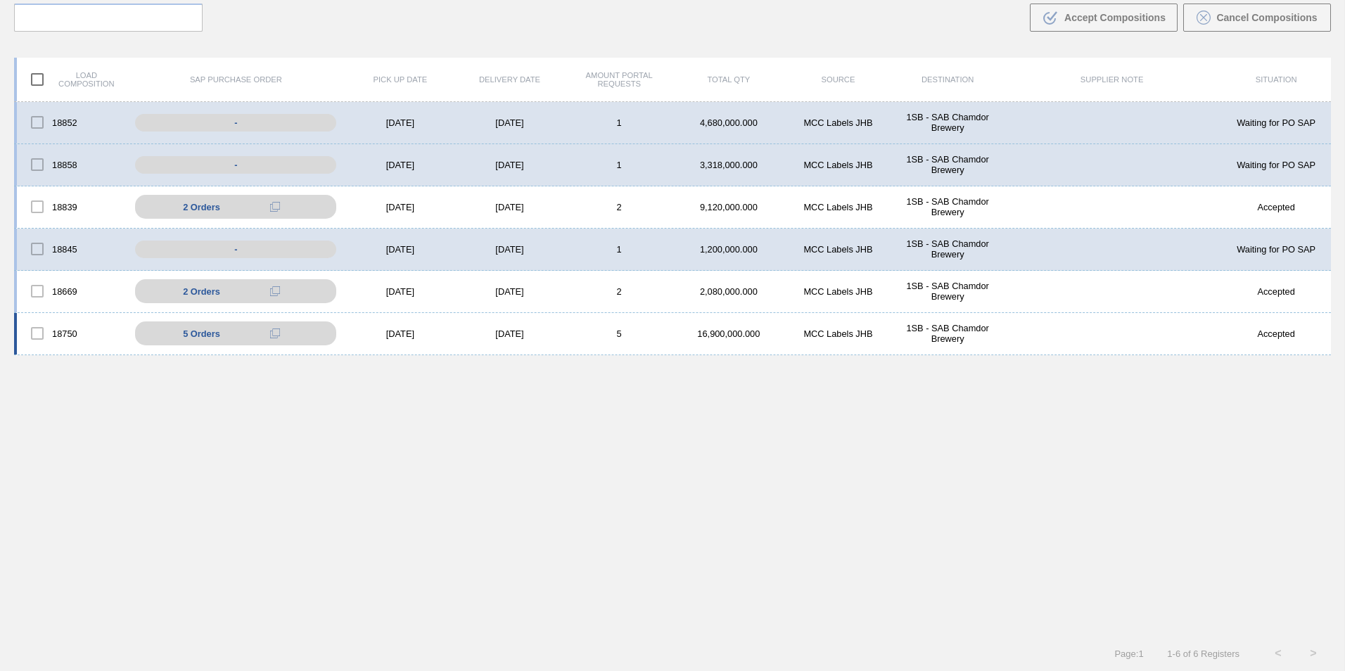
click at [537, 329] on div "[DATE]" at bounding box center [510, 333] width 110 height 11
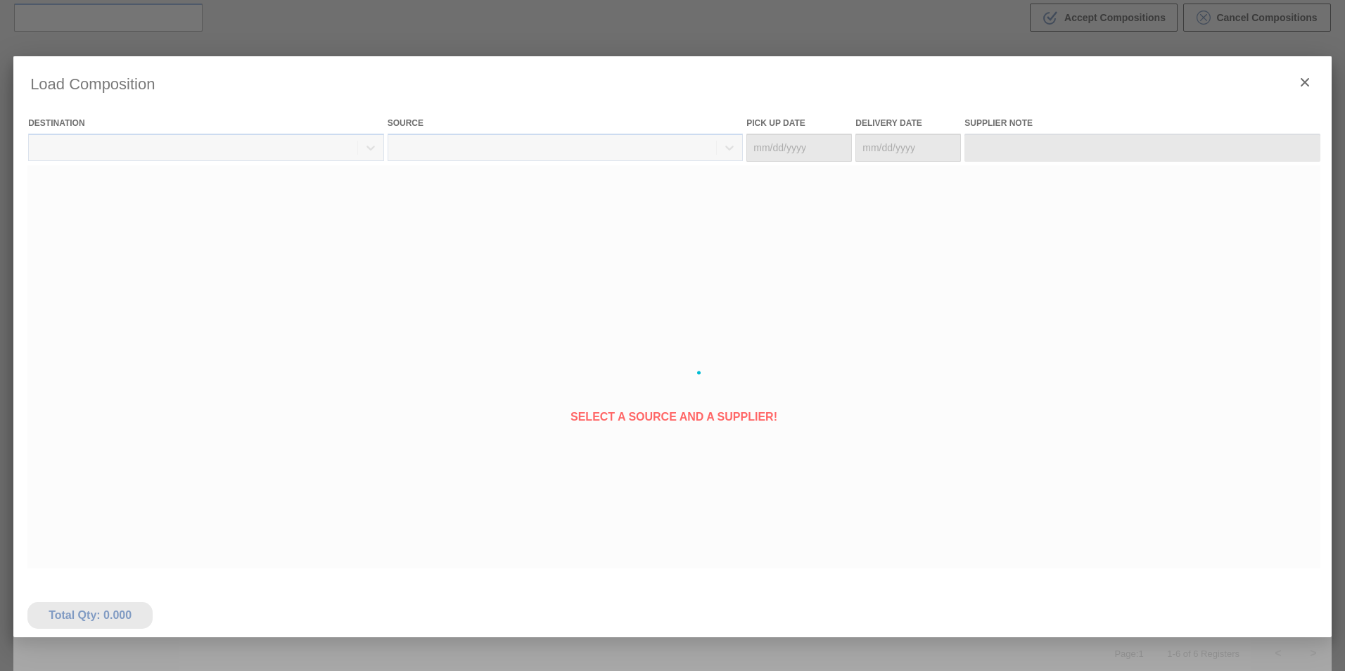
type Date "[DATE]"
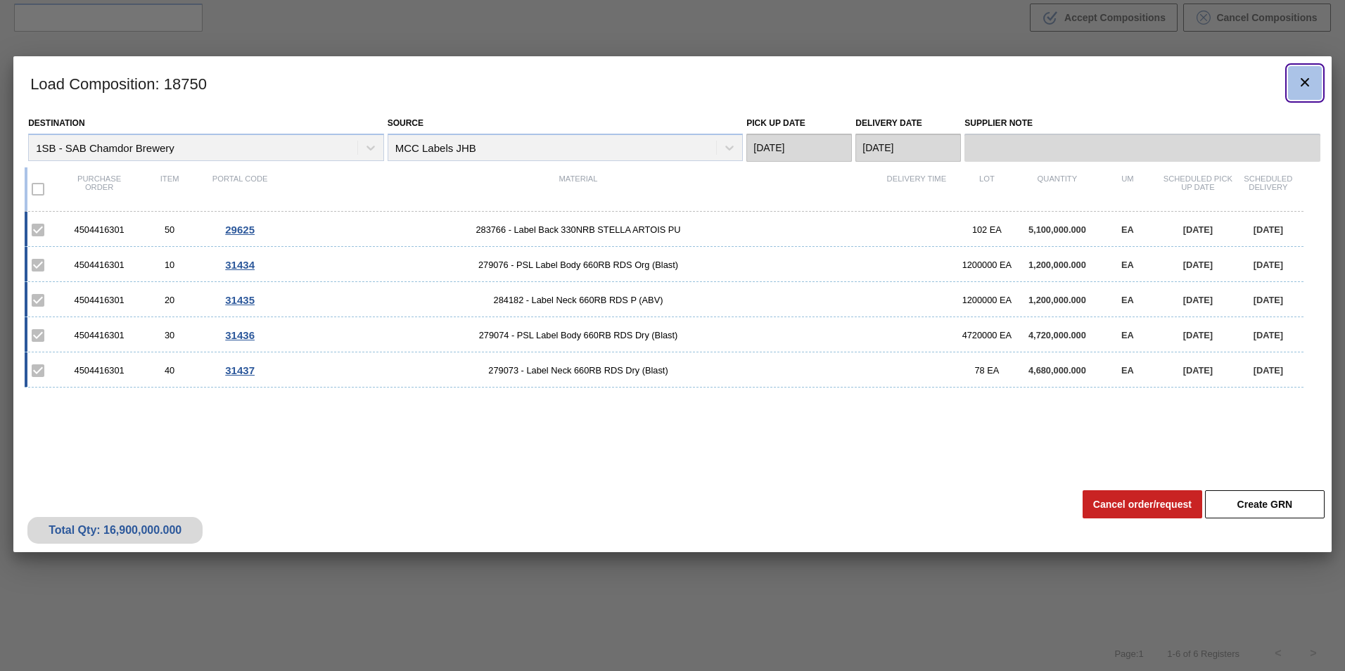
click at [1302, 79] on icon "botão de ícone" at bounding box center [1304, 82] width 8 height 8
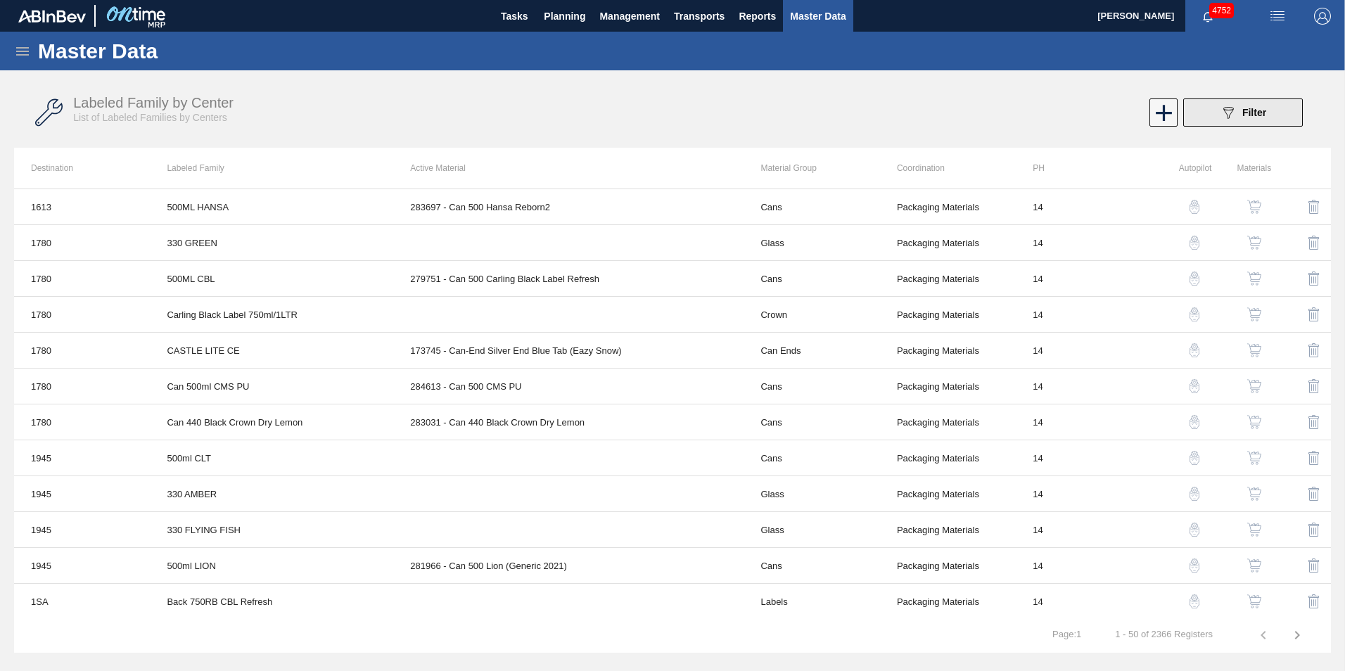
click at [1267, 112] on button "089F7B8B-B2A5-4AFE-B5C0-19BA573D28AC Filter" at bounding box center [1243, 112] width 120 height 28
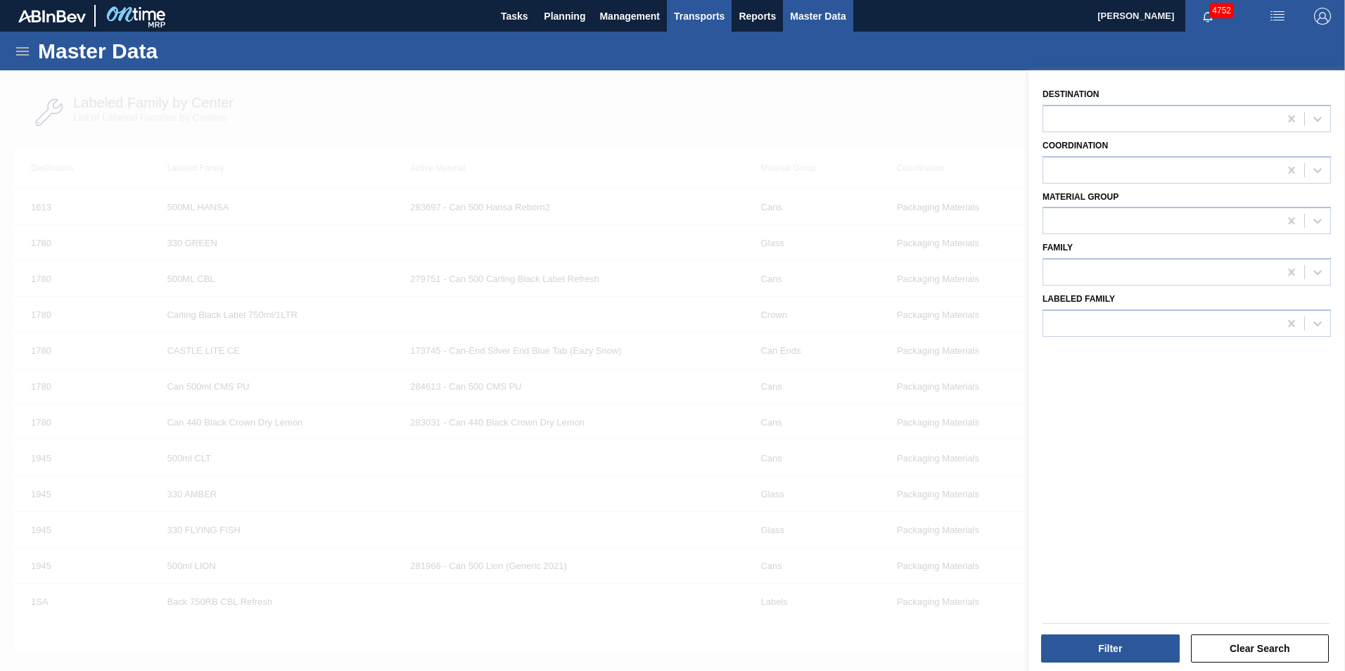
click at [719, 18] on span "Transports" at bounding box center [699, 16] width 51 height 17
click at [673, 46] on li "Load Composition" at bounding box center [699, 48] width 98 height 23
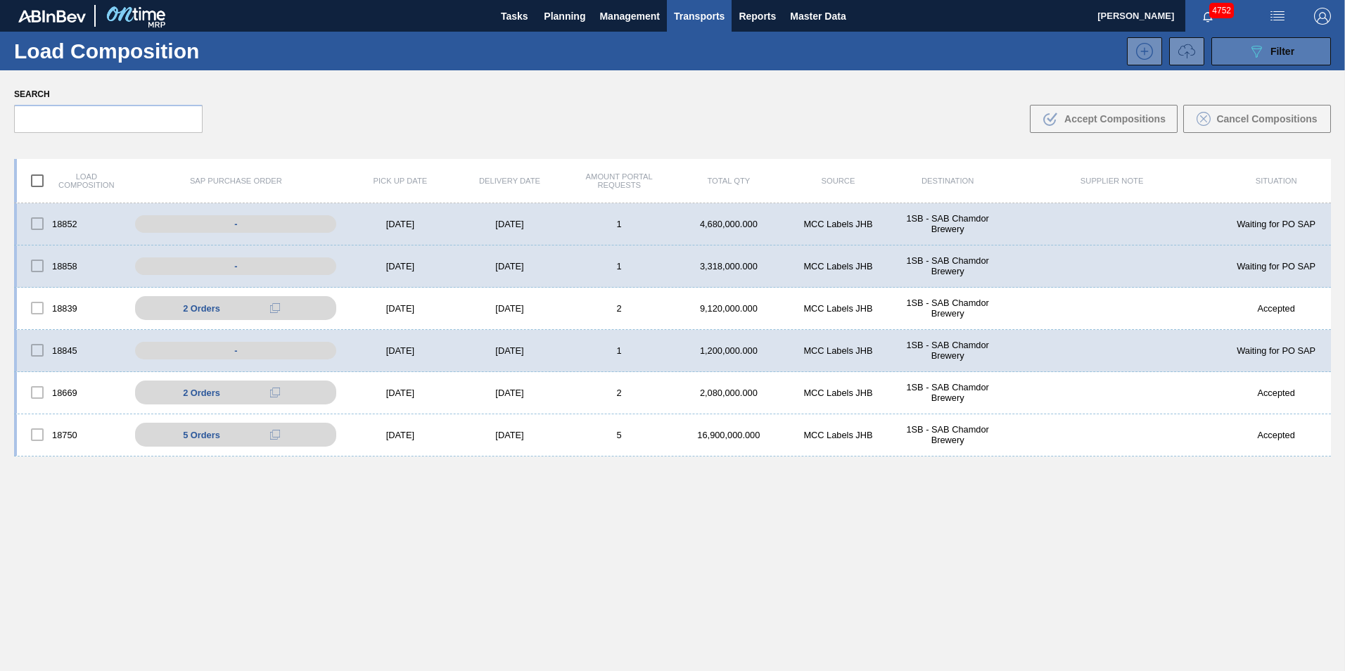
click at [1271, 46] on span "Filter" at bounding box center [1282, 51] width 24 height 11
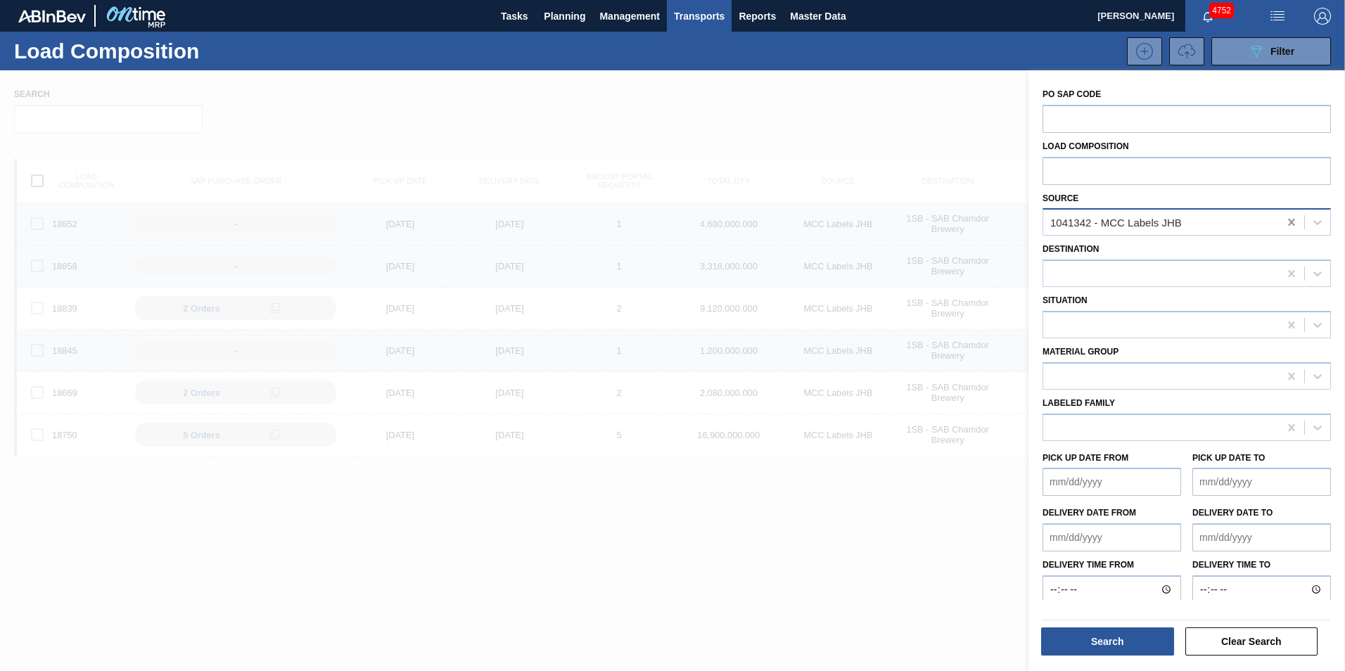
click at [1290, 220] on icon at bounding box center [1291, 222] width 14 height 14
type input "ccl"
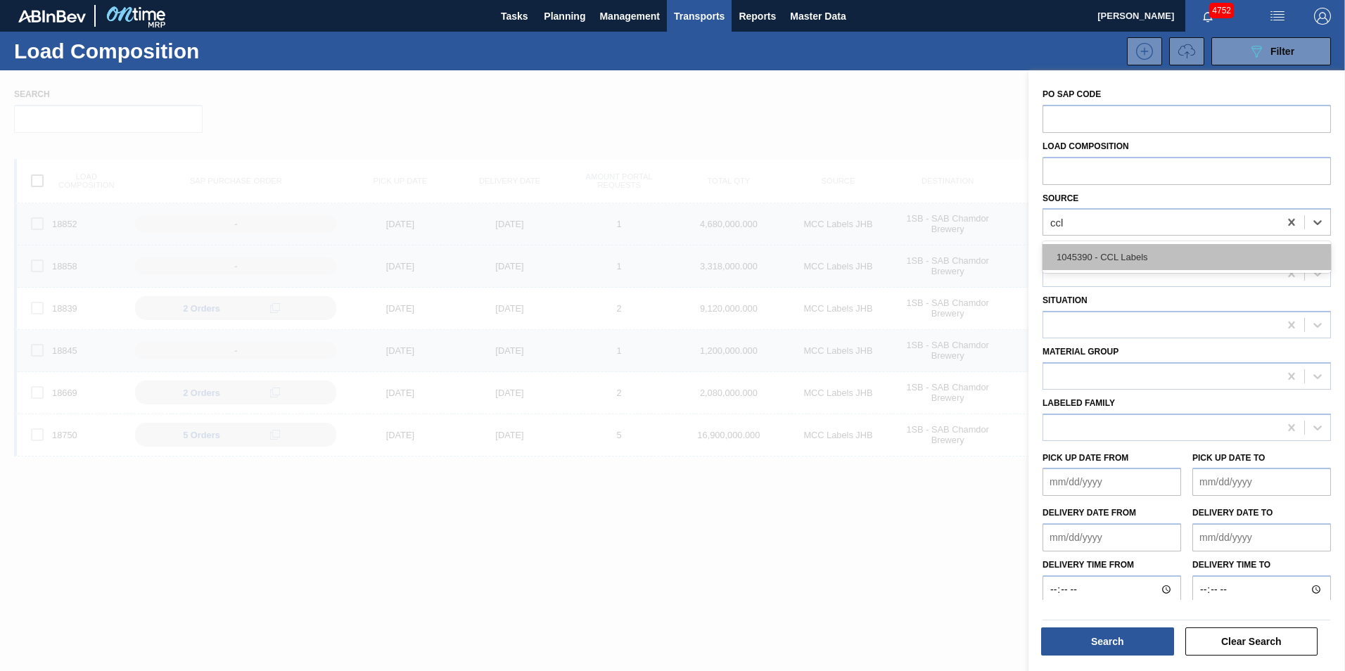
click at [1199, 255] on div "1045390 - CCL Labels" at bounding box center [1186, 257] width 288 height 26
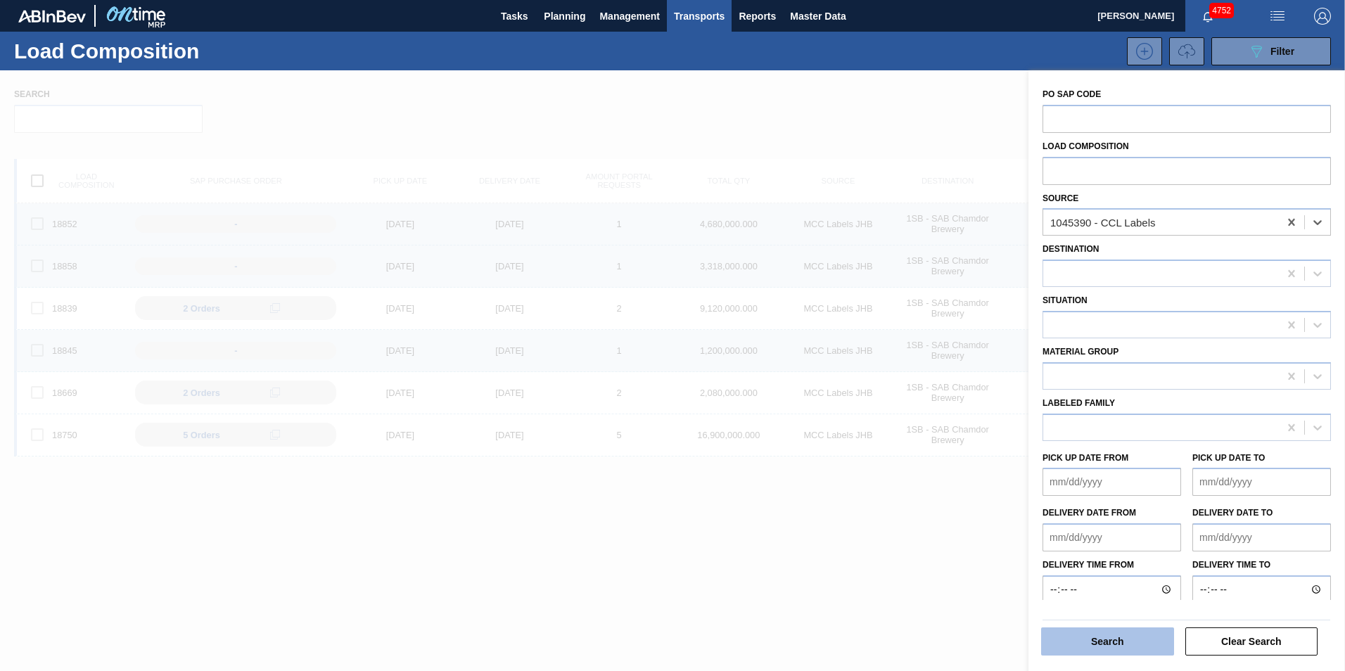
click at [1122, 642] on button "Search" at bounding box center [1107, 641] width 133 height 28
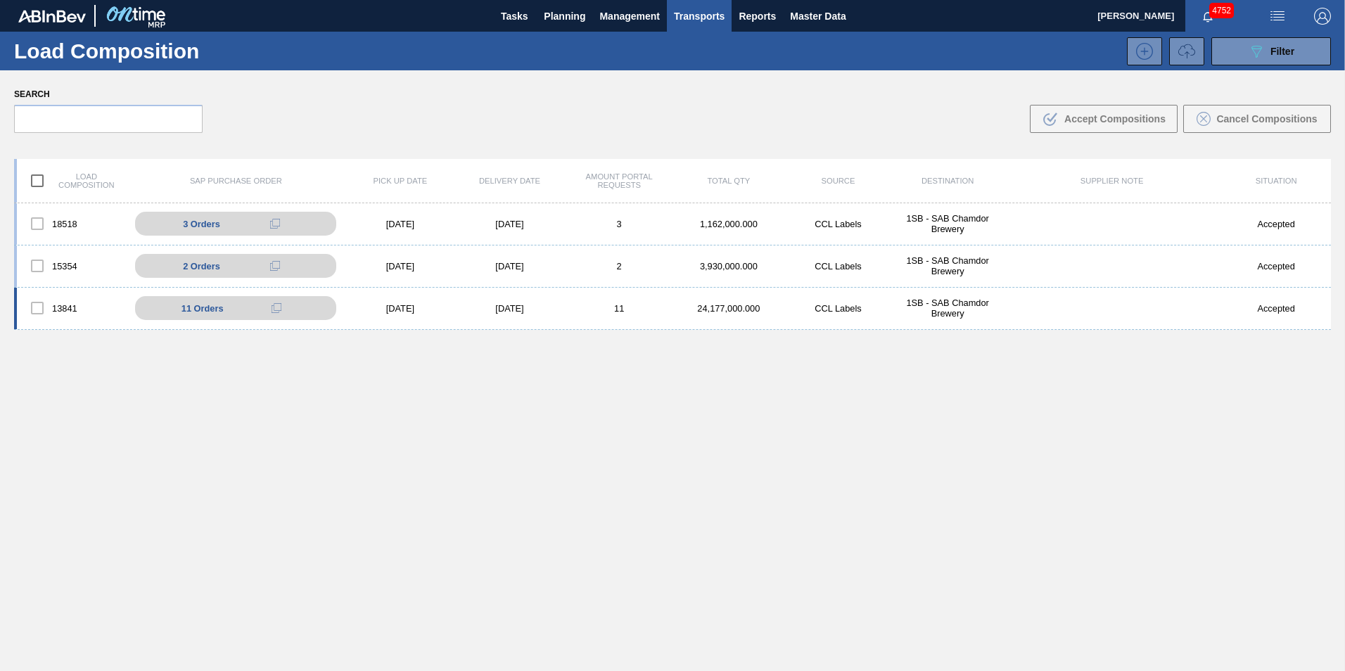
click at [572, 310] on div "11" at bounding box center [619, 308] width 110 height 11
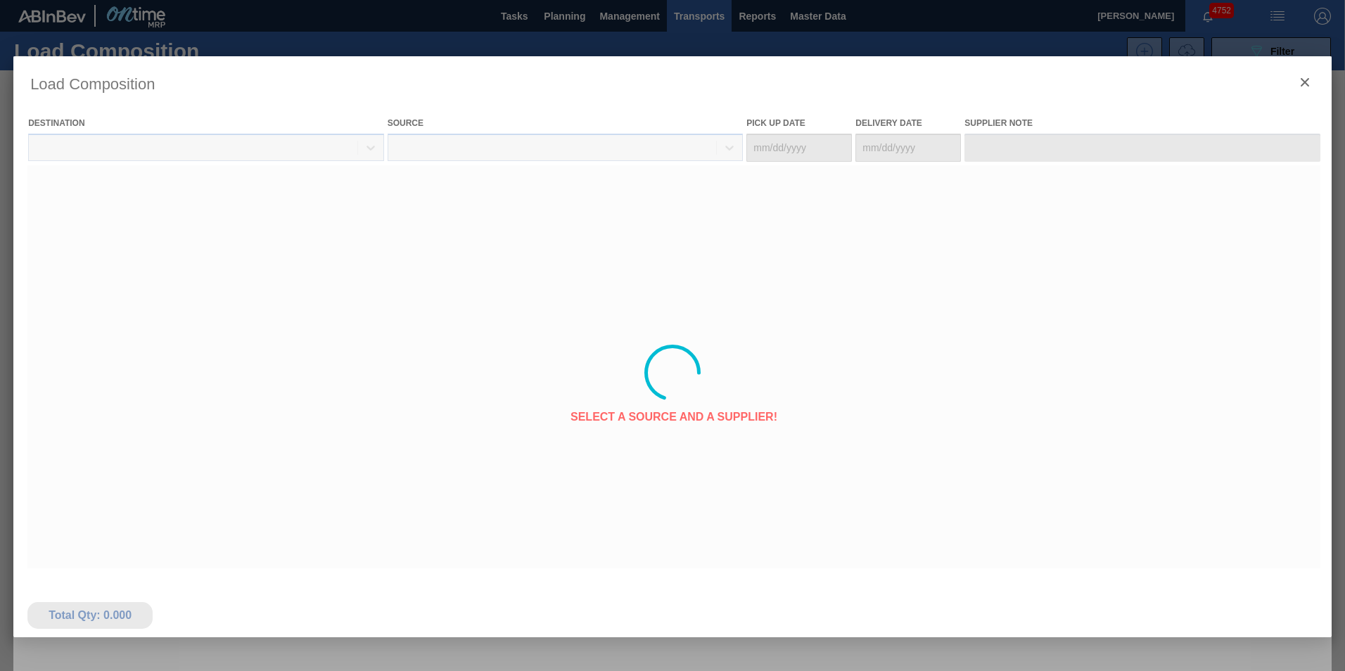
type Date "[DATE]"
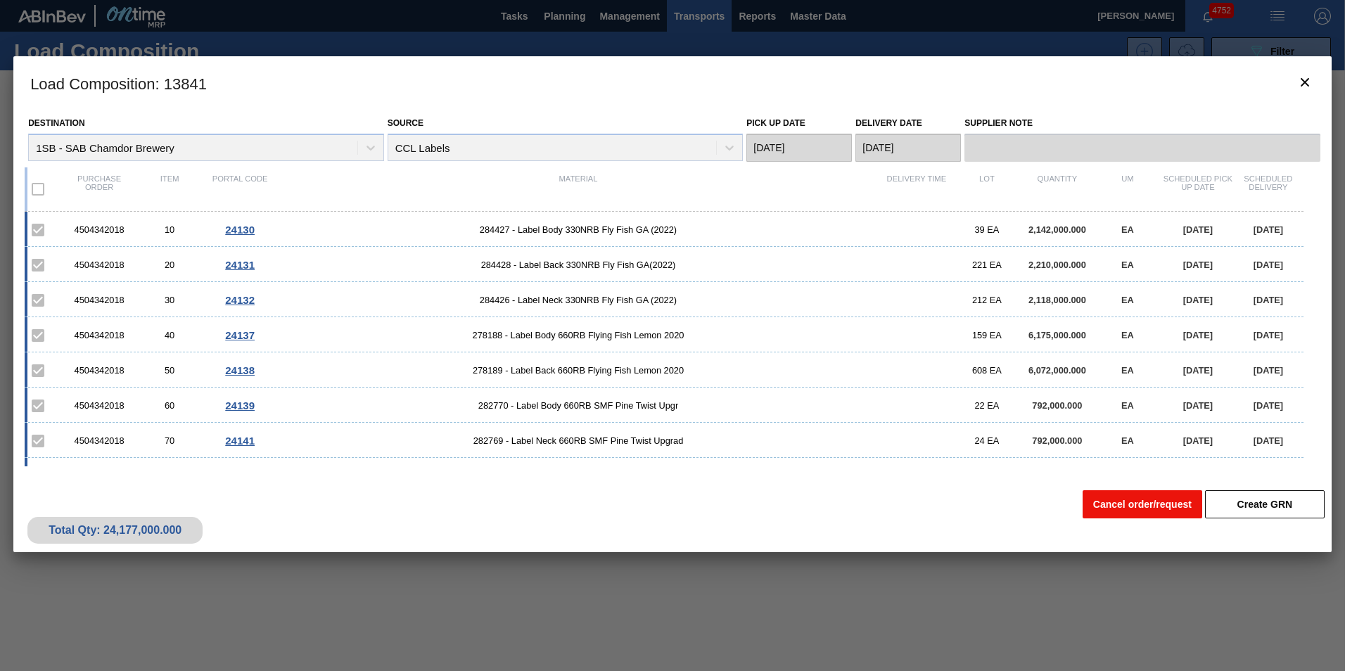
click at [1146, 512] on button "Cancel order/request" at bounding box center [1142, 504] width 120 height 28
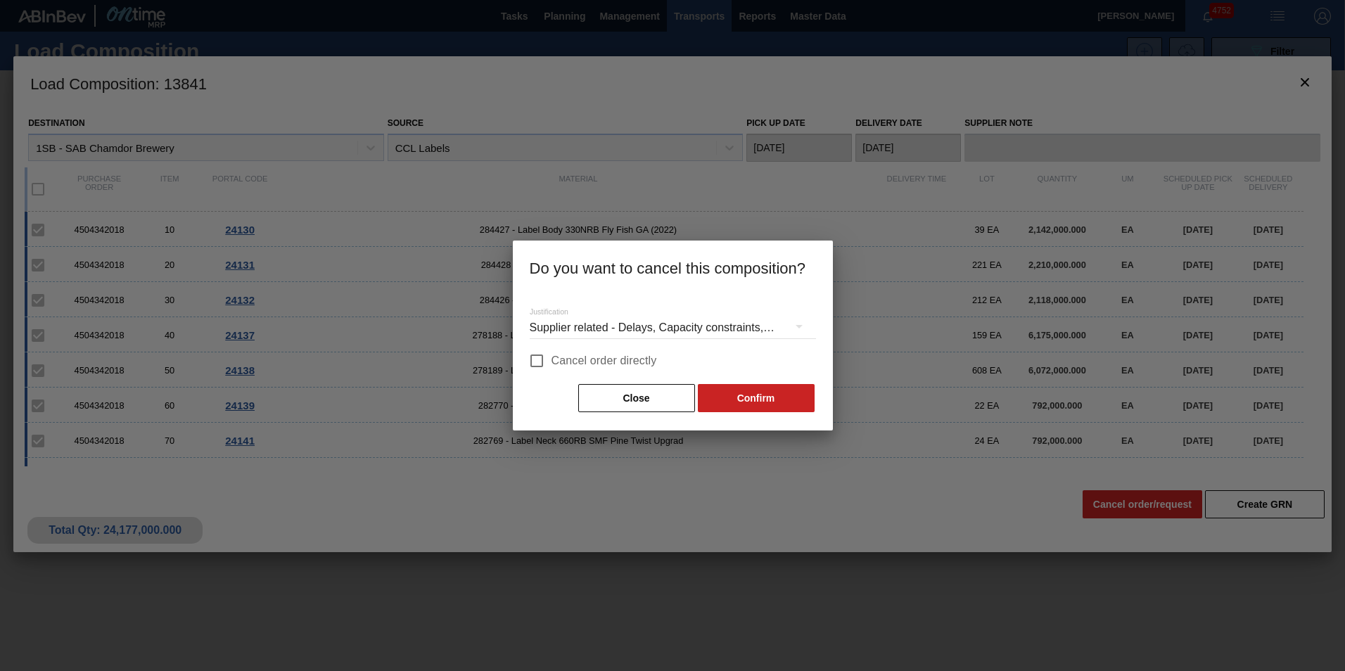
click at [622, 351] on label "Cancel order directly" at bounding box center [589, 361] width 135 height 30
click at [551, 351] on input "Cancel order directly" at bounding box center [537, 361] width 30 height 30
checkbox input "true"
click at [747, 393] on button "Confirm" at bounding box center [756, 398] width 117 height 28
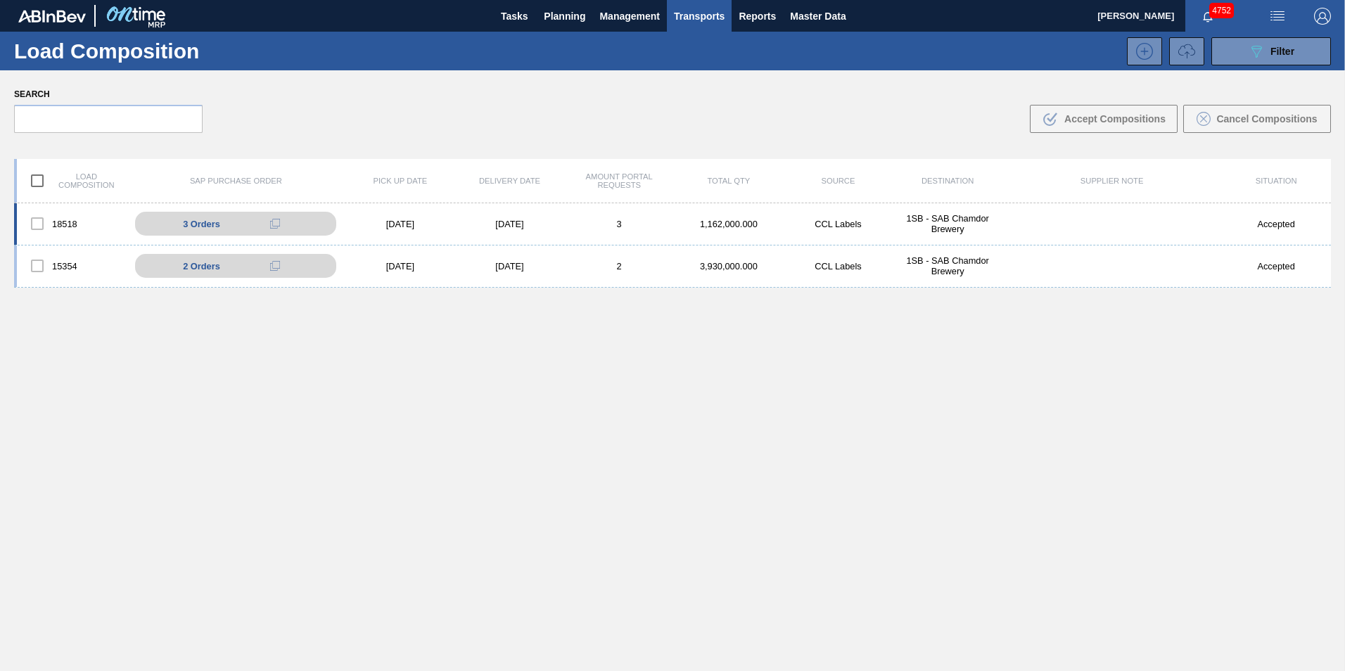
click at [595, 231] on div "18518 3 Orders 4504412818 - 10 4504412818 - 20 4504412818 - 30 [DATE] [DATE] 3 …" at bounding box center [672, 224] width 1316 height 42
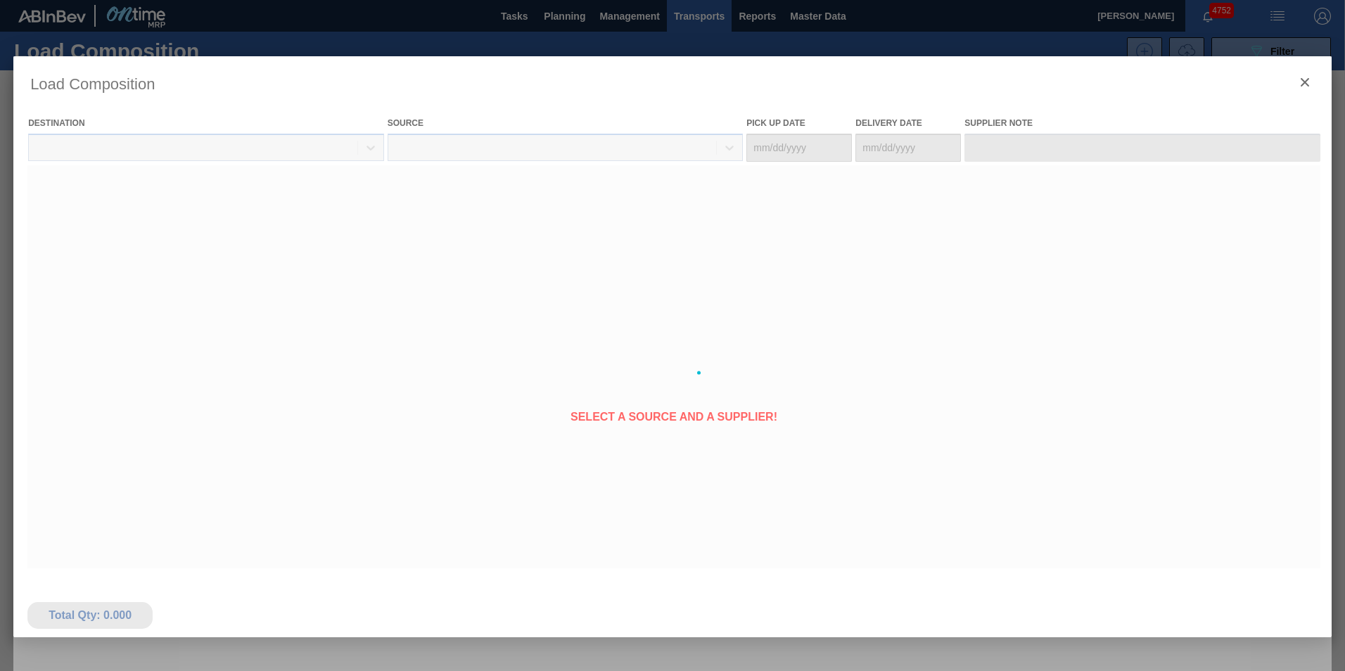
type Date "[DATE]"
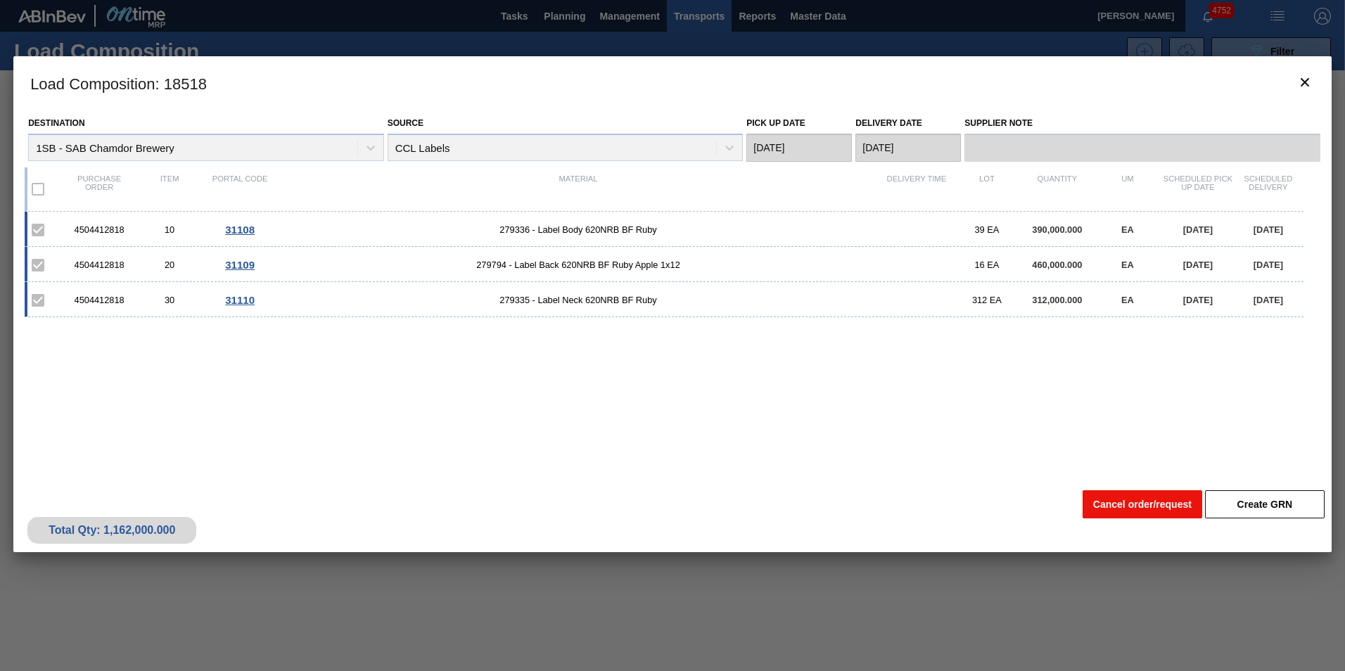
click at [1131, 511] on button "Cancel order/request" at bounding box center [1142, 504] width 120 height 28
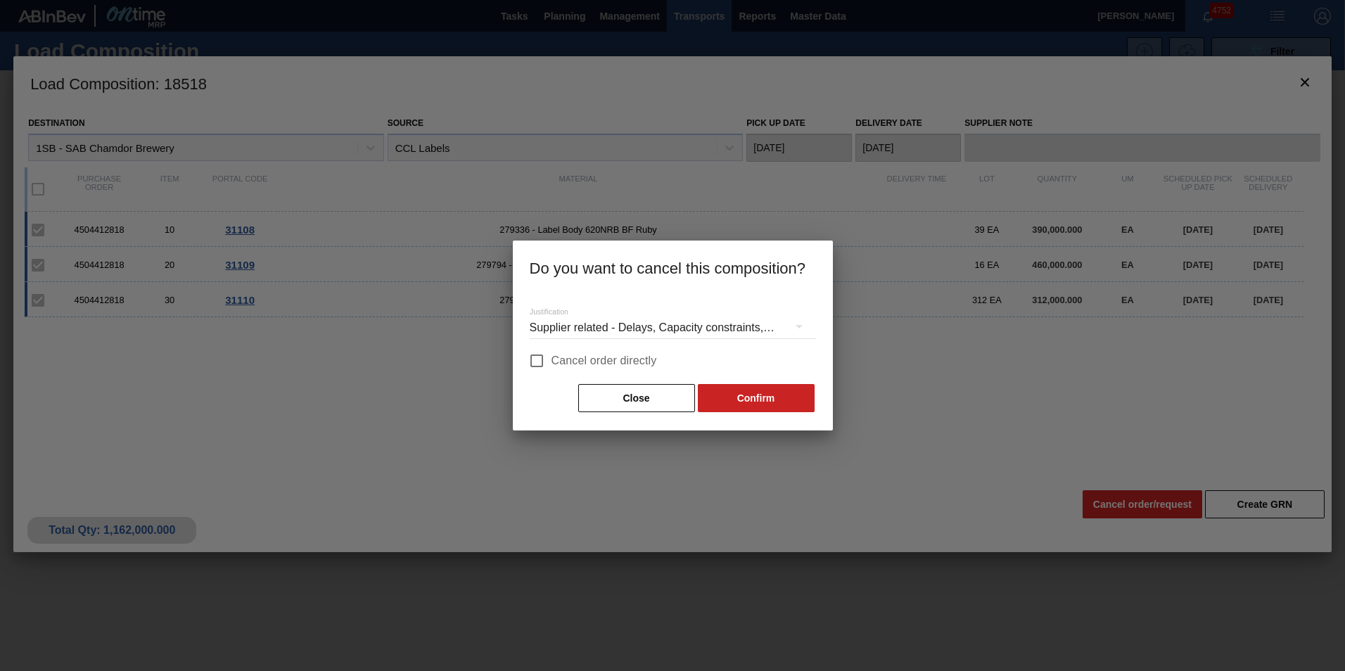
click at [572, 363] on span "Cancel order directly" at bounding box center [603, 360] width 105 height 17
click at [551, 363] on input "Cancel order directly" at bounding box center [537, 361] width 30 height 30
checkbox input "true"
click at [796, 407] on button "Confirm" at bounding box center [756, 398] width 117 height 28
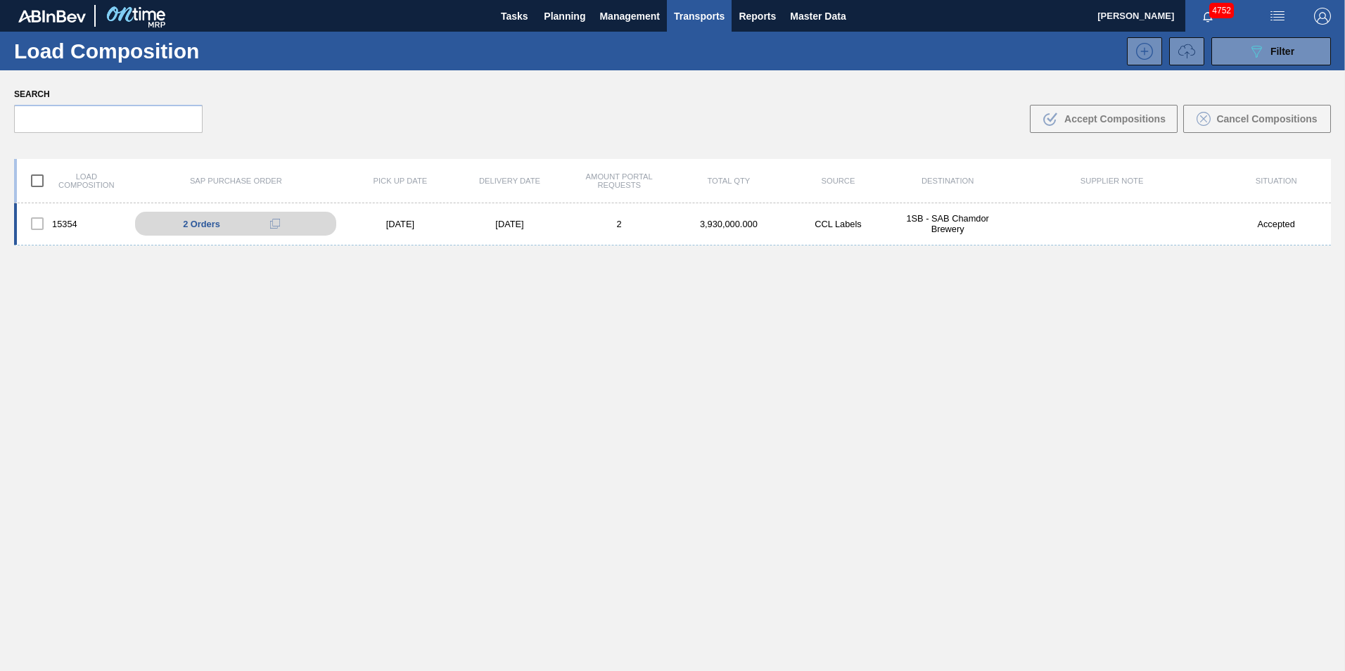
click at [686, 223] on div "3,930,000.000" at bounding box center [729, 224] width 110 height 11
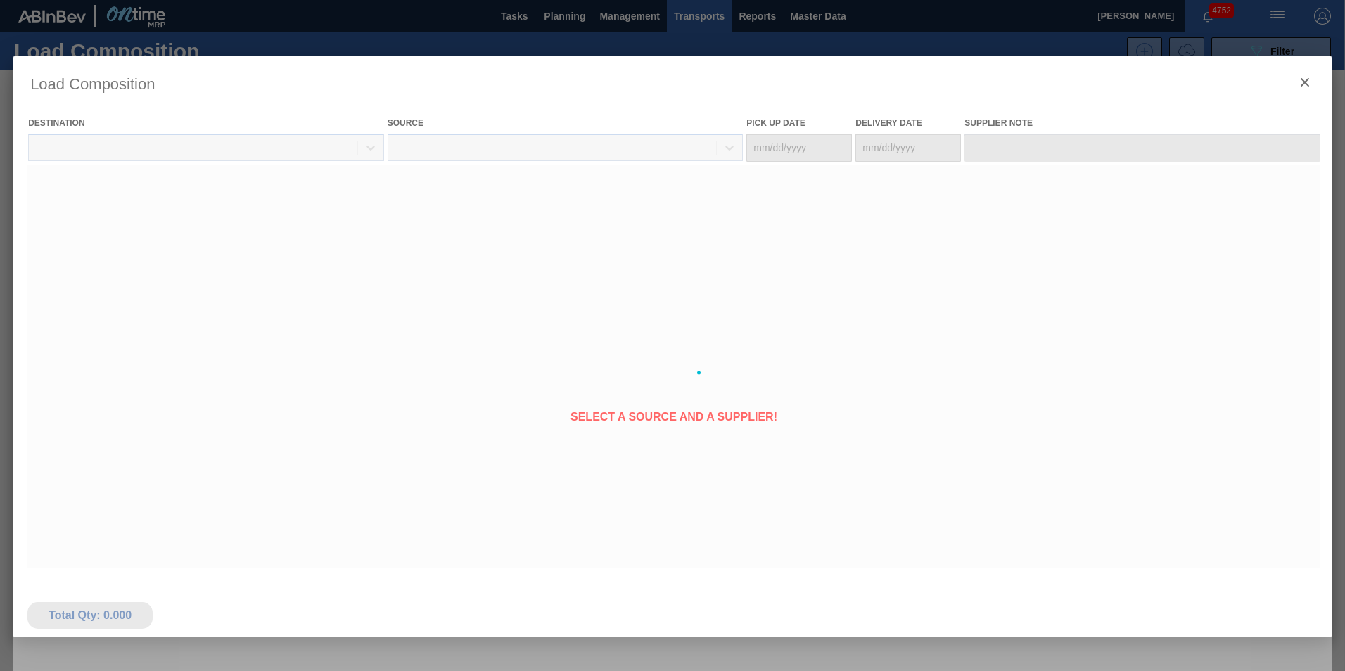
type Date "[DATE]"
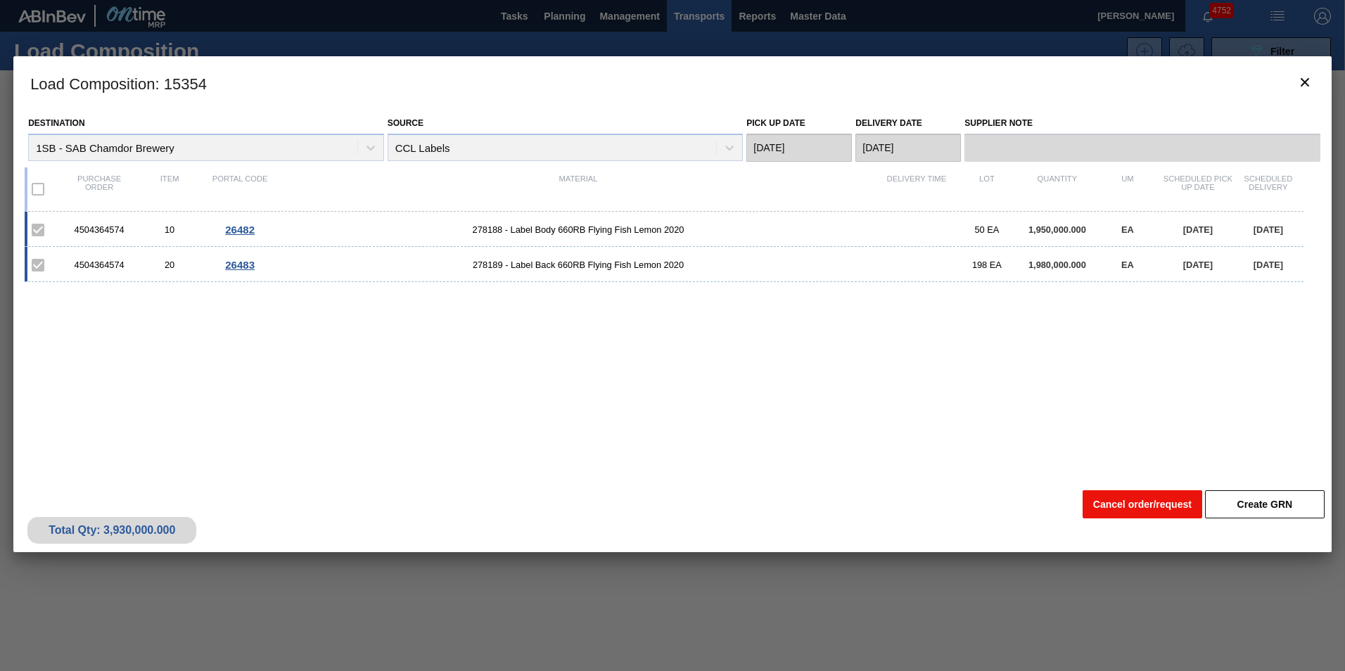
click at [1129, 504] on button "Cancel order/request" at bounding box center [1142, 504] width 120 height 28
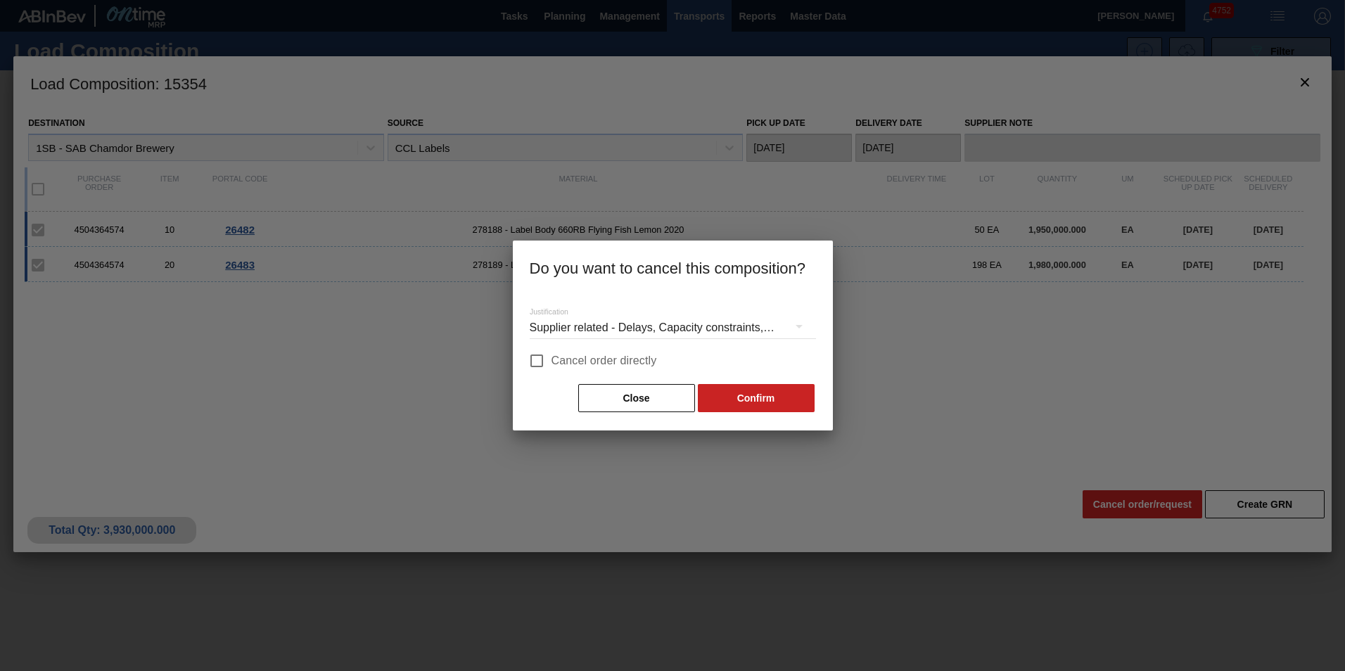
click at [570, 360] on span "Cancel order directly" at bounding box center [603, 360] width 105 height 17
click at [551, 360] on input "Cancel order directly" at bounding box center [537, 361] width 30 height 30
checkbox input "true"
click at [785, 400] on button "Confirm" at bounding box center [756, 398] width 117 height 28
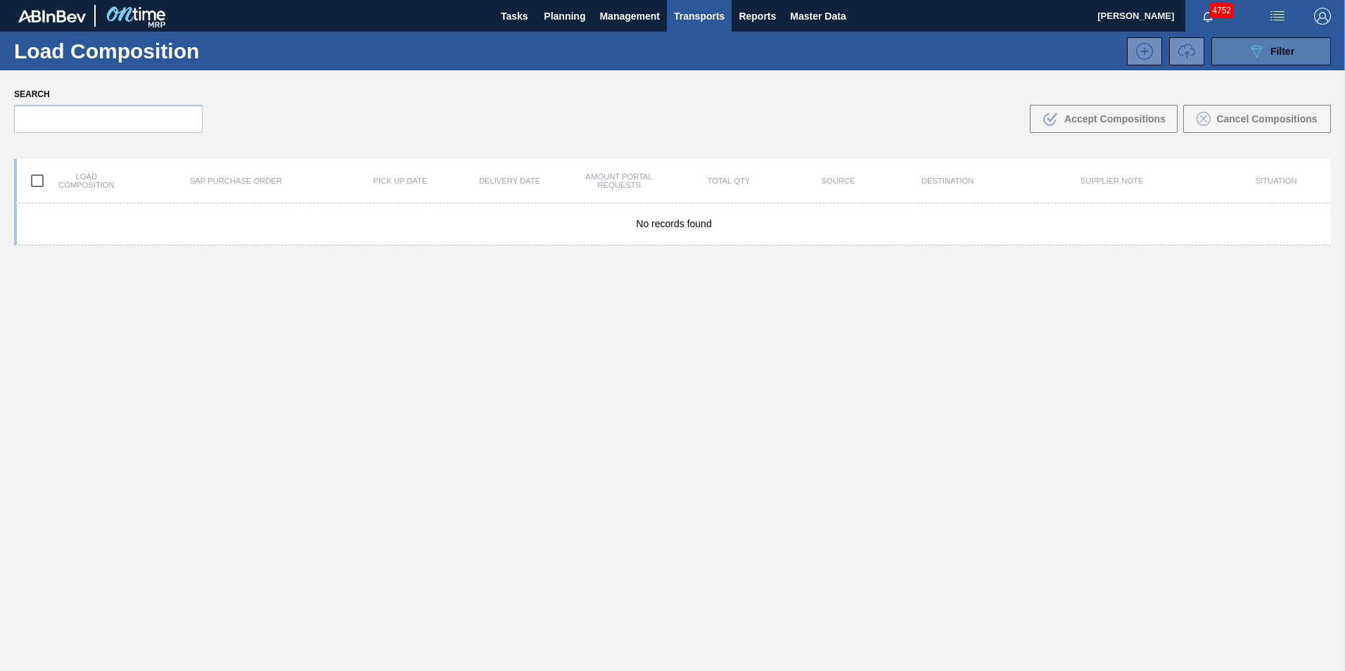
click at [1272, 53] on span "Filter" at bounding box center [1282, 51] width 24 height 11
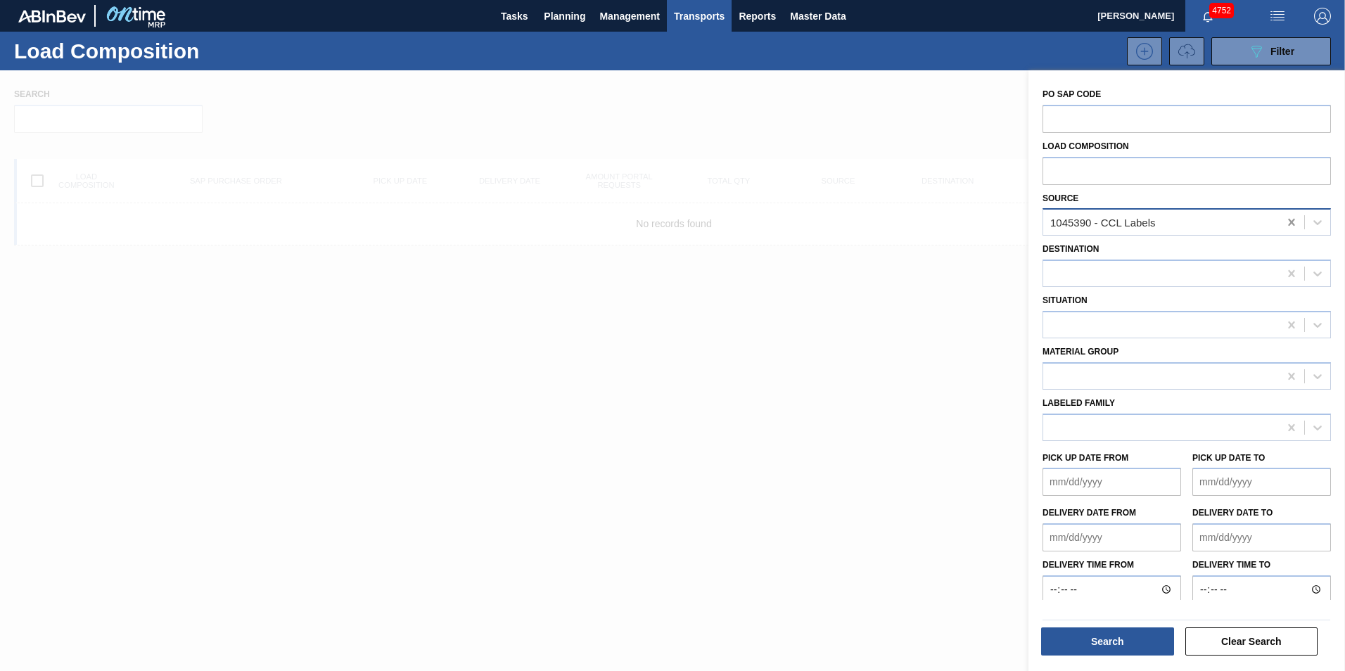
click at [1289, 222] on icon at bounding box center [1291, 222] width 6 height 7
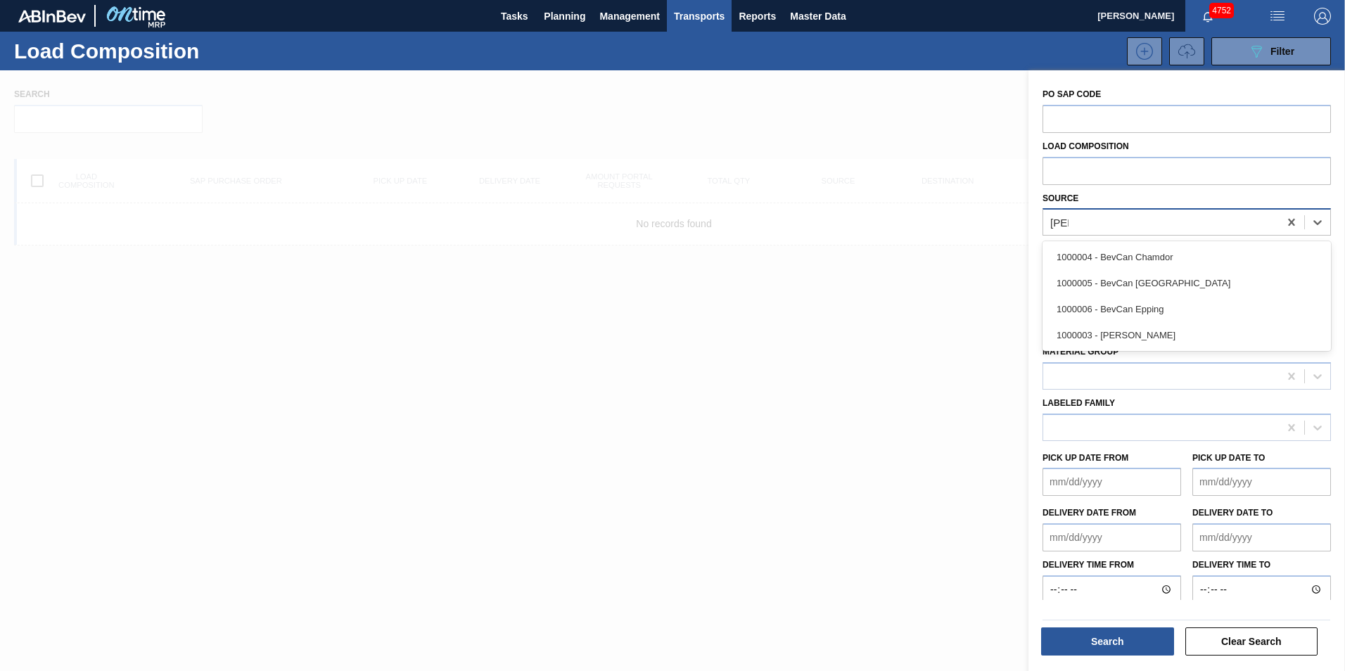
type input "bevc"
click at [1196, 259] on div "1000004 - BevCan Chamdor" at bounding box center [1186, 257] width 288 height 26
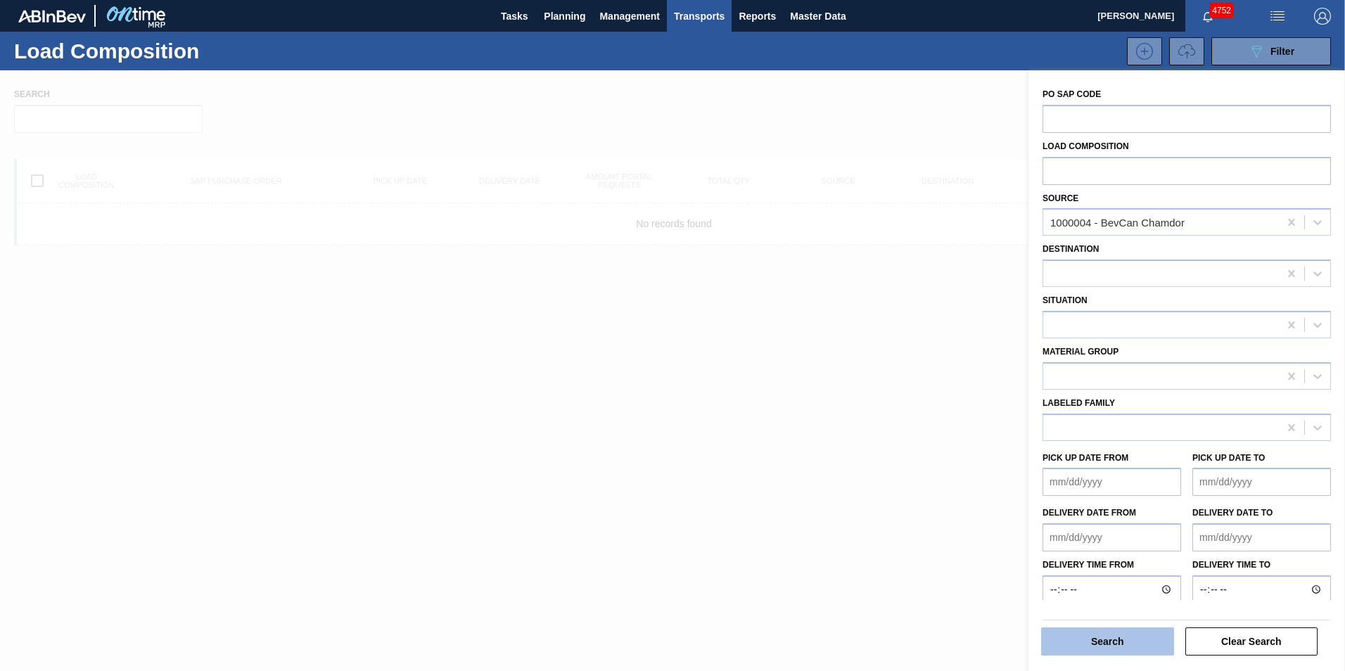
click at [1146, 653] on button "Search" at bounding box center [1107, 641] width 133 height 28
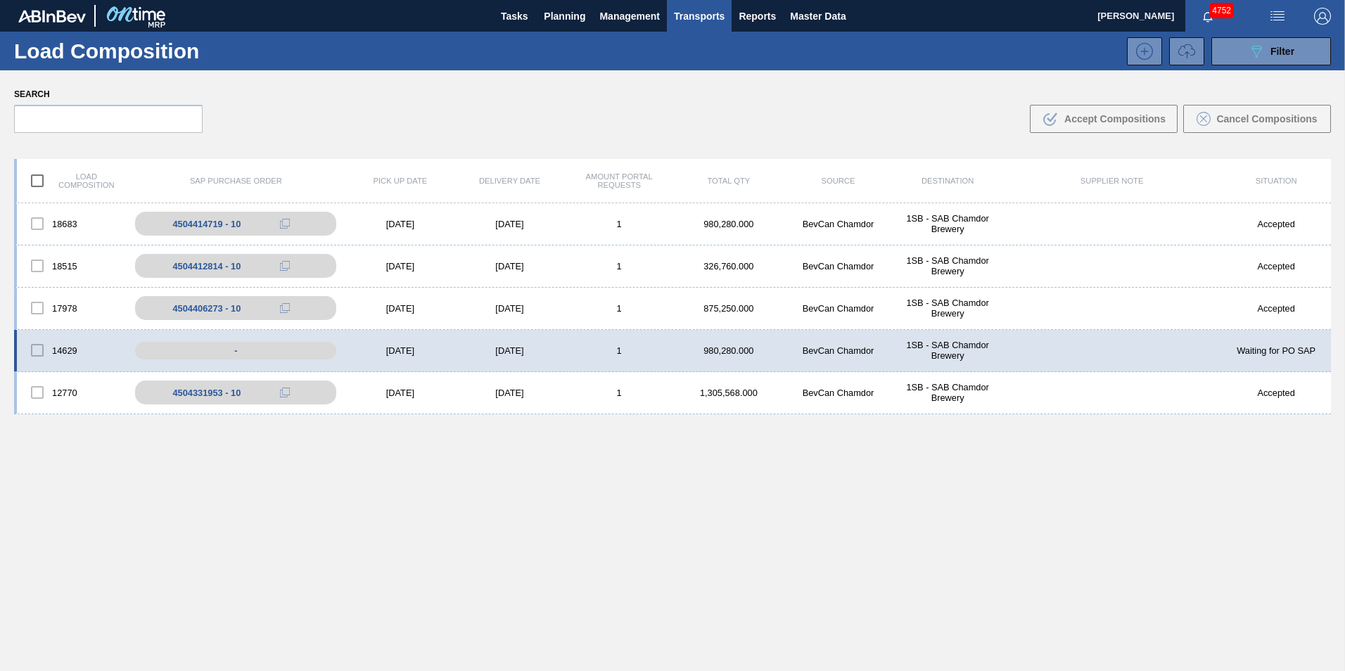
click at [601, 351] on div "1" at bounding box center [619, 350] width 110 height 11
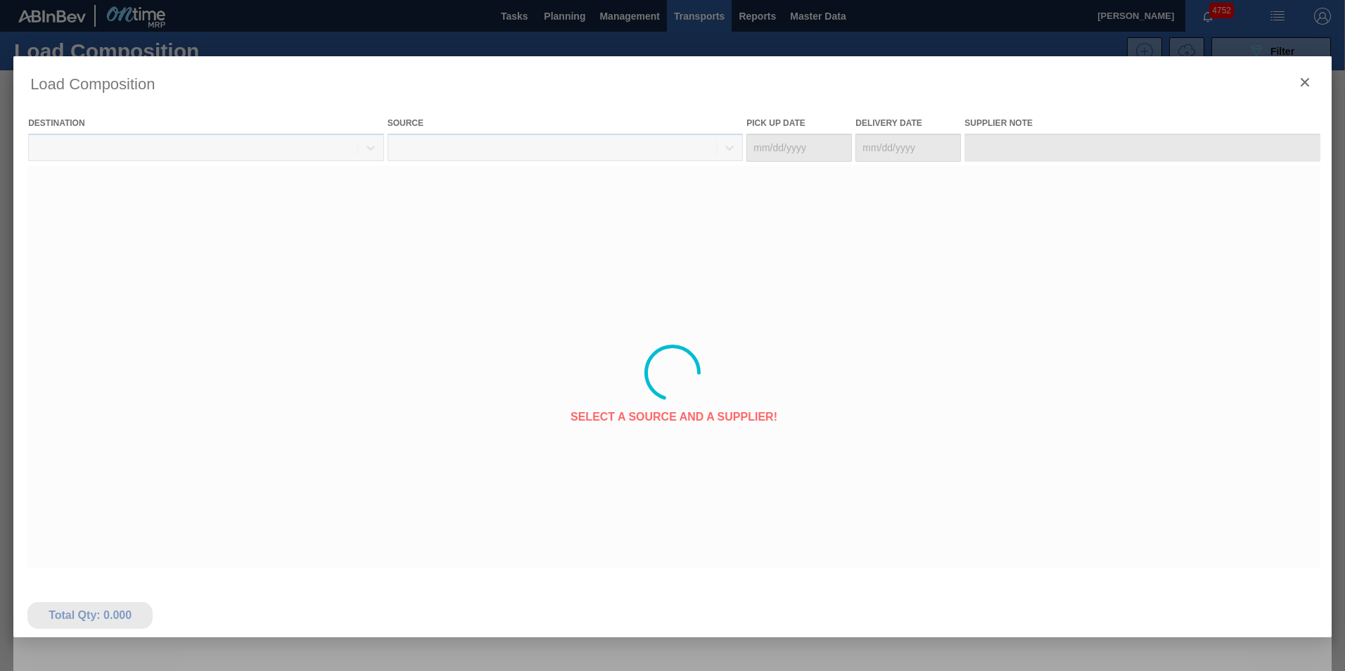
type Date "[DATE]"
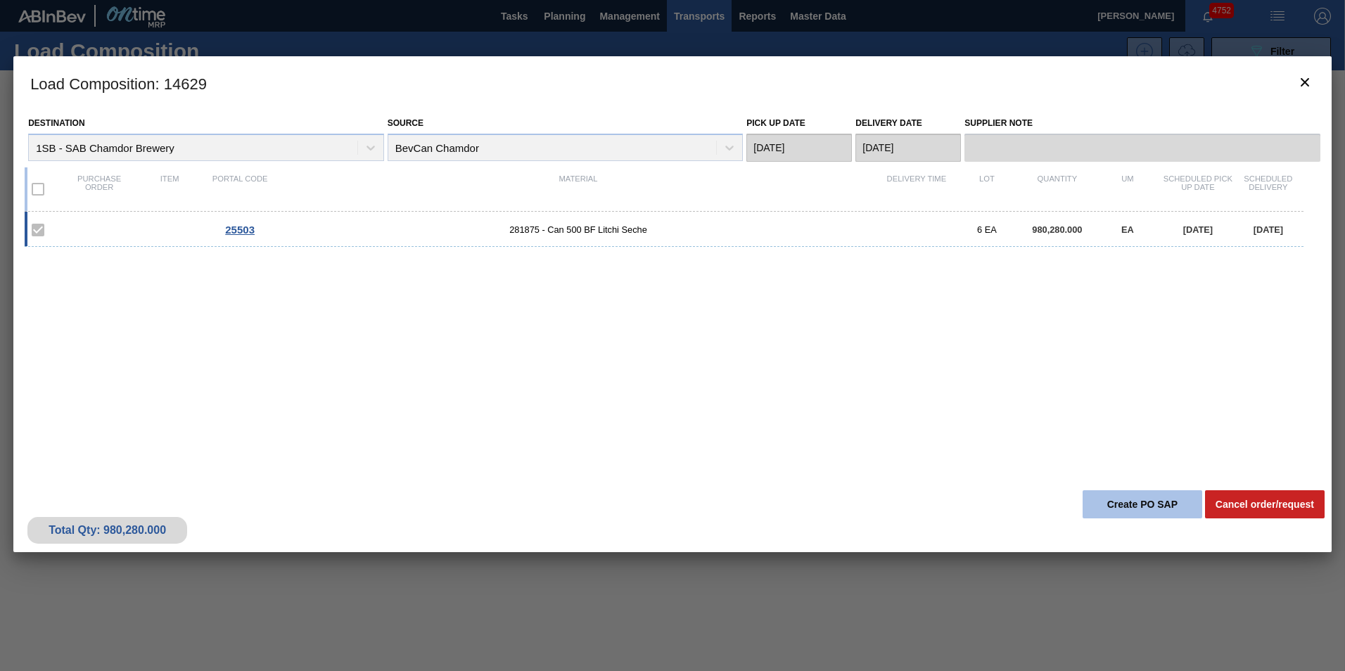
click at [1135, 506] on button "Create PO SAP" at bounding box center [1142, 504] width 120 height 28
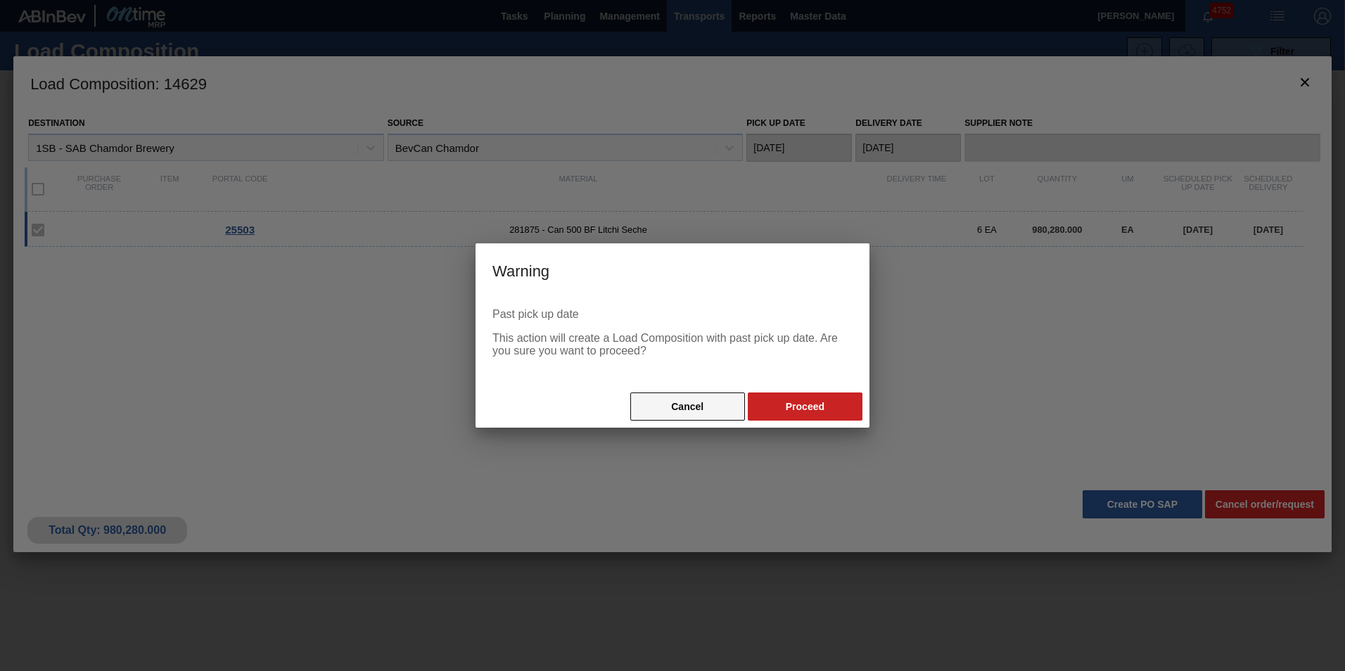
click at [709, 396] on button "Cancel" at bounding box center [687, 406] width 115 height 28
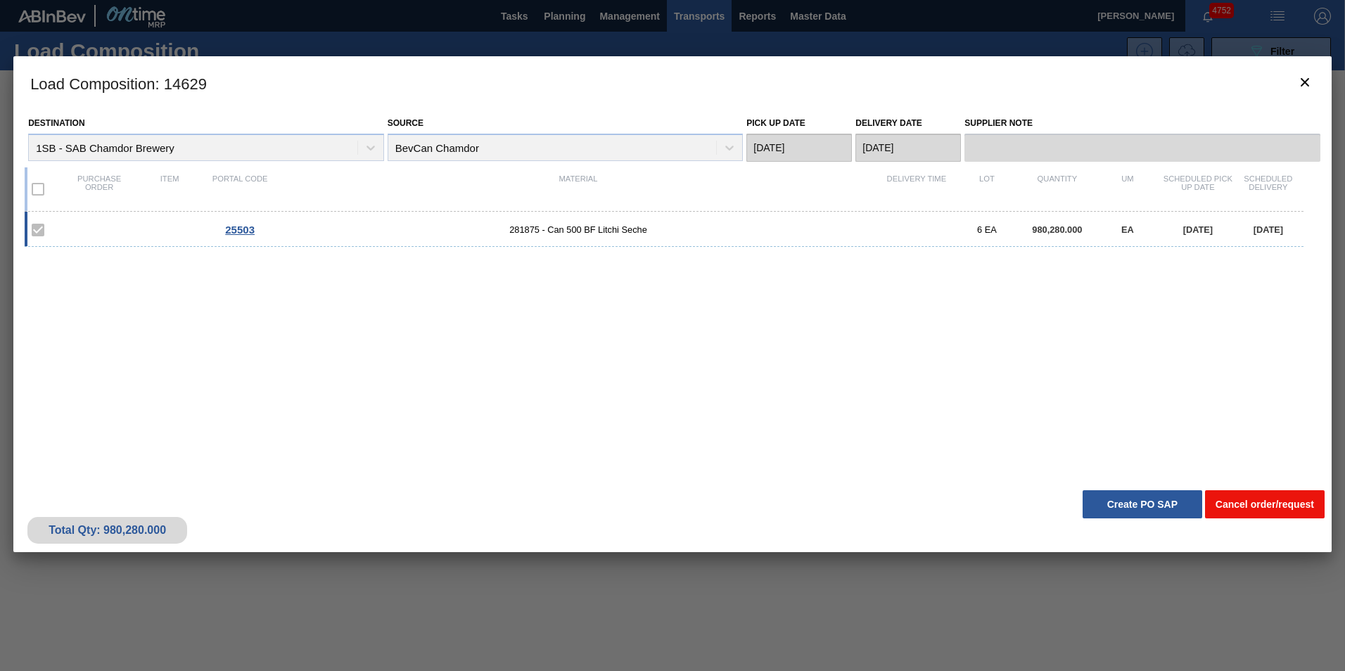
click at [1281, 498] on button "Cancel order/request" at bounding box center [1265, 504] width 120 height 28
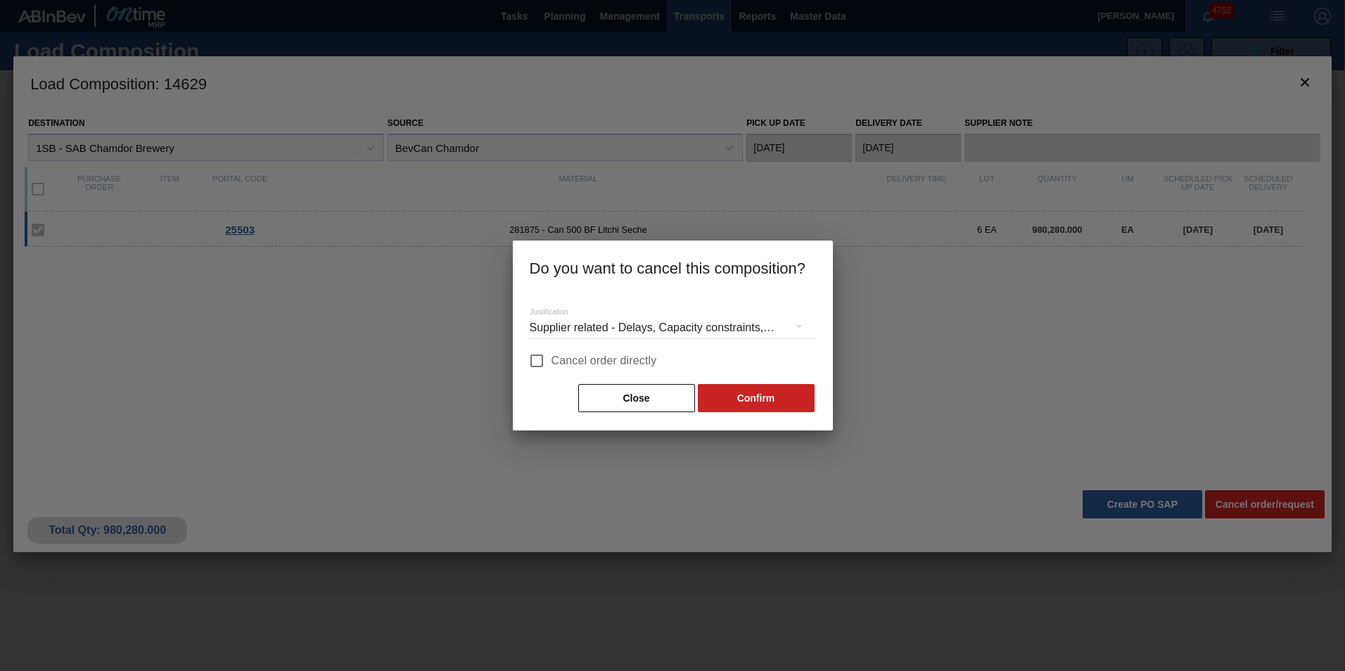
click at [604, 360] on span "Cancel order directly" at bounding box center [603, 360] width 105 height 17
click at [551, 360] on input "Cancel order directly" at bounding box center [537, 361] width 30 height 30
checkbox input "true"
click at [778, 404] on button "Confirm" at bounding box center [756, 398] width 117 height 28
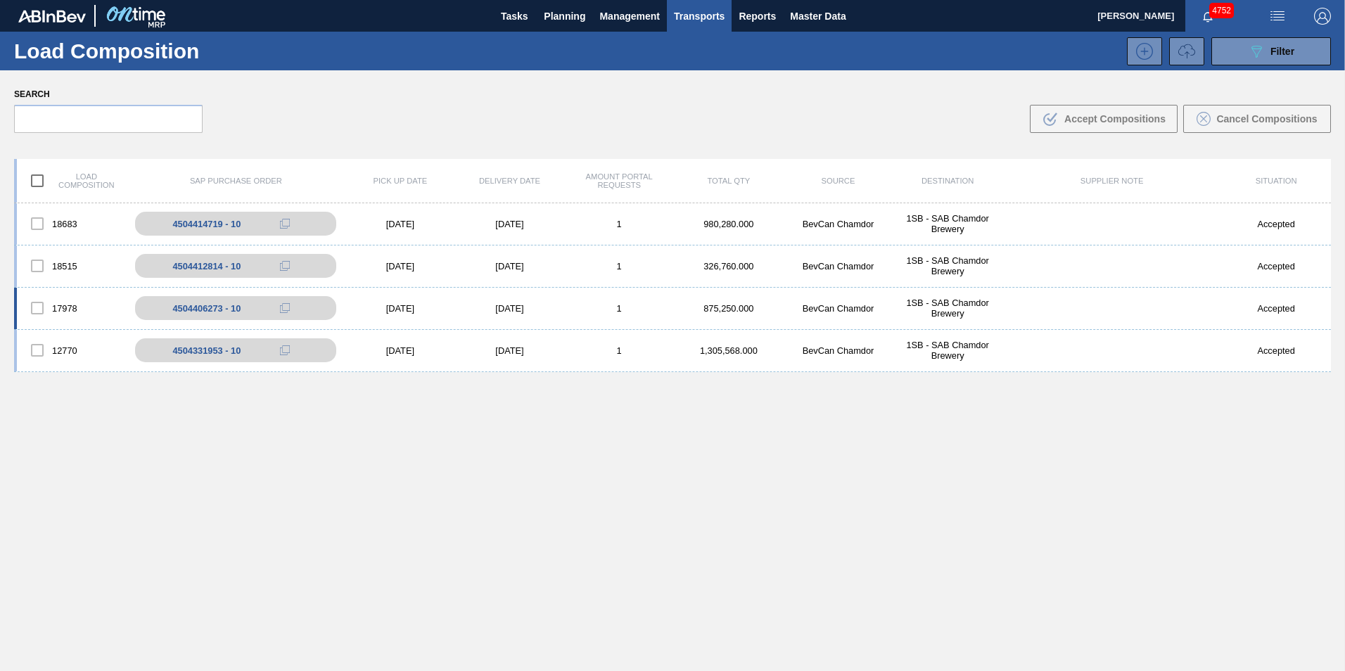
click at [577, 304] on div "1" at bounding box center [619, 308] width 110 height 11
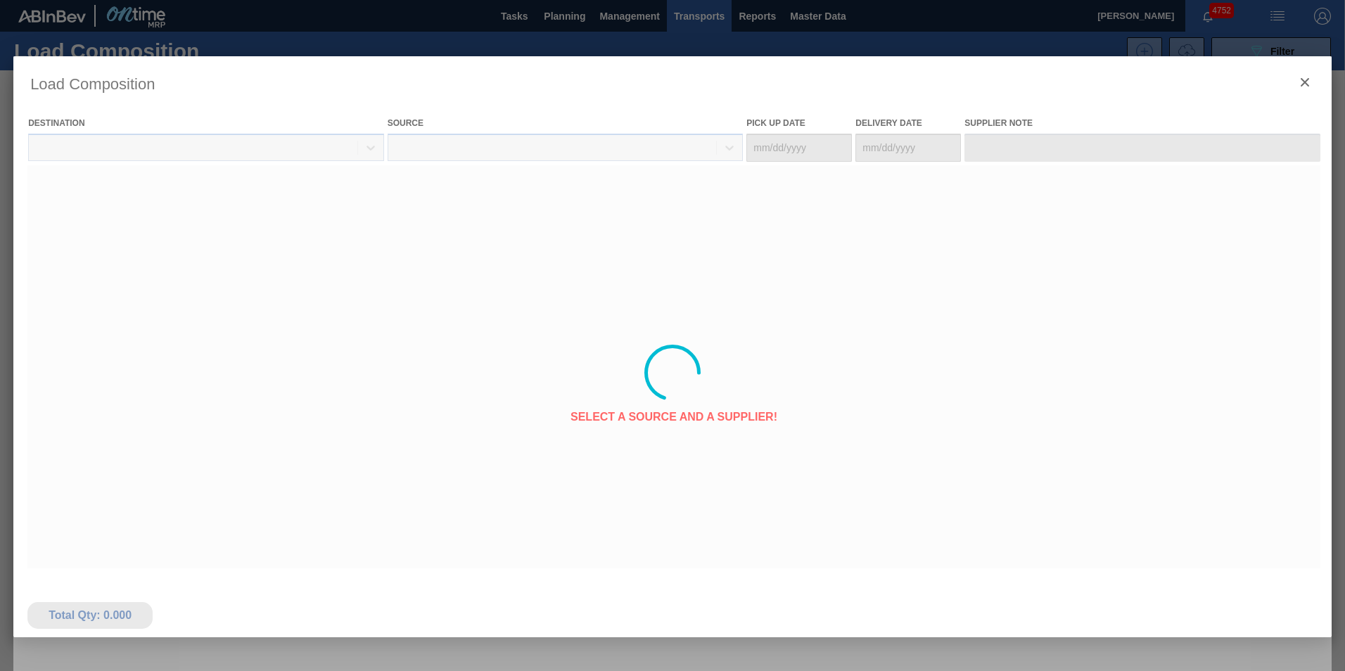
type Date "[DATE]"
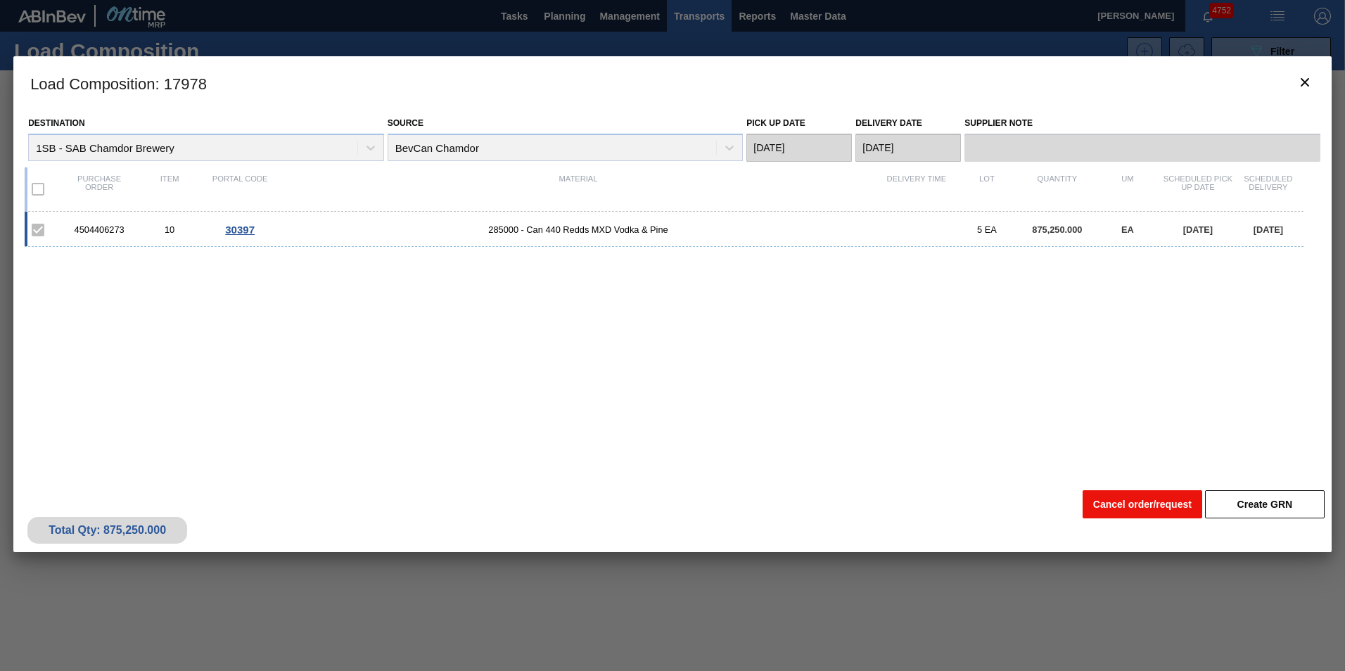
click at [1139, 508] on button "Cancel order/request" at bounding box center [1142, 504] width 120 height 28
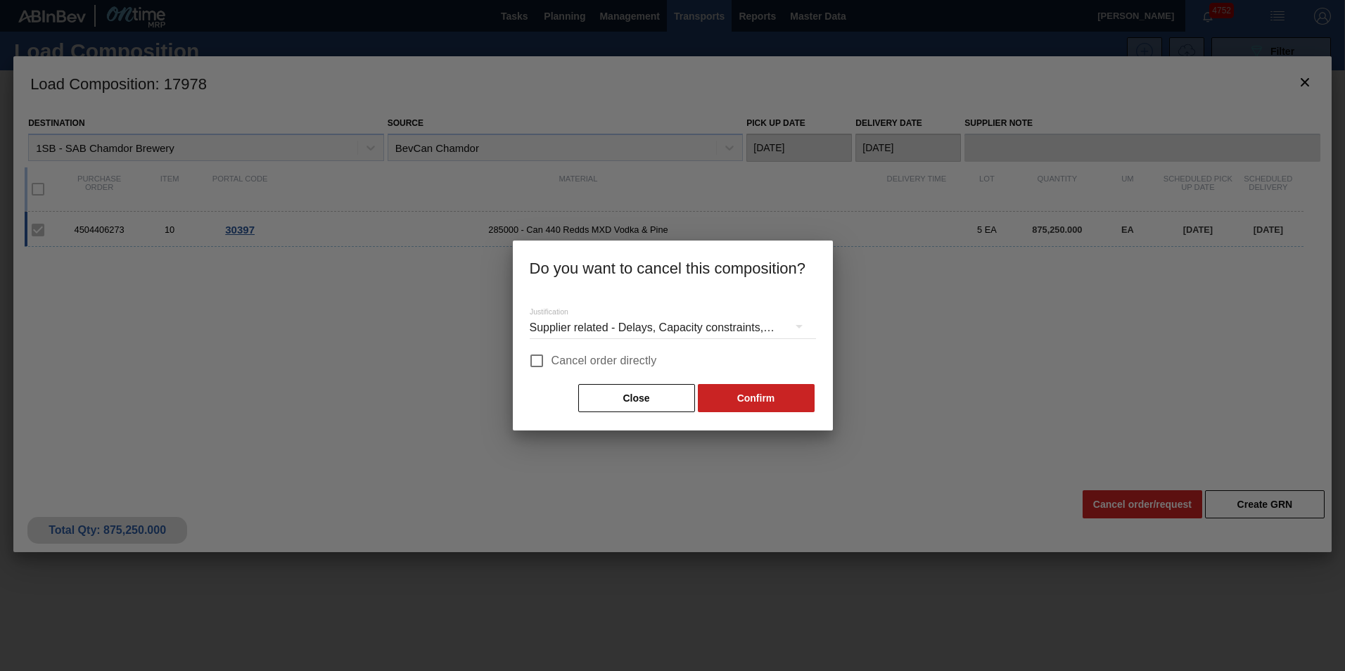
click at [640, 355] on span "Cancel order directly" at bounding box center [603, 360] width 105 height 17
click at [551, 355] on input "Cancel order directly" at bounding box center [537, 361] width 30 height 30
checkbox input "true"
click at [743, 397] on button "Confirm" at bounding box center [756, 398] width 117 height 28
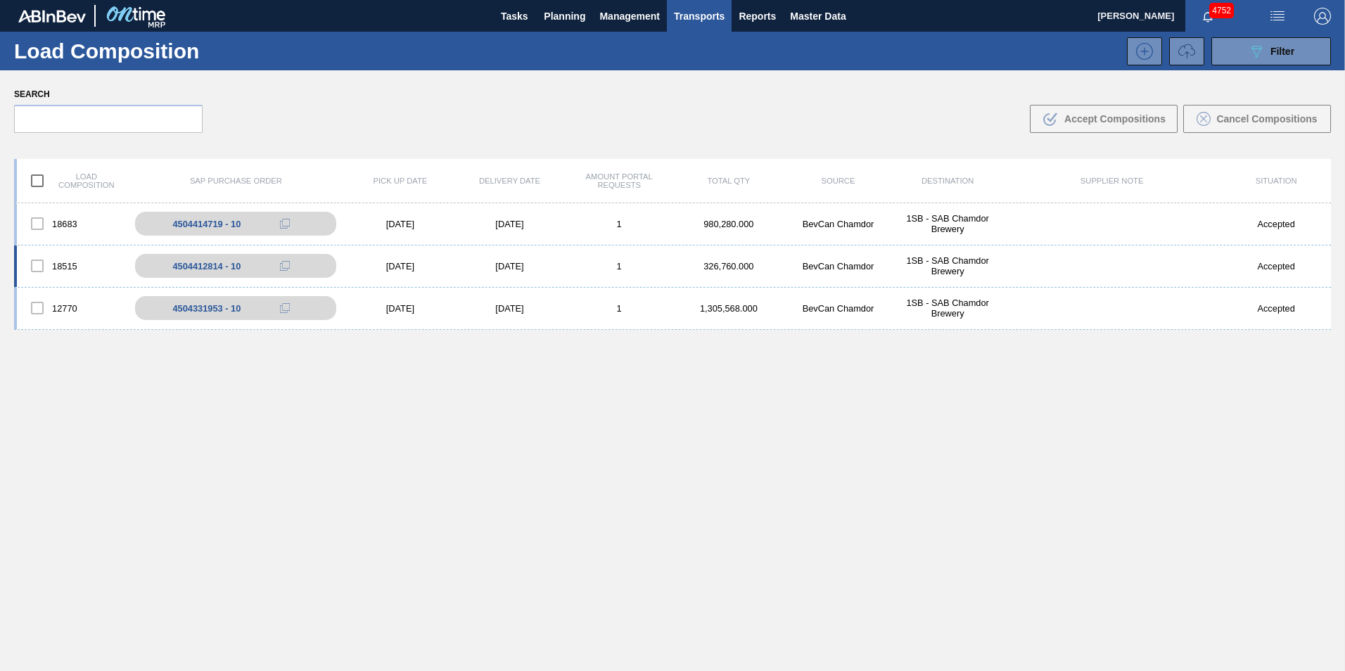
click at [635, 264] on div "1" at bounding box center [619, 266] width 110 height 11
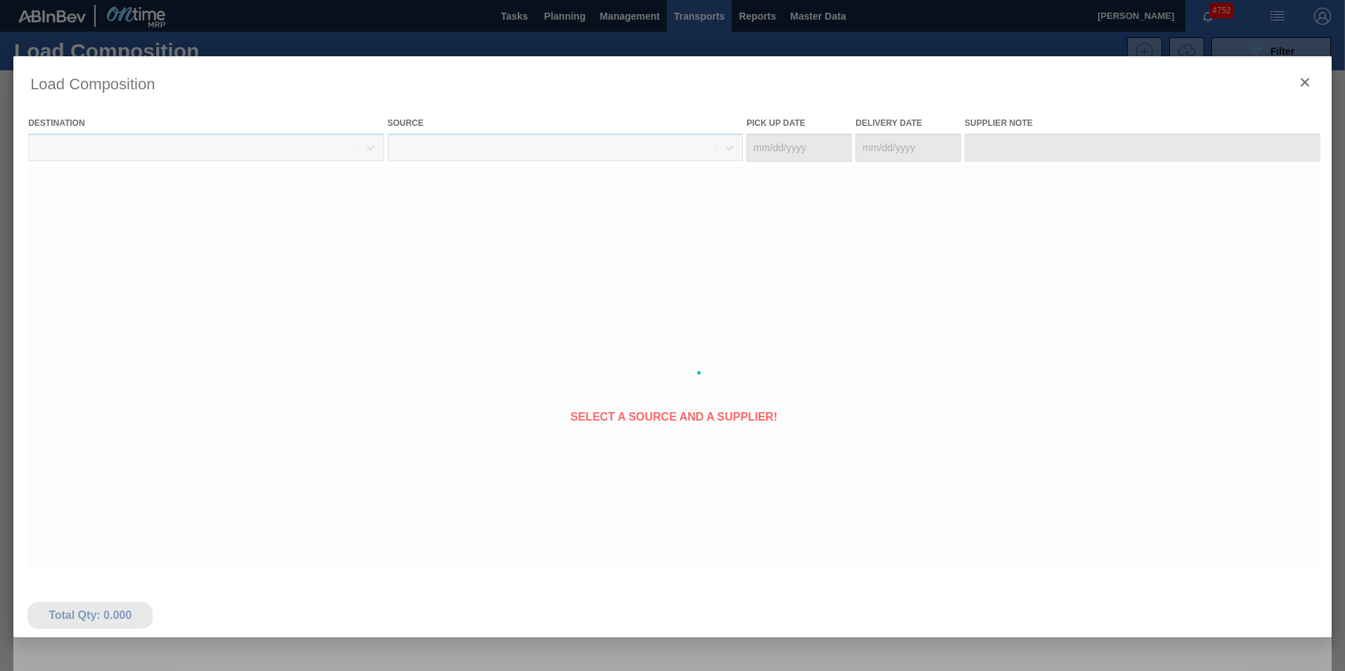
type Date "[DATE]"
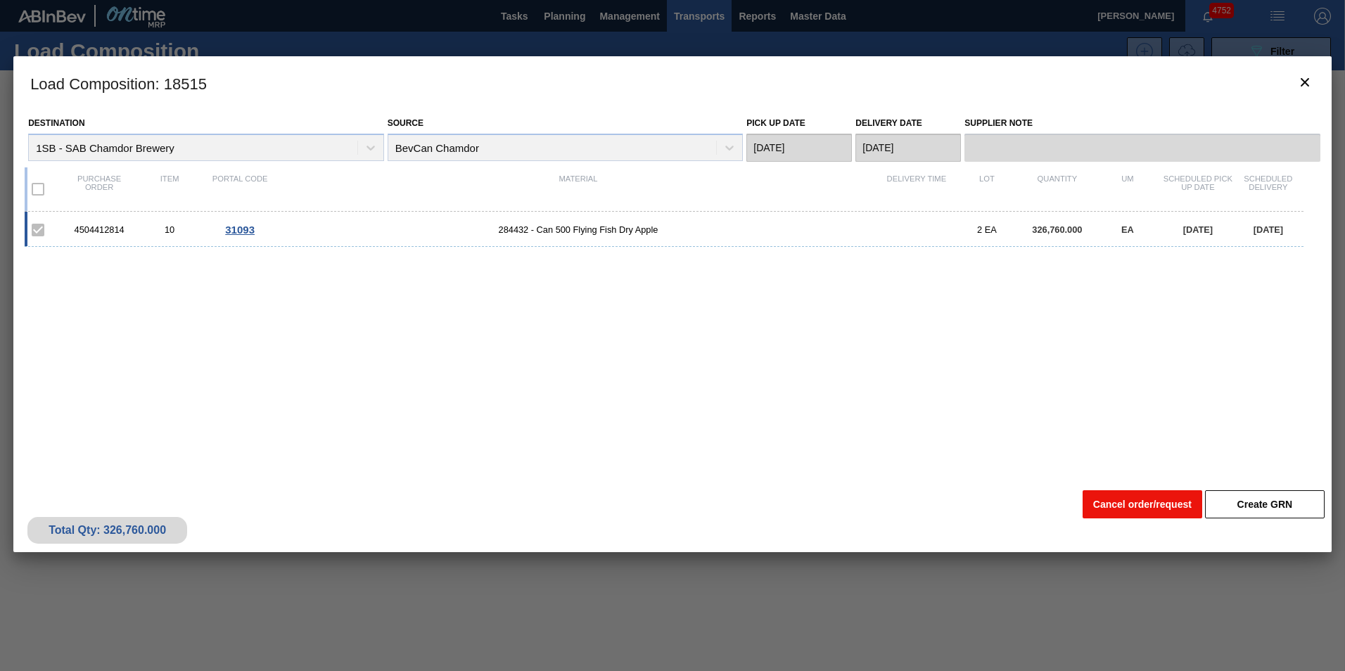
click at [1150, 504] on button "Cancel order/request" at bounding box center [1142, 504] width 120 height 28
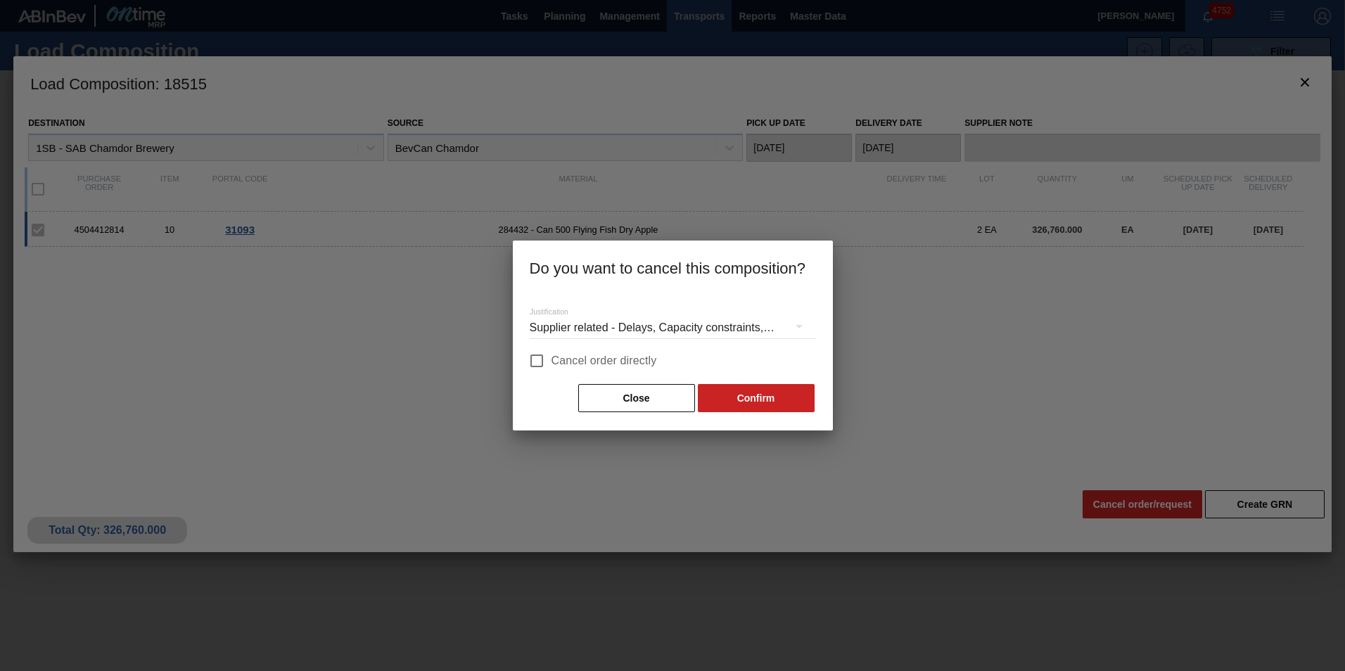
click at [618, 349] on label "Cancel order directly" at bounding box center [589, 361] width 135 height 30
click at [551, 349] on input "Cancel order directly" at bounding box center [537, 361] width 30 height 30
checkbox input "true"
click at [793, 404] on button "Confirm" at bounding box center [756, 398] width 117 height 28
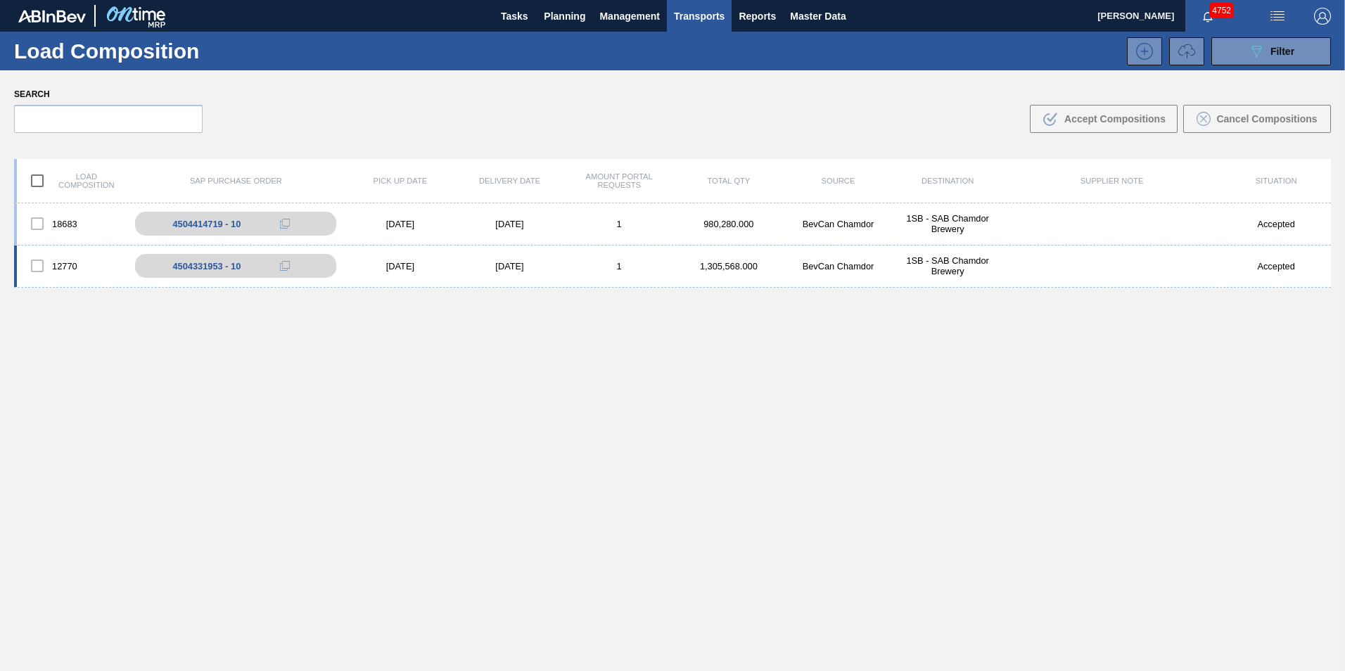
click at [522, 262] on div "[DATE]" at bounding box center [510, 266] width 110 height 11
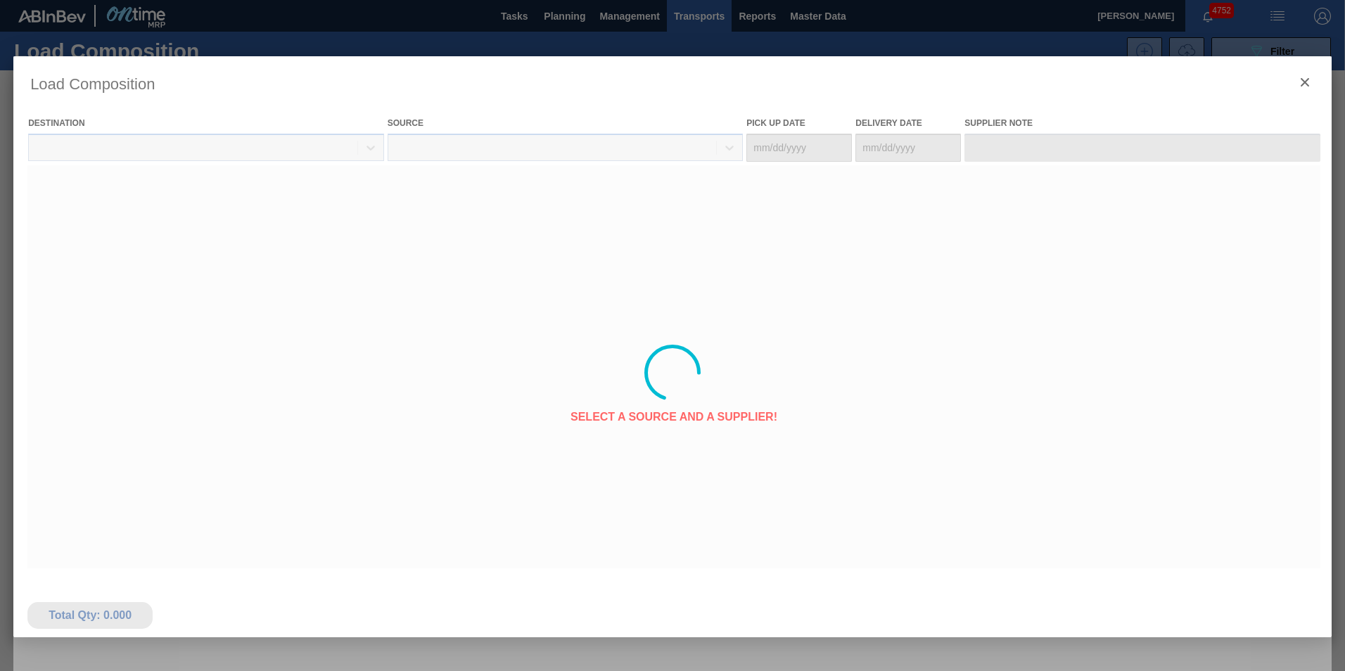
type Date "[DATE]"
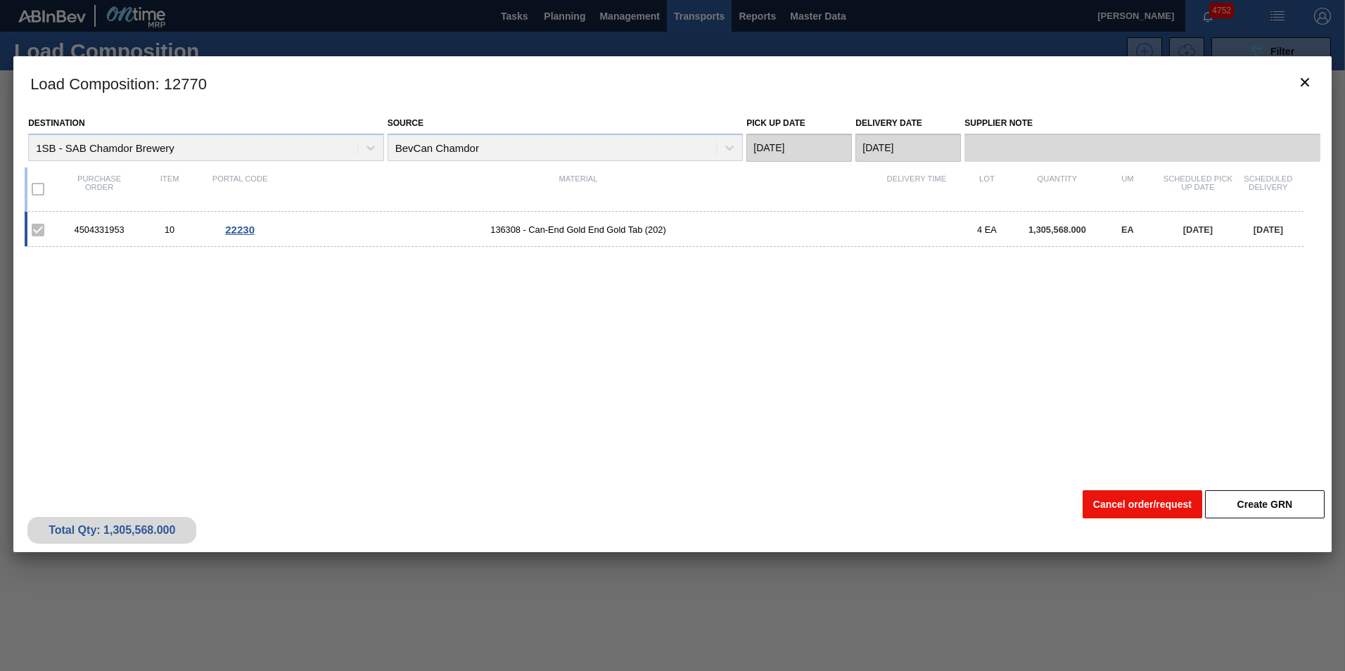
click at [1112, 506] on button "Cancel order/request" at bounding box center [1142, 504] width 120 height 28
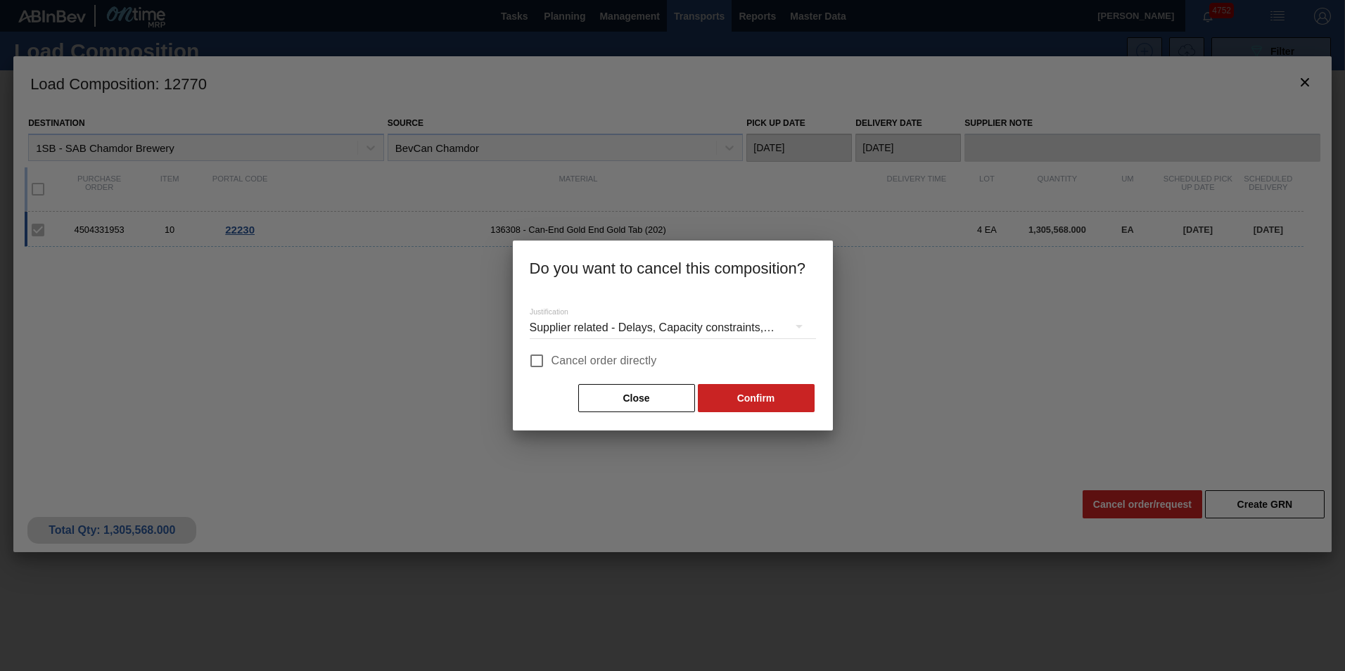
click at [582, 361] on span "Cancel order directly" at bounding box center [603, 360] width 105 height 17
click at [551, 361] on input "Cancel order directly" at bounding box center [537, 361] width 30 height 30
checkbox input "true"
click at [732, 395] on button "Confirm" at bounding box center [756, 398] width 117 height 28
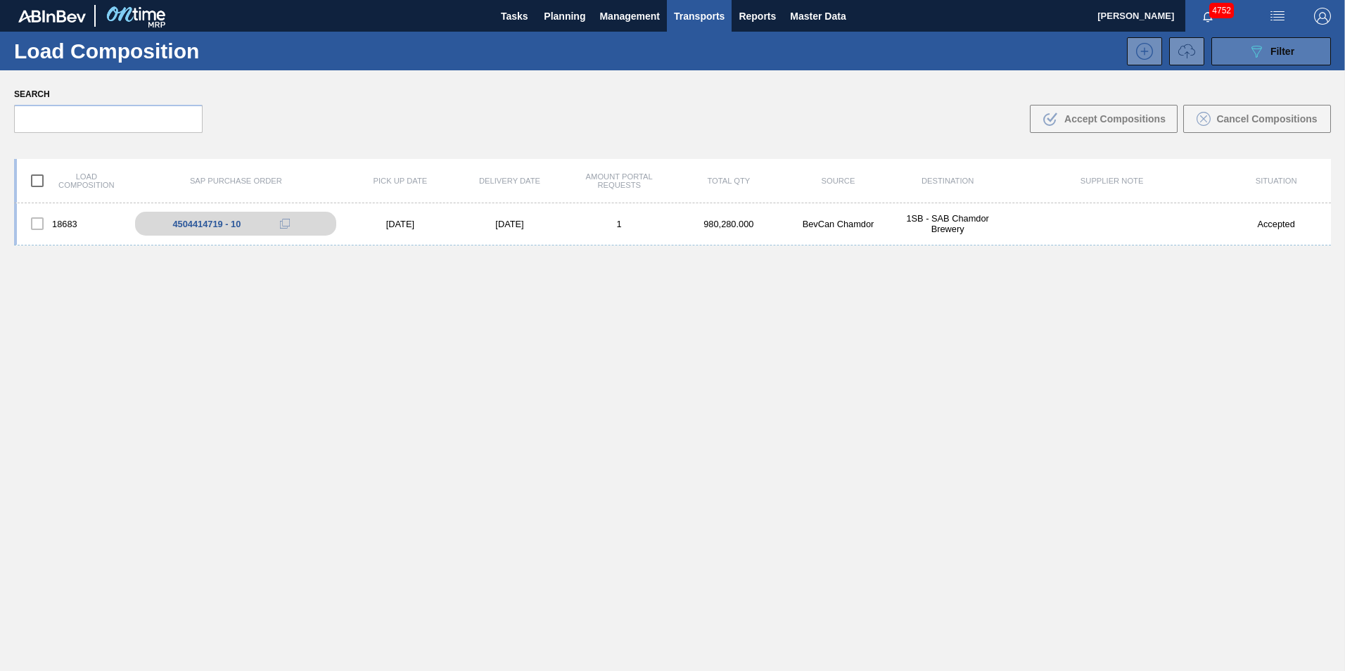
click at [1290, 54] on span "Filter" at bounding box center [1282, 51] width 24 height 11
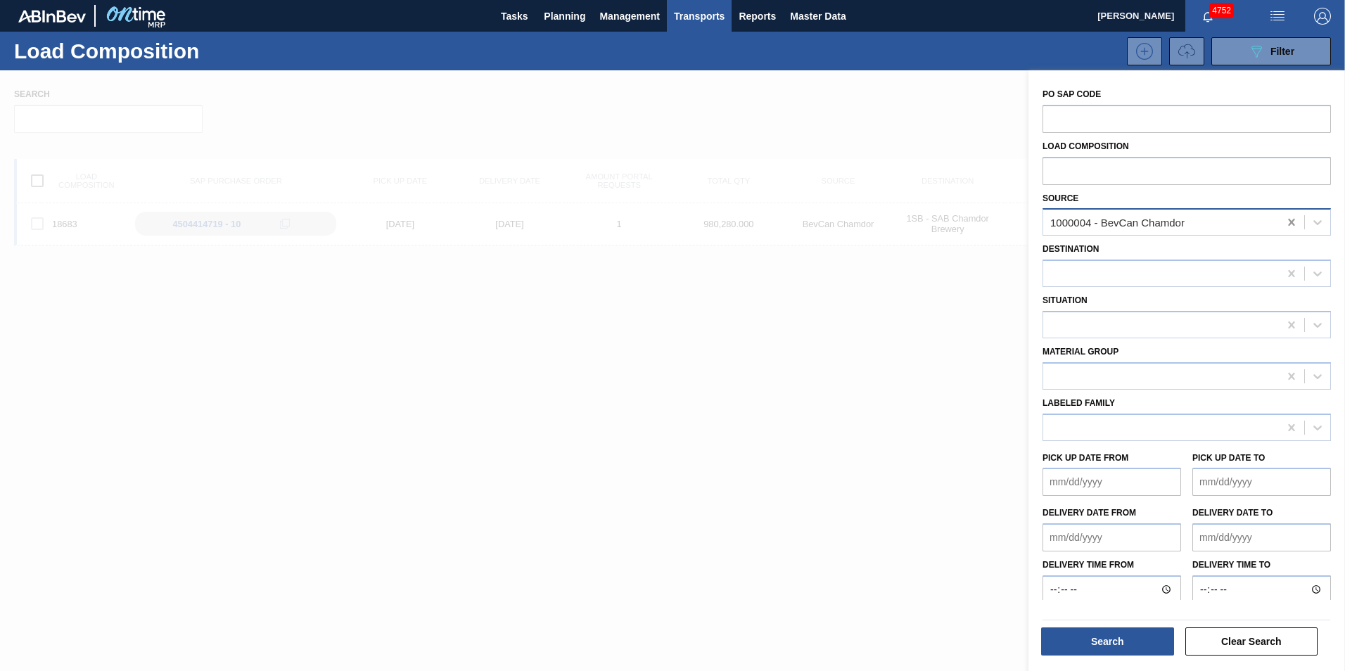
click at [1288, 220] on icon at bounding box center [1291, 222] width 14 height 14
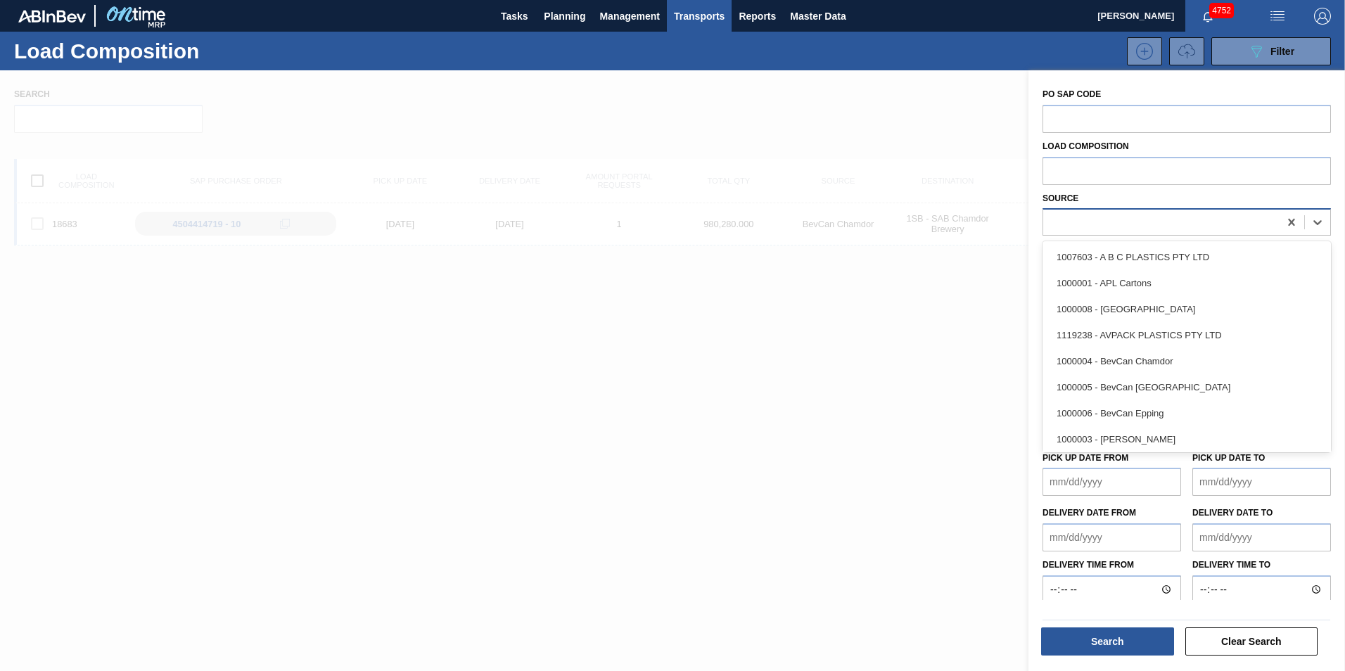
click at [1119, 222] on div at bounding box center [1161, 222] width 236 height 20
click at [1136, 302] on div "1000008 - [GEOGRAPHIC_DATA]" at bounding box center [1186, 309] width 288 height 26
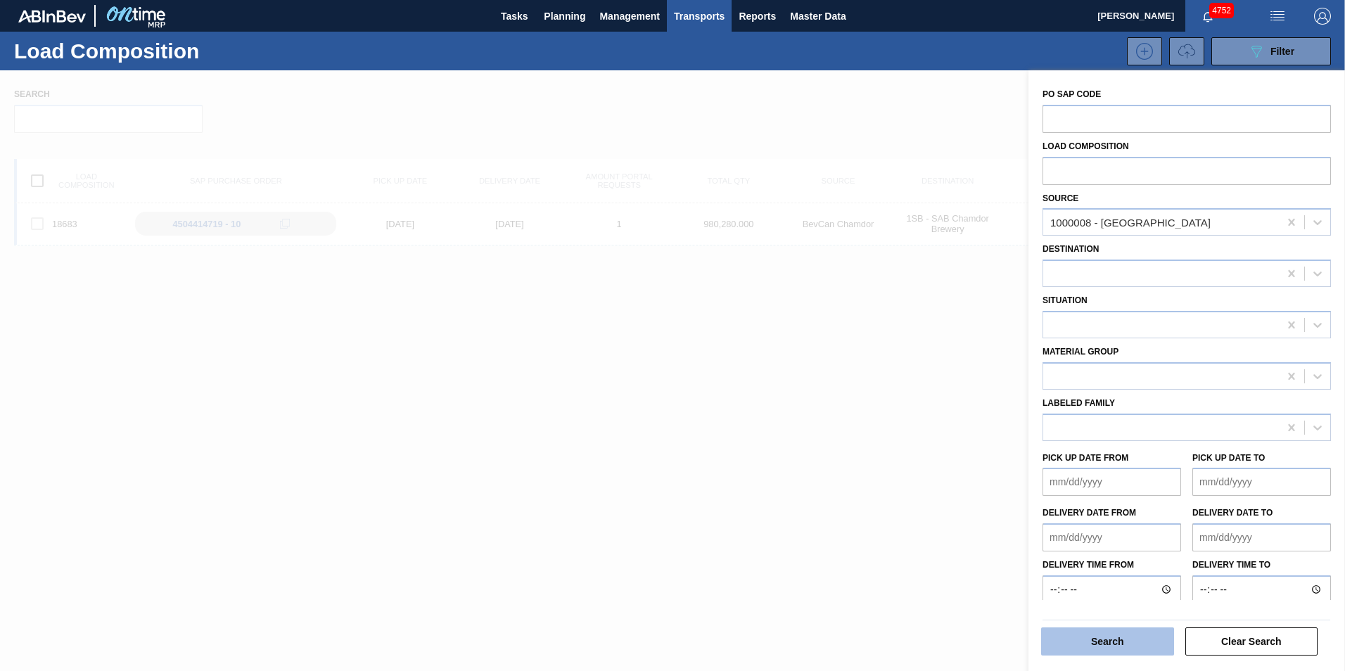
click at [1122, 639] on button "Search" at bounding box center [1107, 641] width 133 height 28
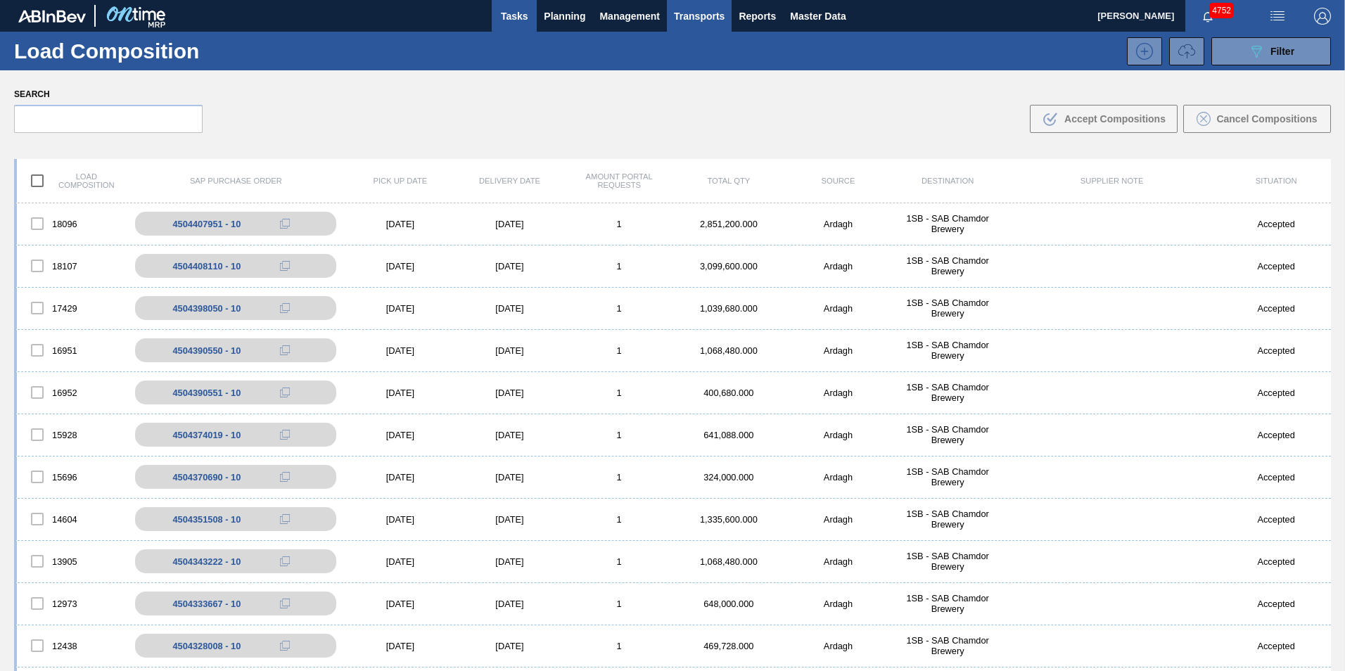
click at [514, 18] on span "Tasks" at bounding box center [514, 16] width 31 height 17
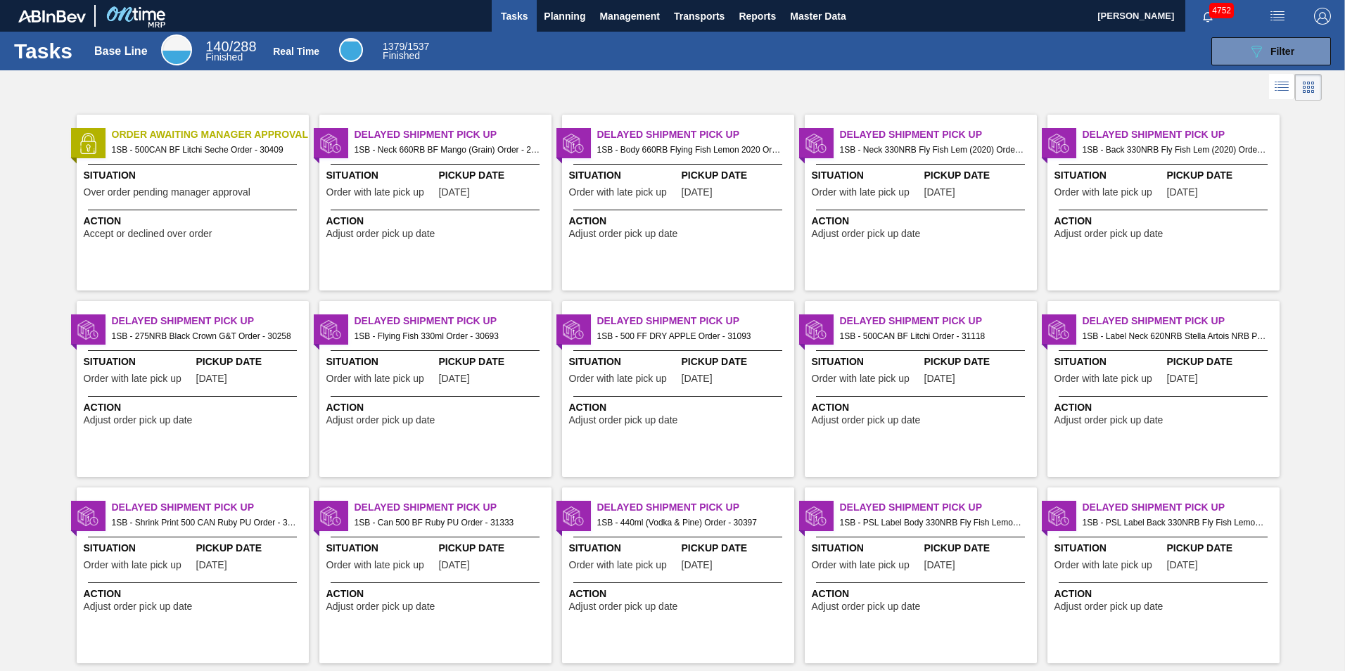
click at [194, 210] on div "Action Accept or declined over order" at bounding box center [193, 225] width 232 height 30
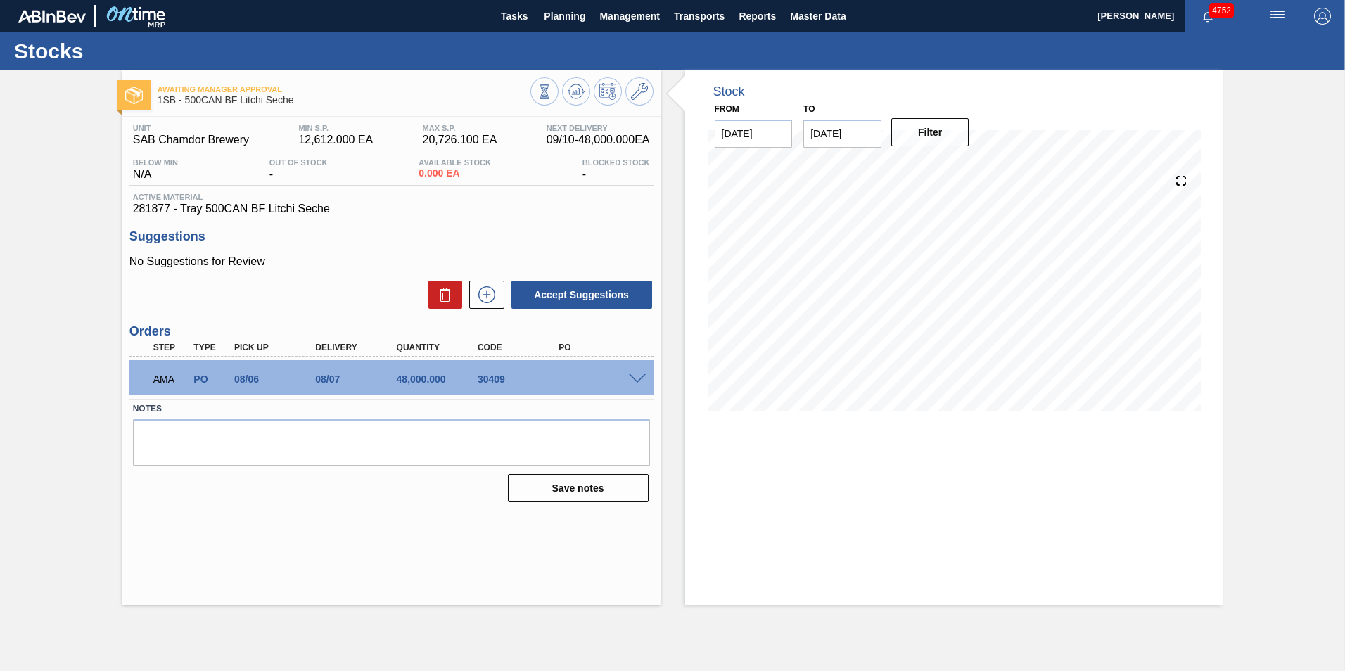
click at [650, 376] on div at bounding box center [639, 378] width 28 height 11
click at [637, 380] on span at bounding box center [637, 379] width 17 height 11
